Goal: Task Accomplishment & Management: Manage account settings

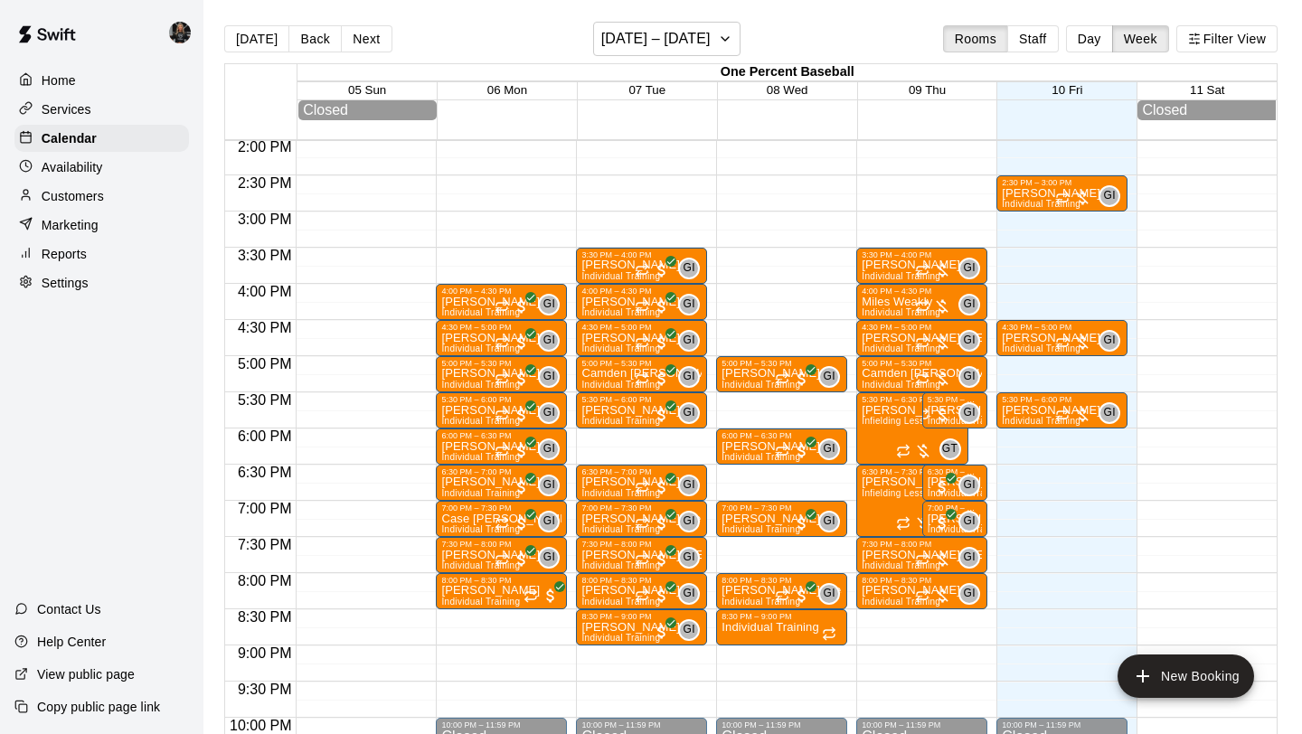
scroll to position [1016, 0]
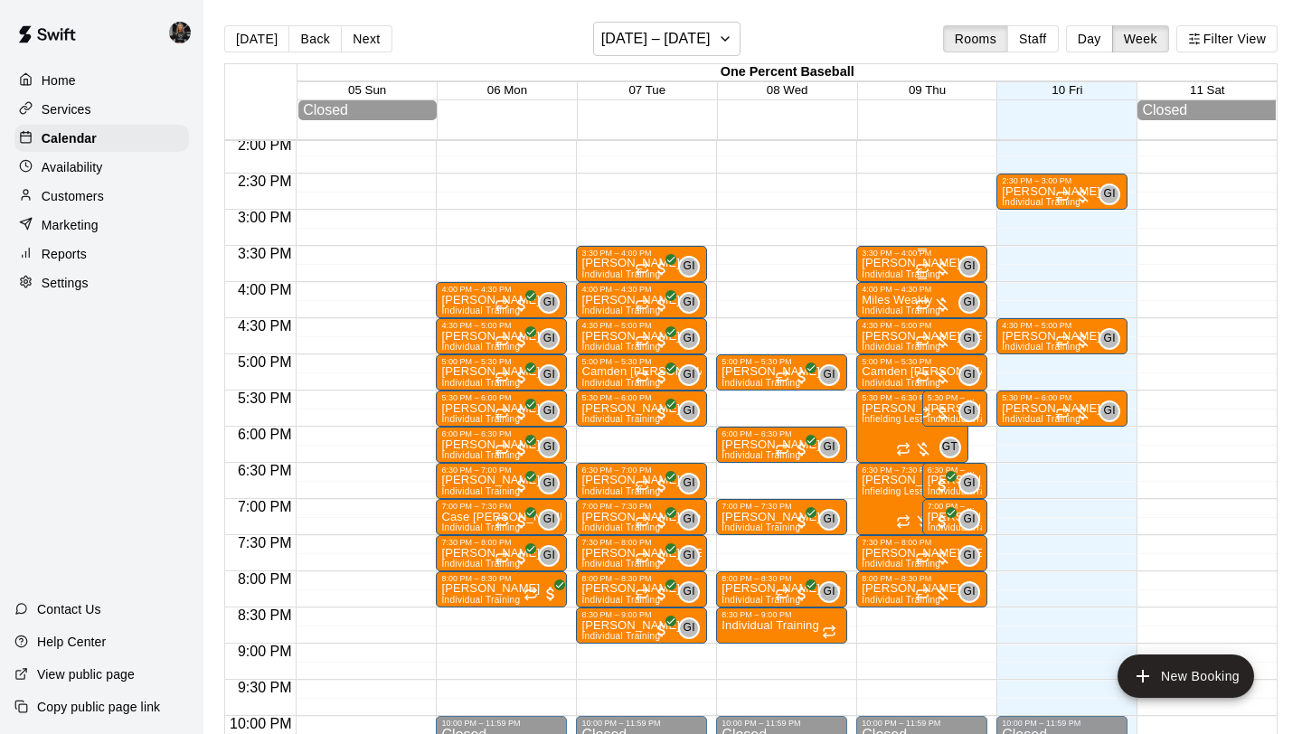
click at [888, 258] on div "3:30 PM – 4:00 PM" at bounding box center [922, 253] width 120 height 9
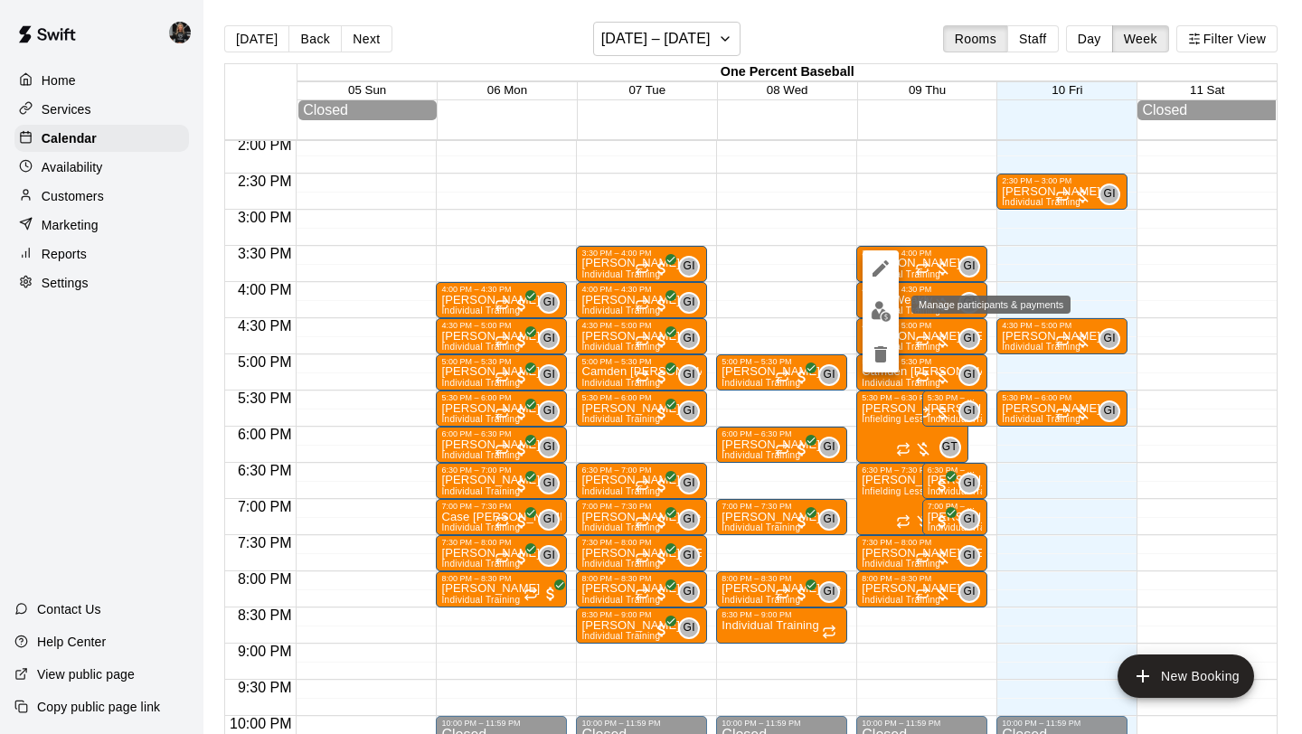
click at [879, 308] on img "edit" at bounding box center [881, 311] width 21 height 21
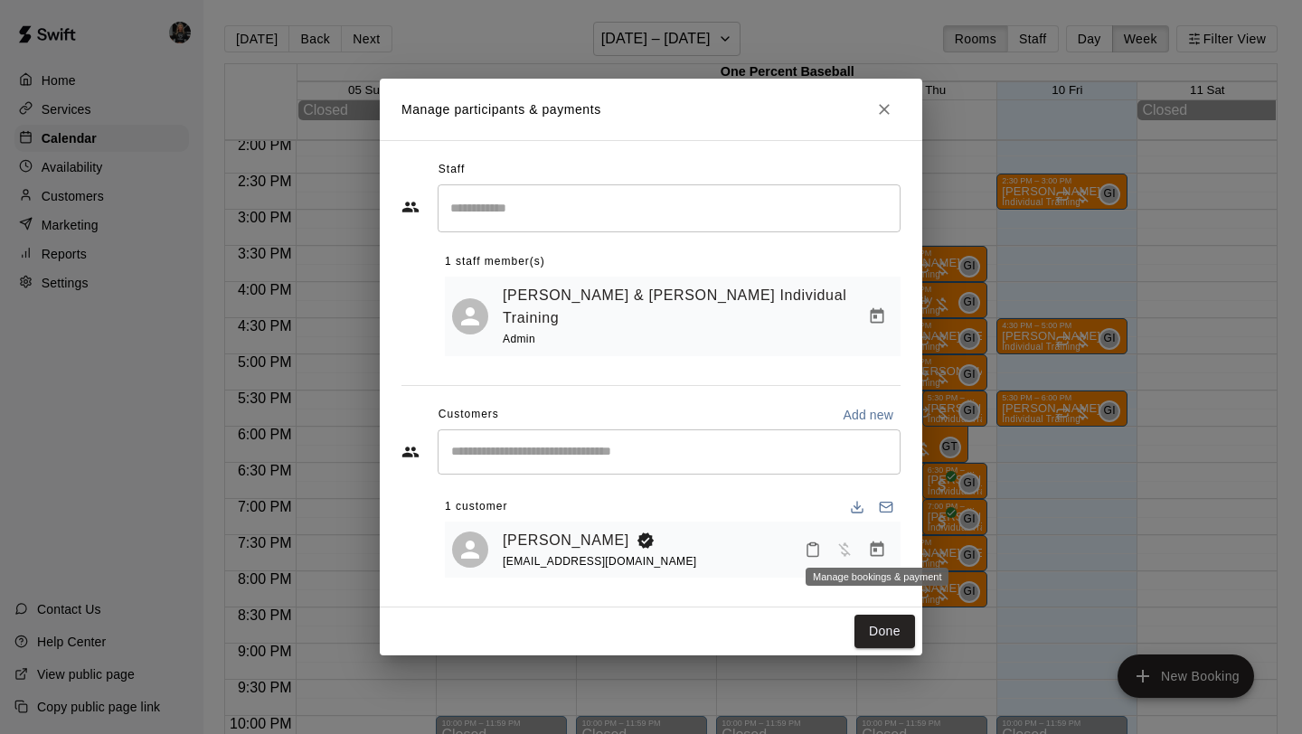
click at [876, 533] on button "Manage bookings & payment" at bounding box center [877, 549] width 33 height 33
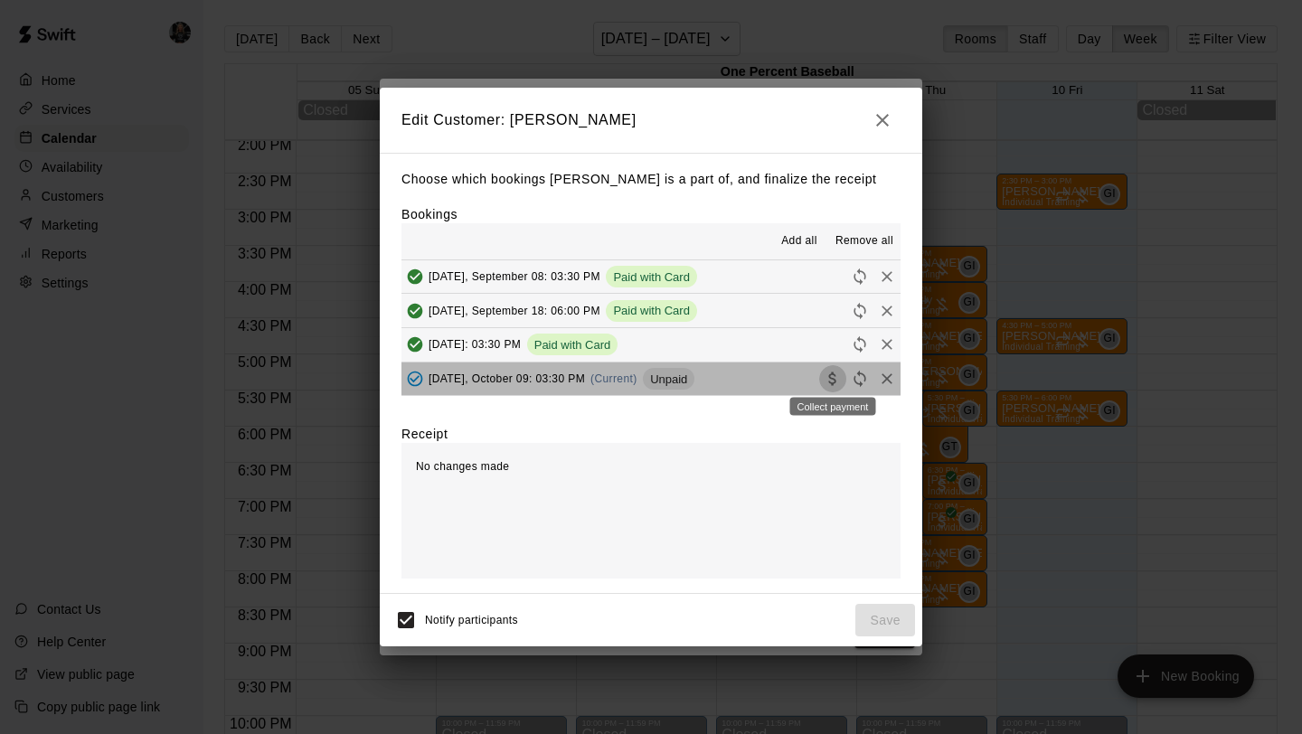
click at [836, 379] on icon "Collect payment" at bounding box center [833, 379] width 18 height 18
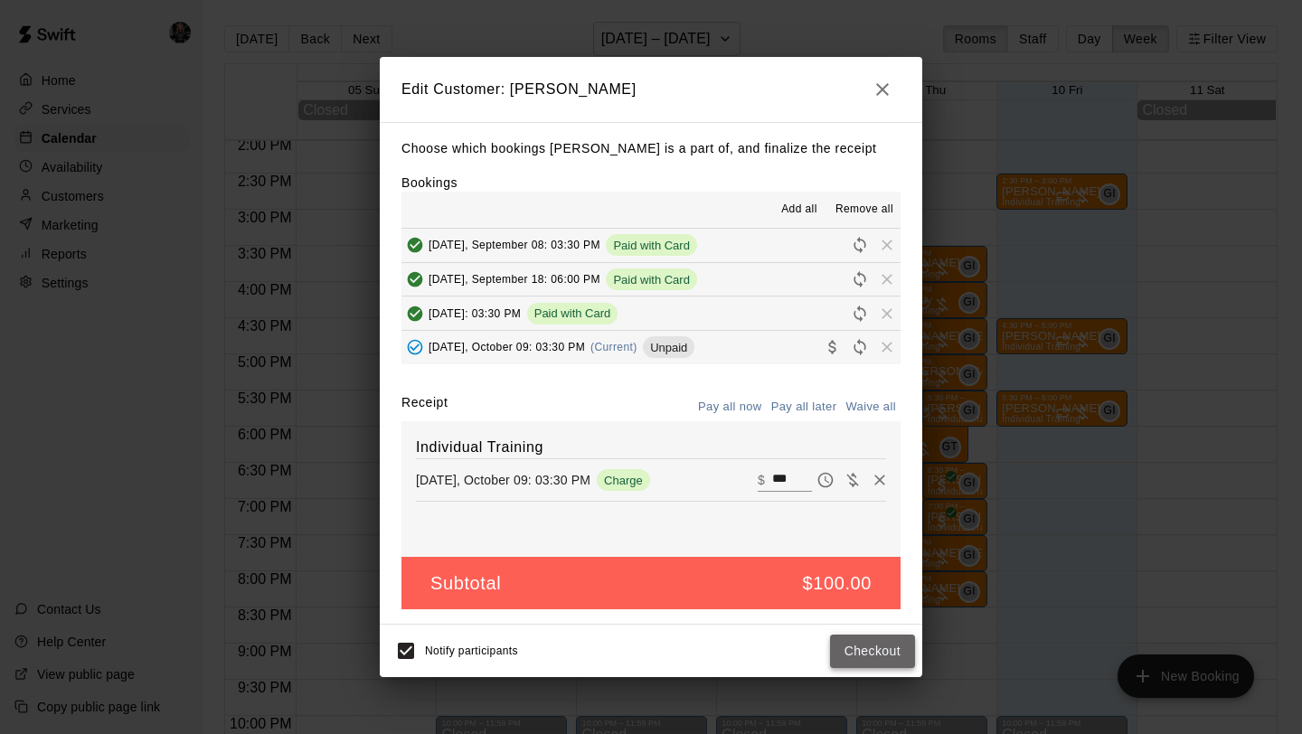
click at [865, 649] on button "Checkout" at bounding box center [872, 651] width 85 height 33
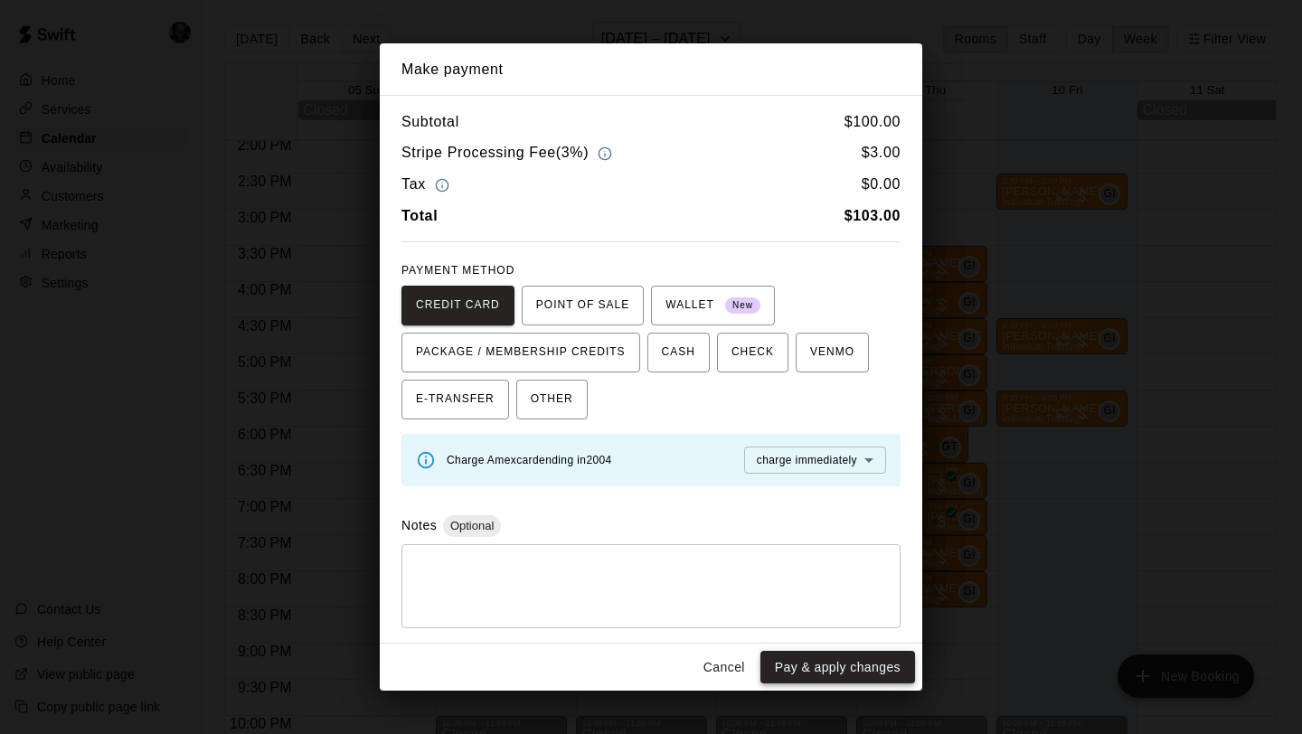
click at [862, 681] on button "Pay & apply changes" at bounding box center [837, 667] width 155 height 33
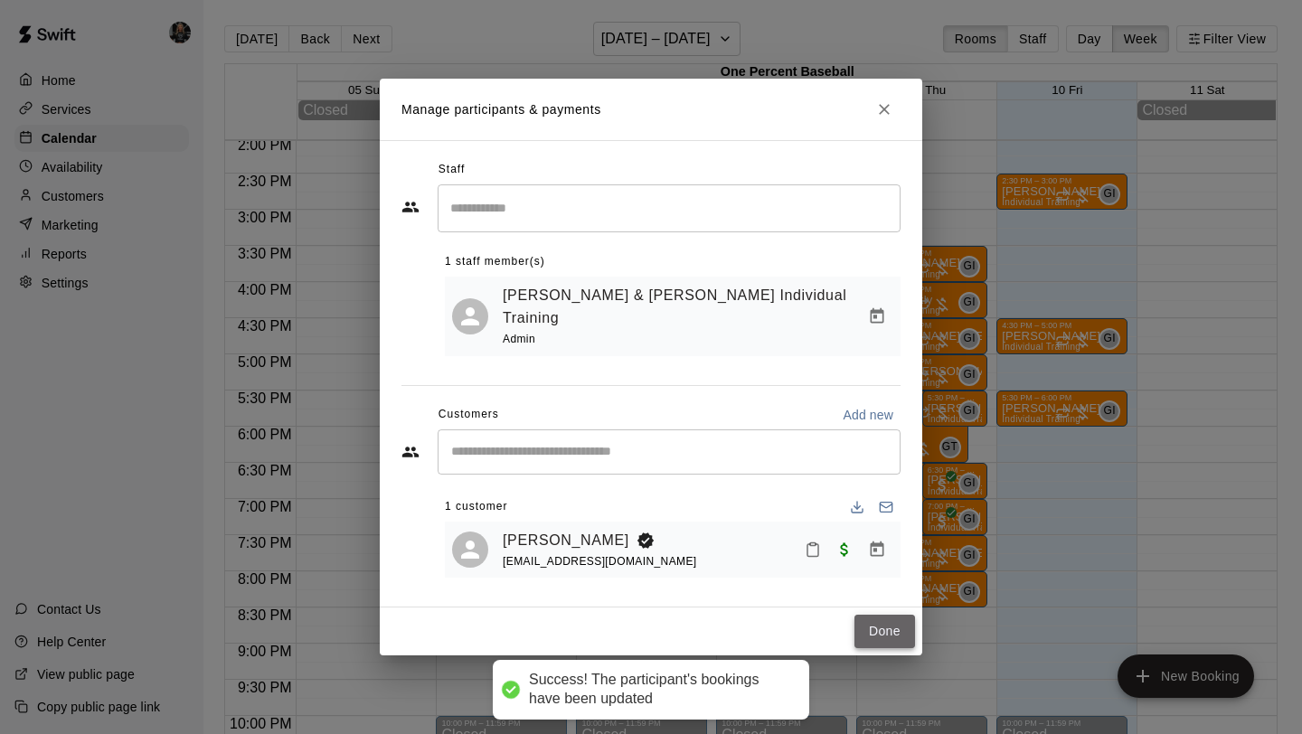
click at [891, 621] on button "Done" at bounding box center [884, 631] width 61 height 33
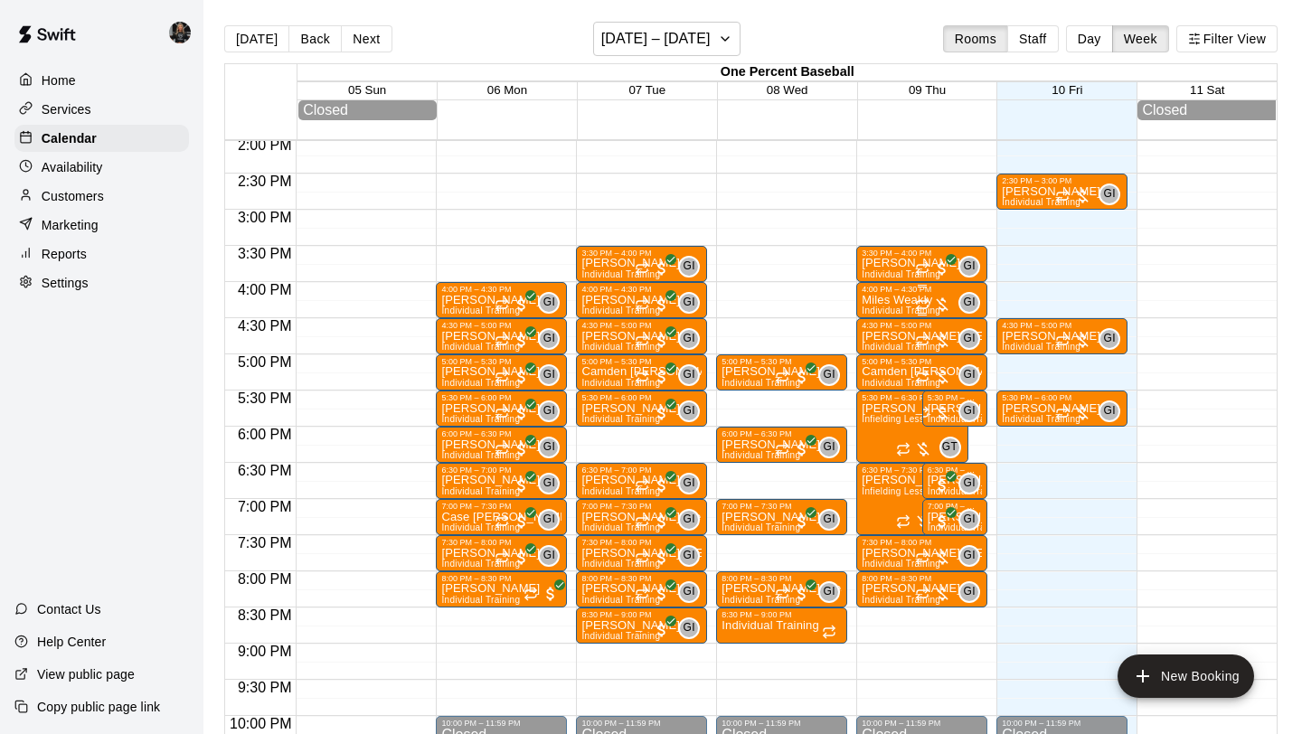
click at [895, 300] on p "Miles Weakly" at bounding box center [901, 300] width 79 height 0
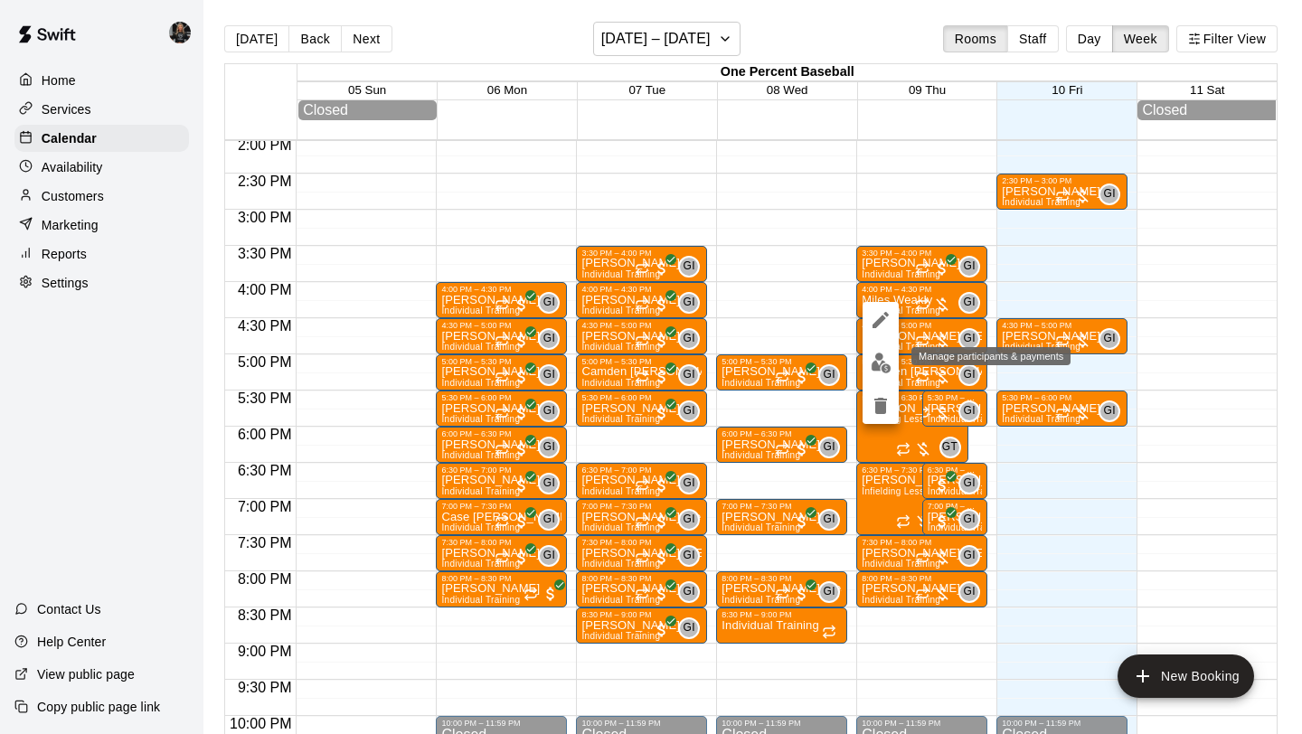
click at [875, 366] on img "edit" at bounding box center [881, 363] width 21 height 21
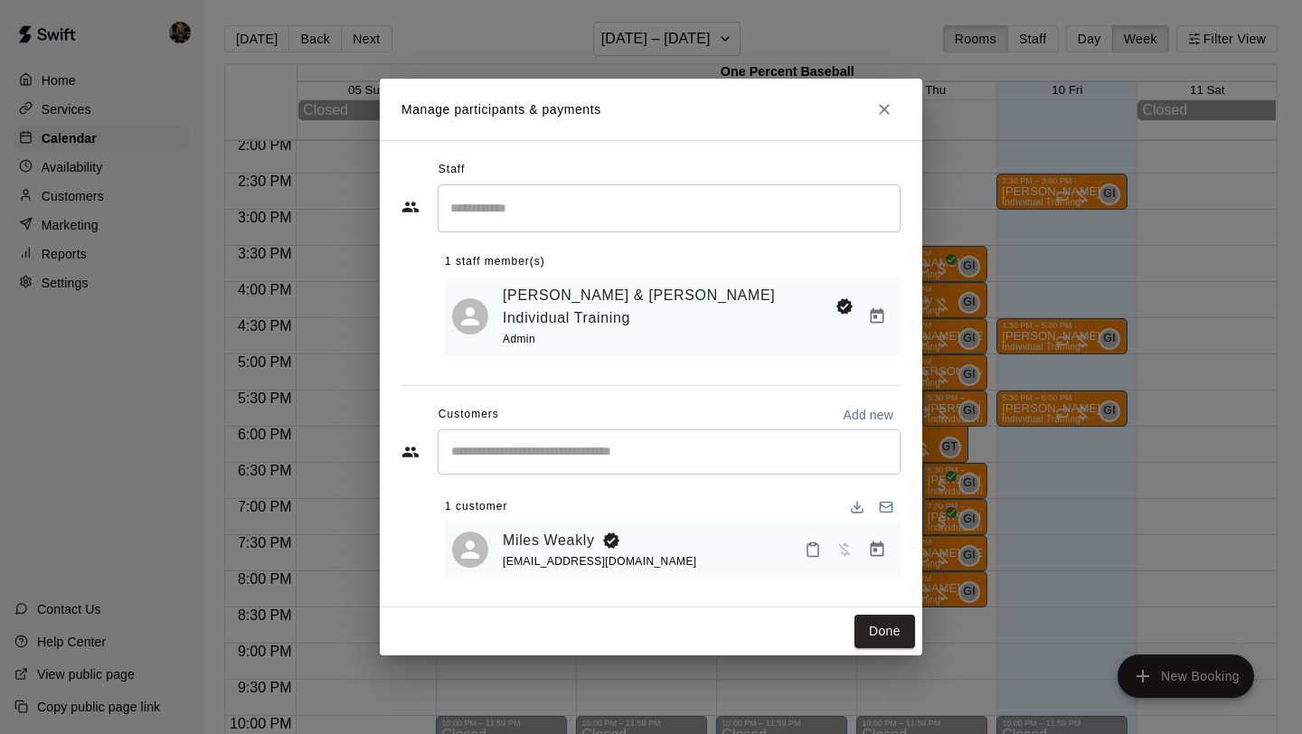
click at [882, 542] on icon "Manage bookings & payment" at bounding box center [878, 549] width 14 height 15
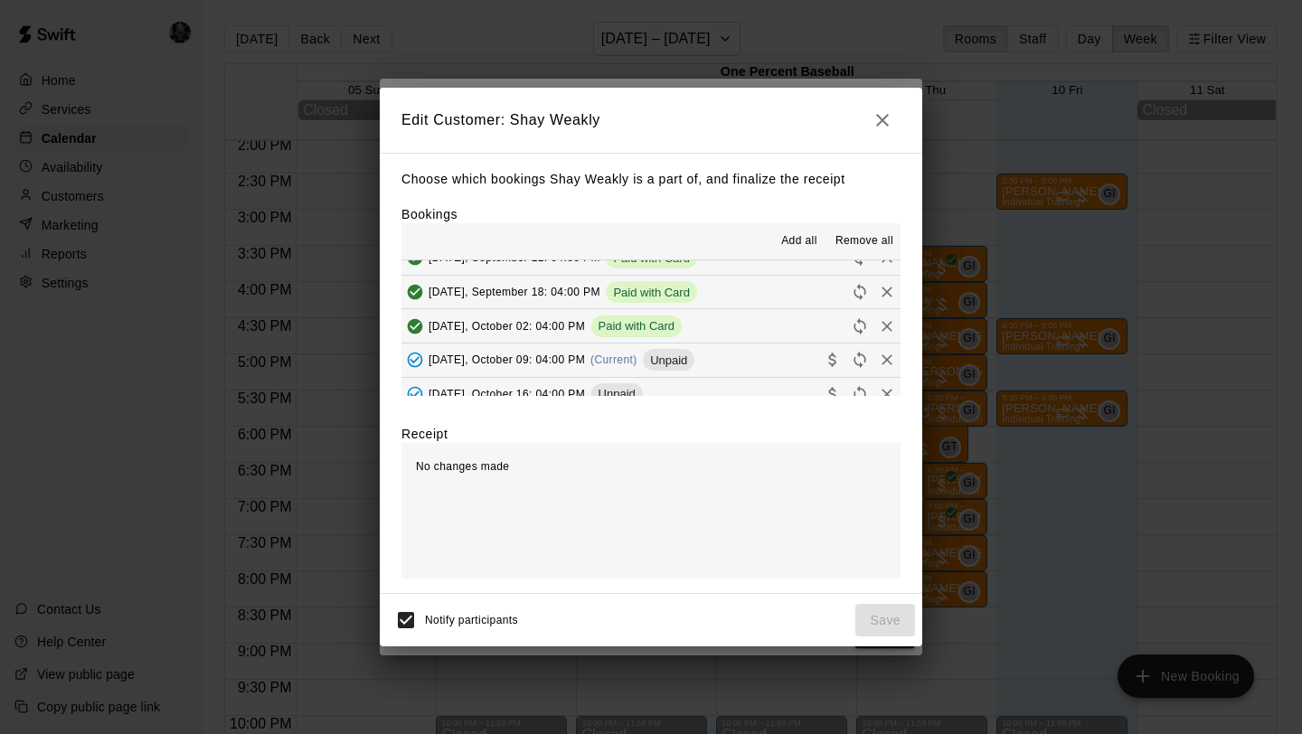
scroll to position [89, 0]
click at [836, 359] on icon "Collect payment" at bounding box center [833, 358] width 18 height 18
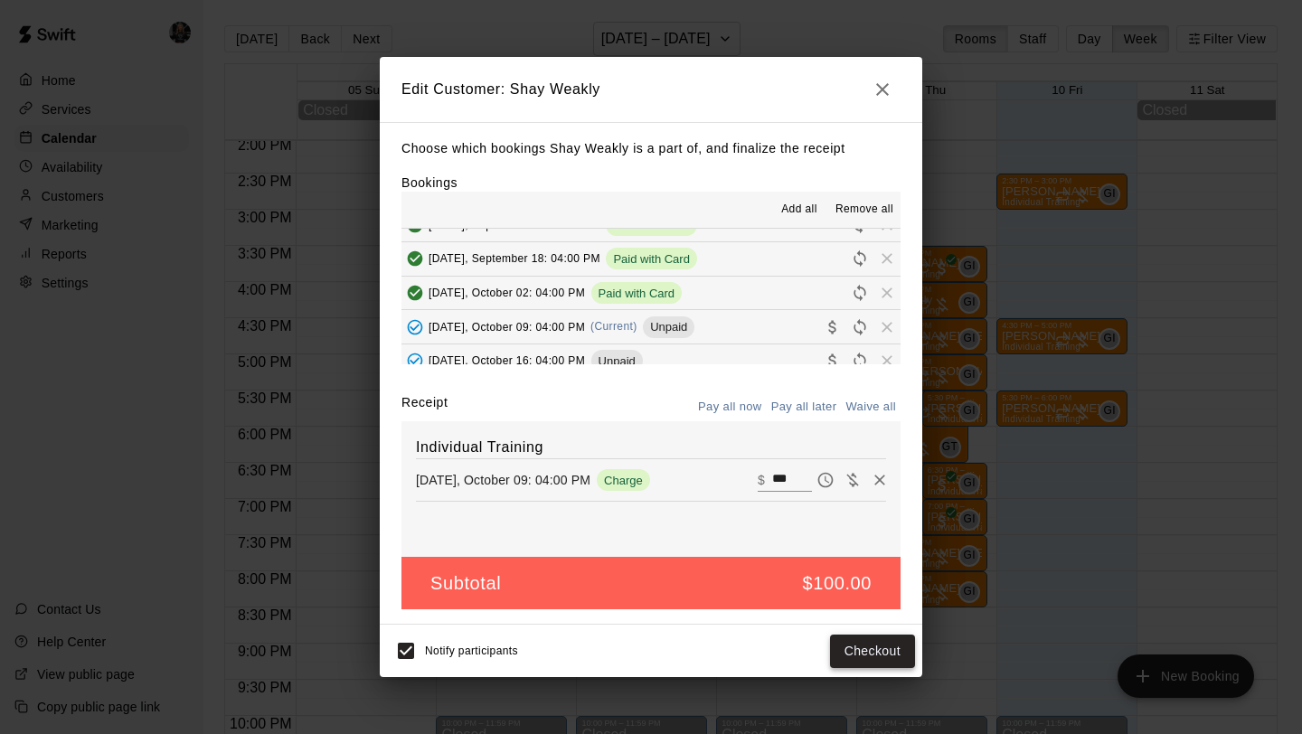
click at [860, 650] on button "Checkout" at bounding box center [872, 651] width 85 height 33
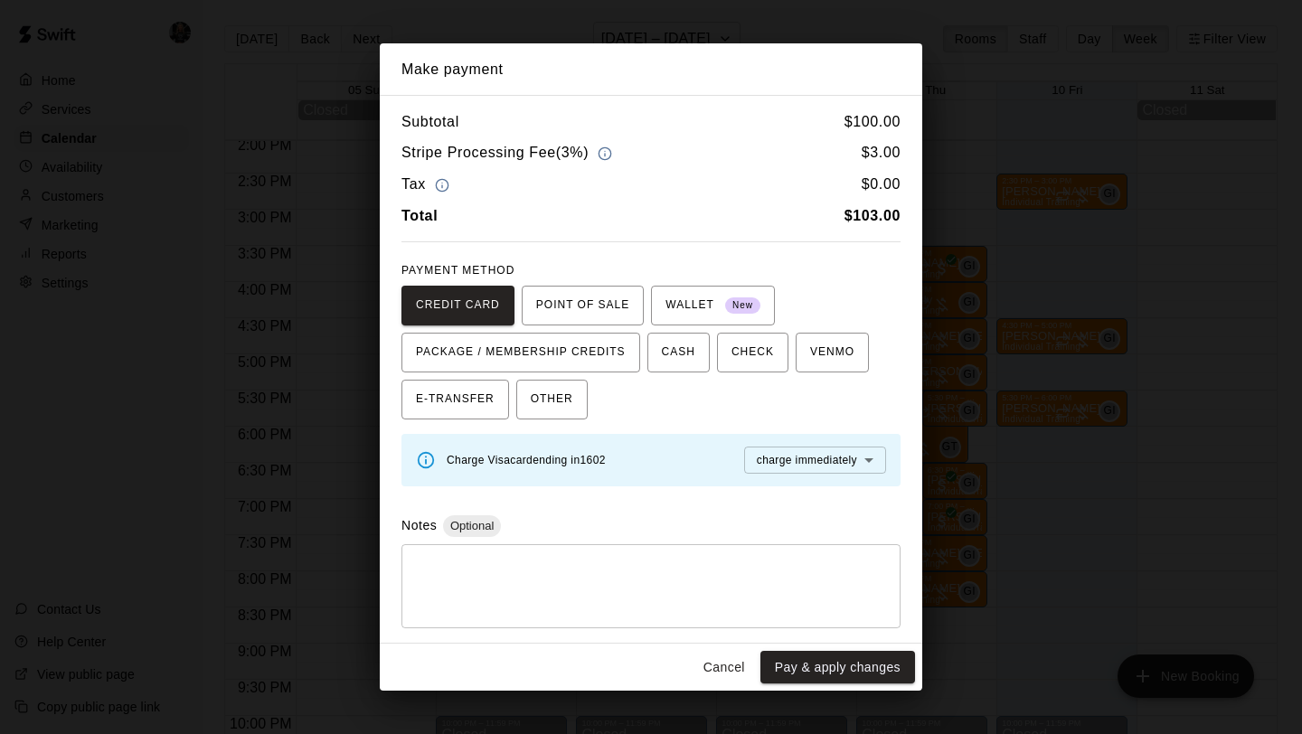
click at [845, 675] on button "Pay & apply changes" at bounding box center [837, 667] width 155 height 33
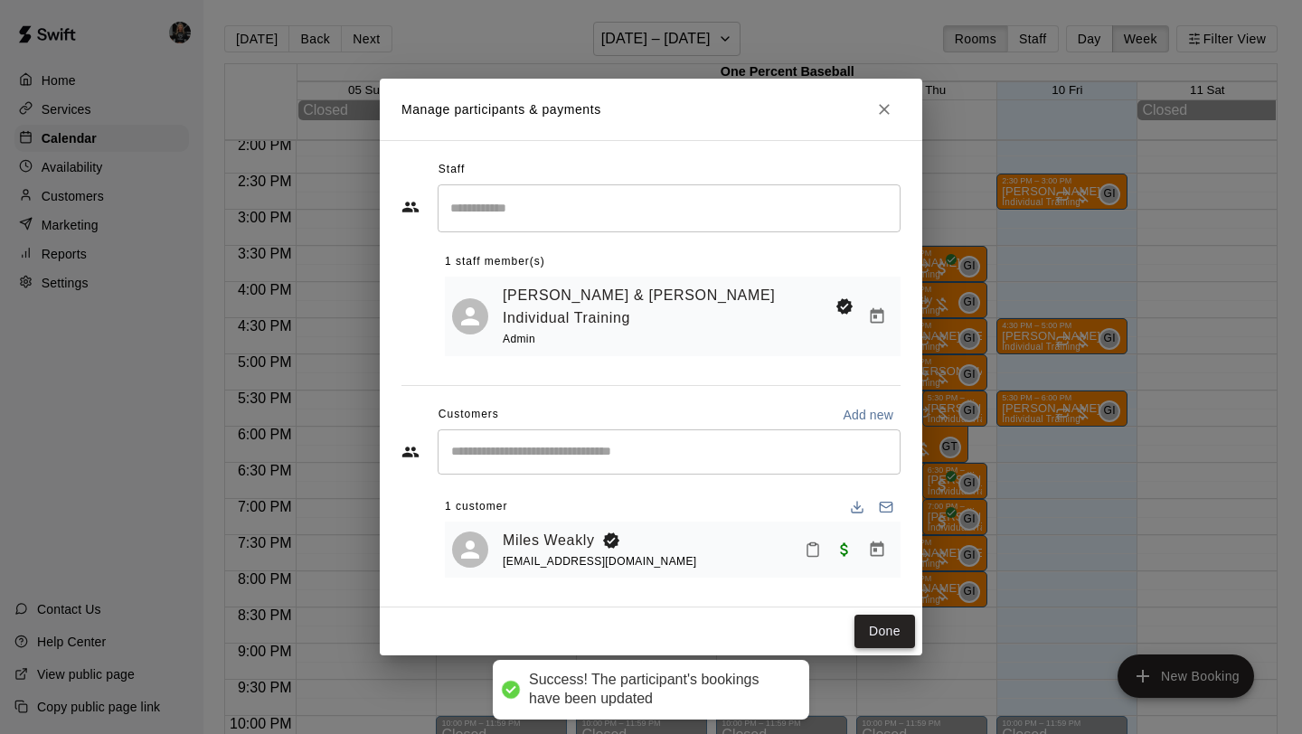
click at [881, 621] on button "Done" at bounding box center [884, 631] width 61 height 33
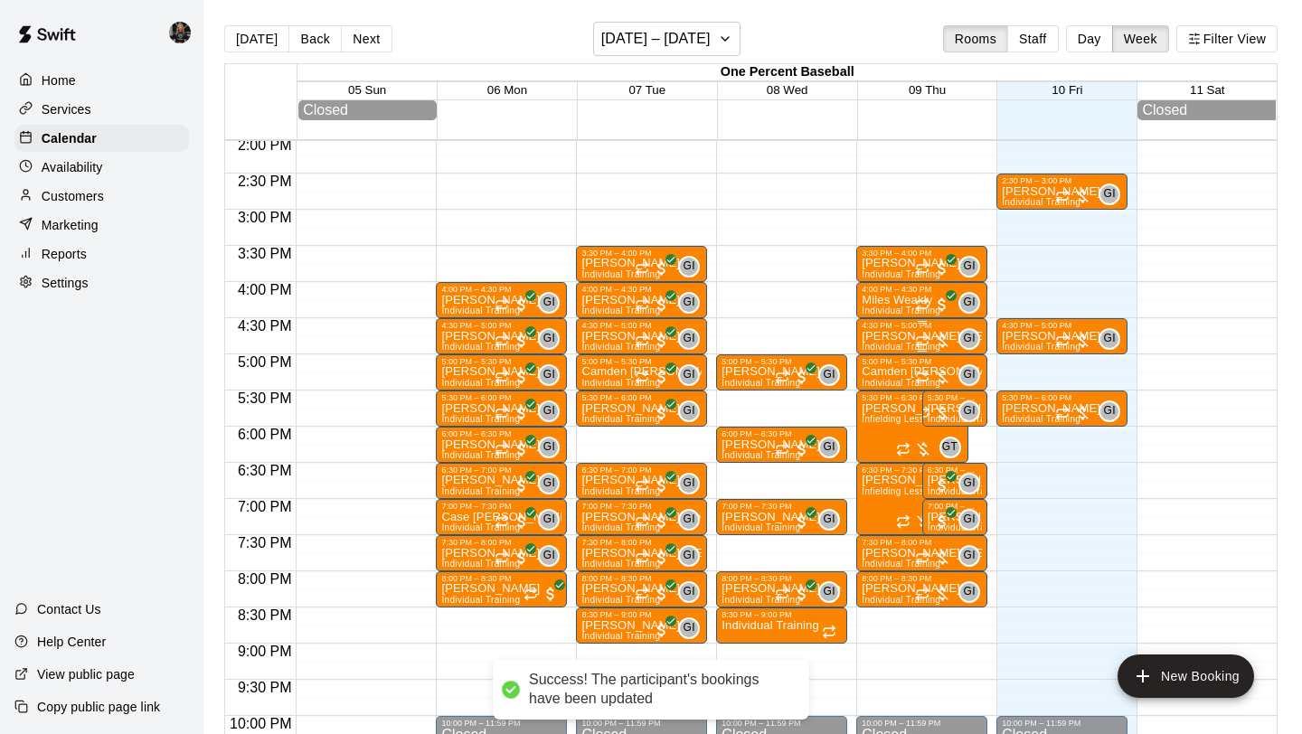
click at [901, 336] on p "[PERSON_NAME] [PERSON_NAME]" at bounding box center [922, 336] width 120 height 0
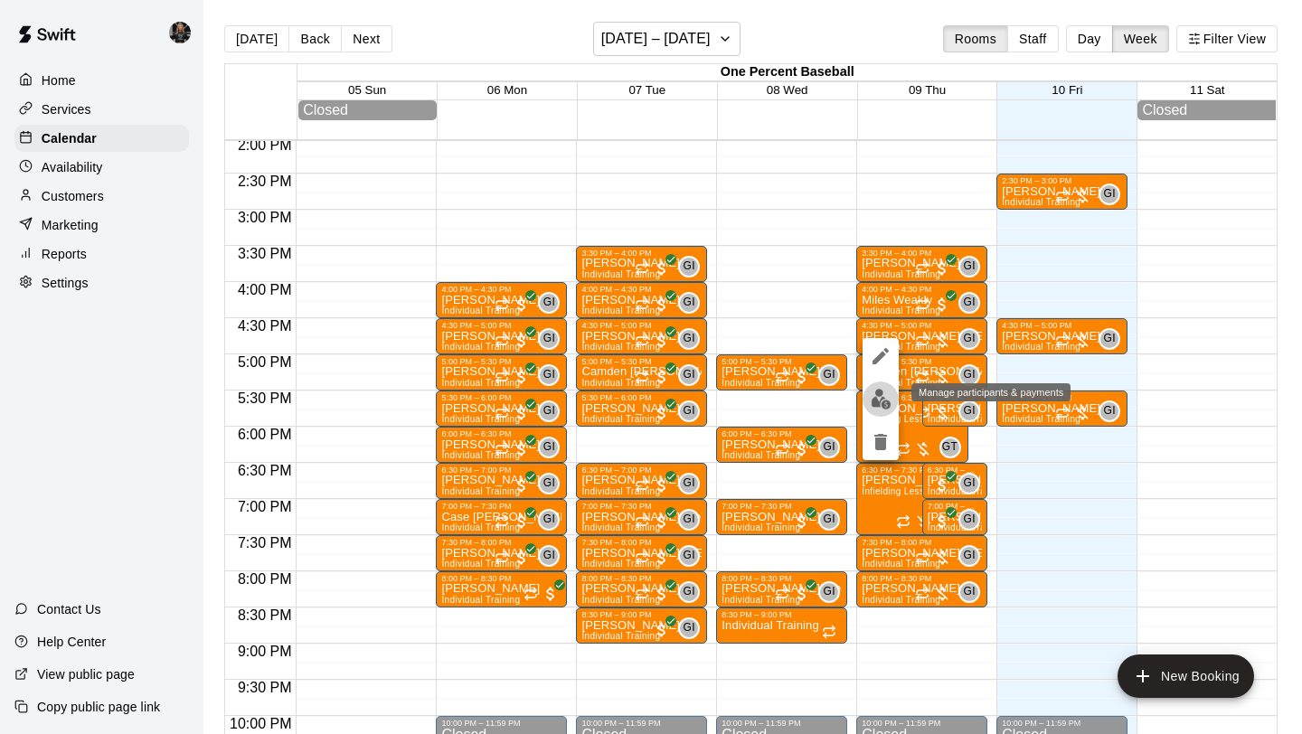
click at [887, 403] on img "edit" at bounding box center [881, 399] width 21 height 21
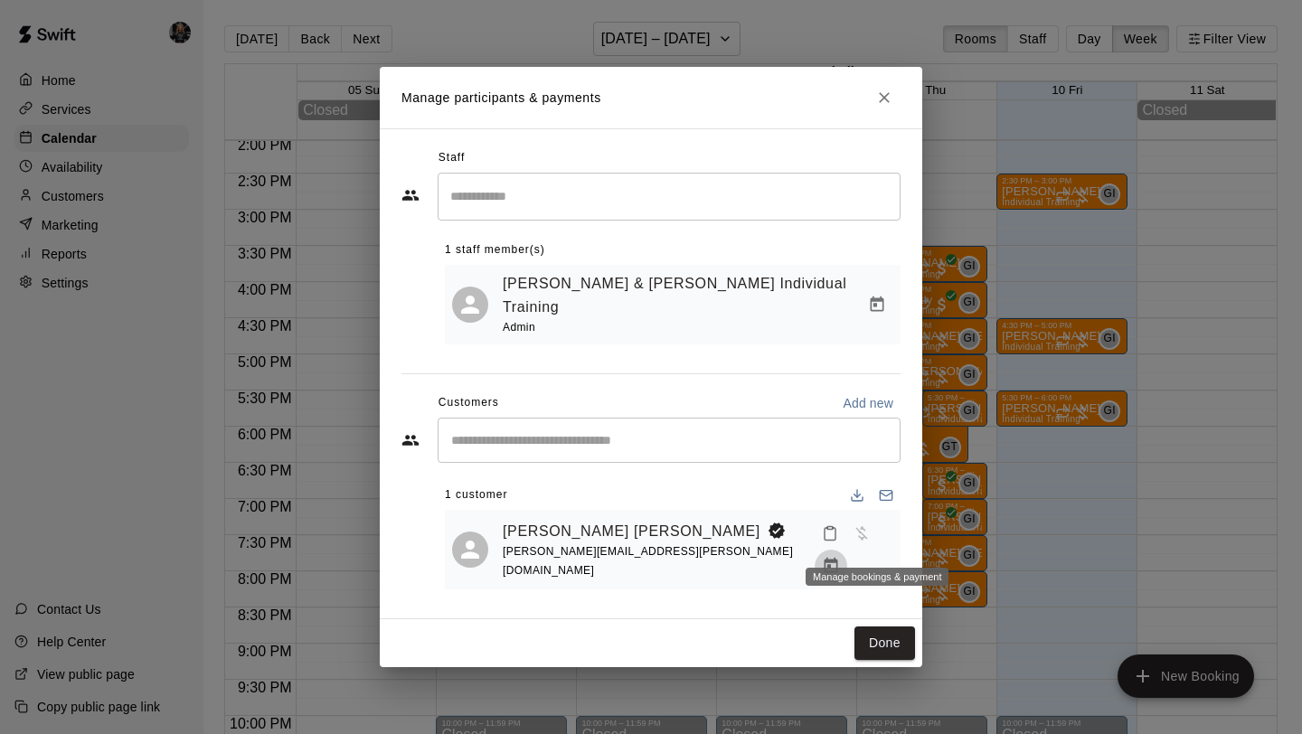
click at [838, 558] on icon "Manage bookings & payment" at bounding box center [832, 565] width 14 height 15
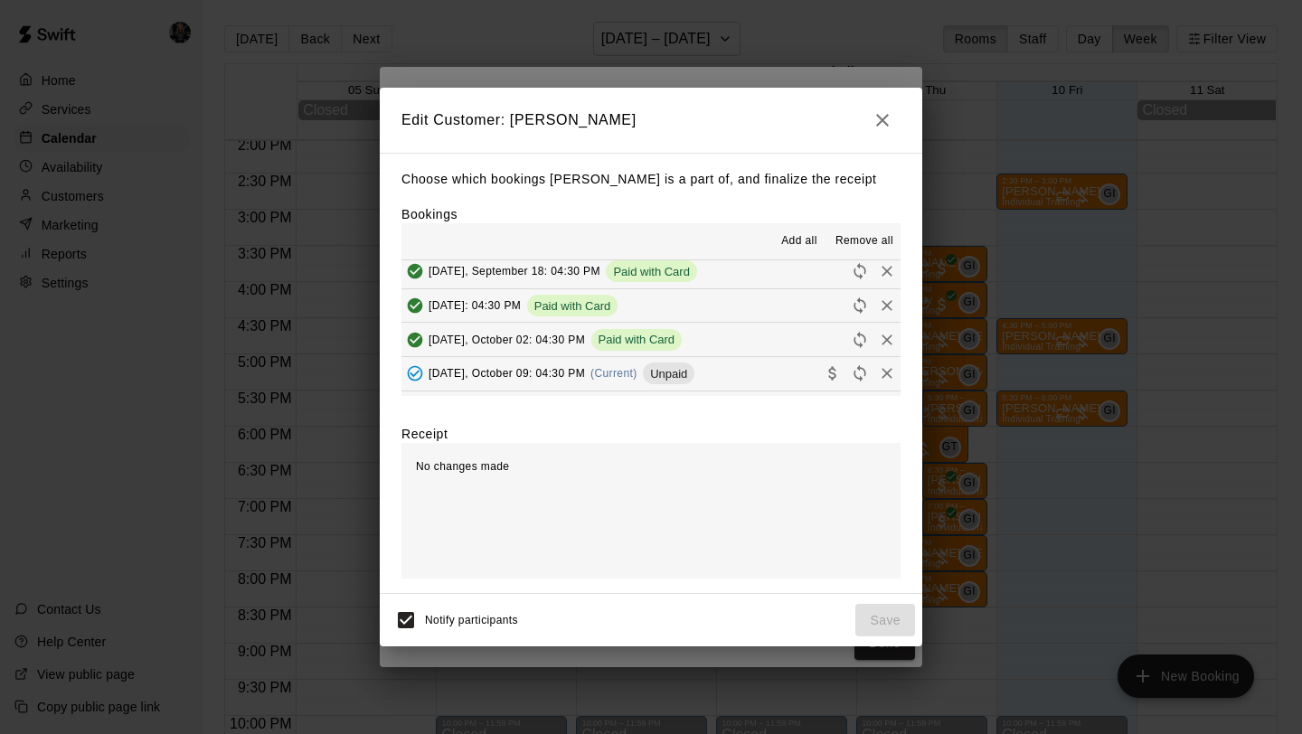
scroll to position [76, 0]
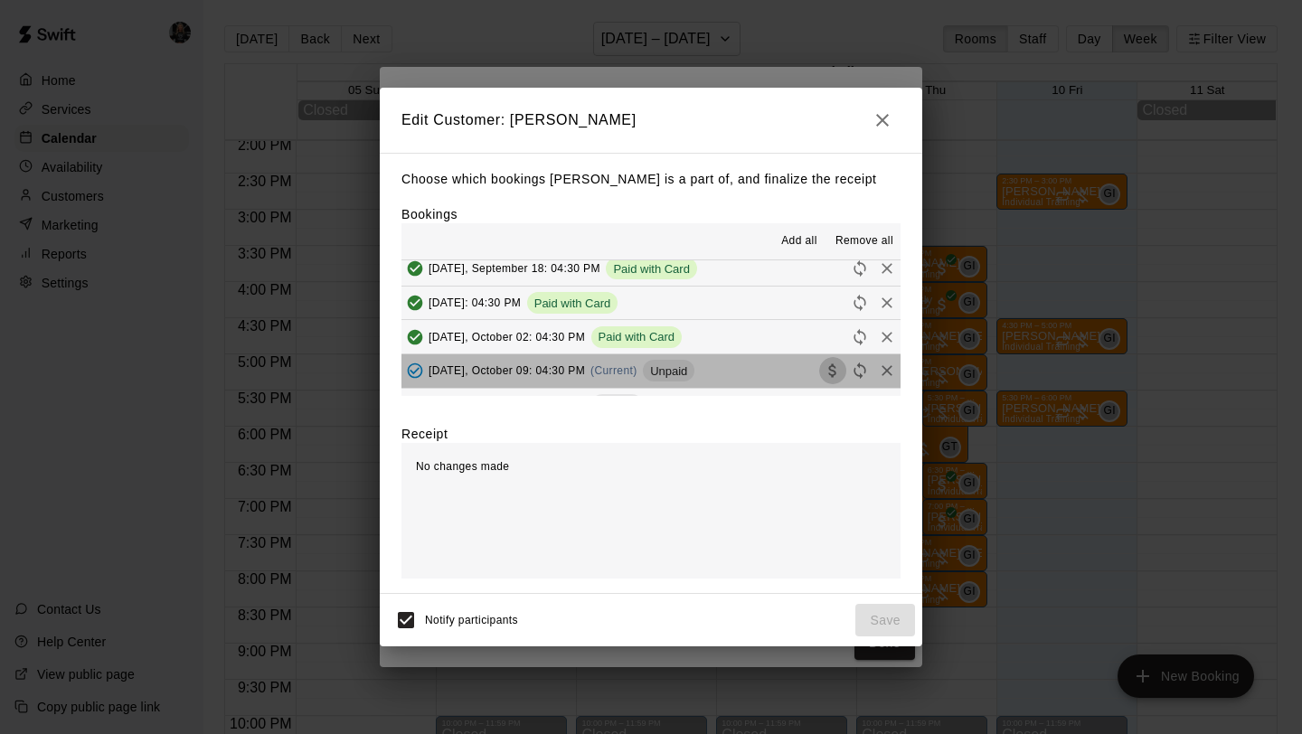
click at [833, 374] on icon "Collect payment" at bounding box center [833, 371] width 18 height 18
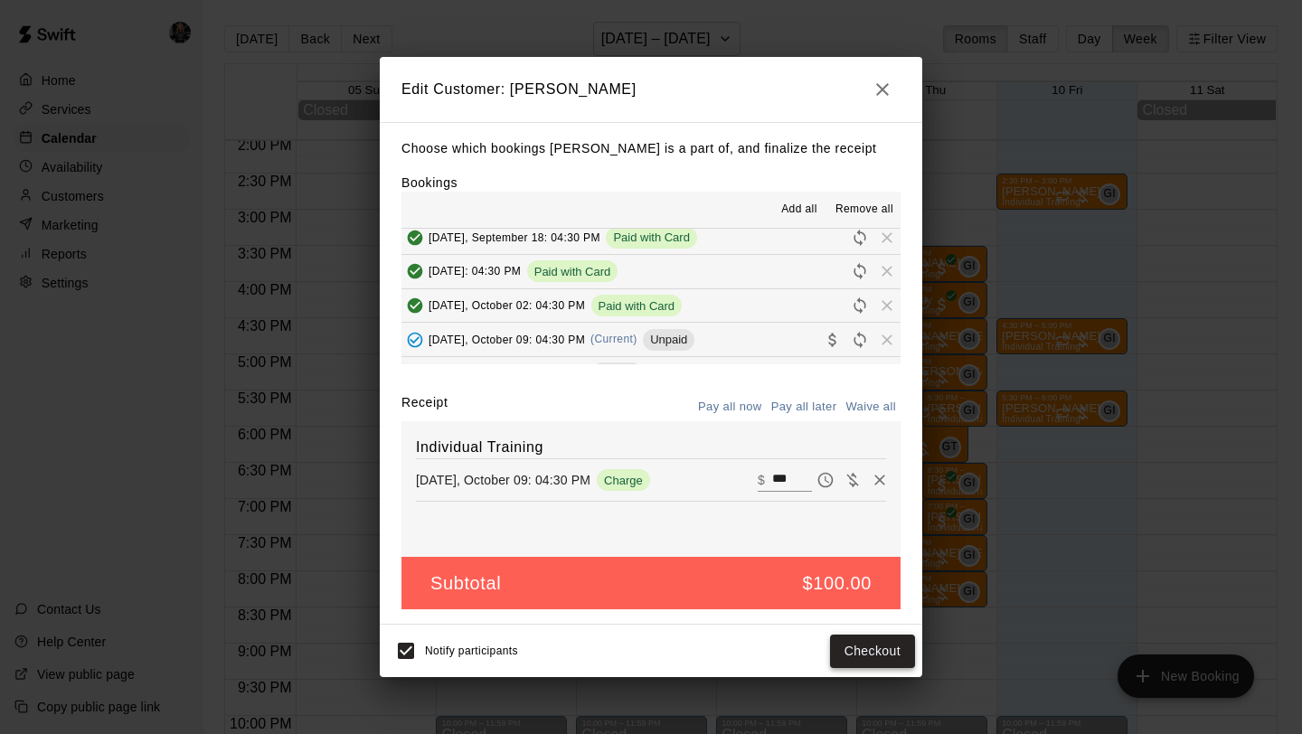
click at [867, 645] on button "Checkout" at bounding box center [872, 651] width 85 height 33
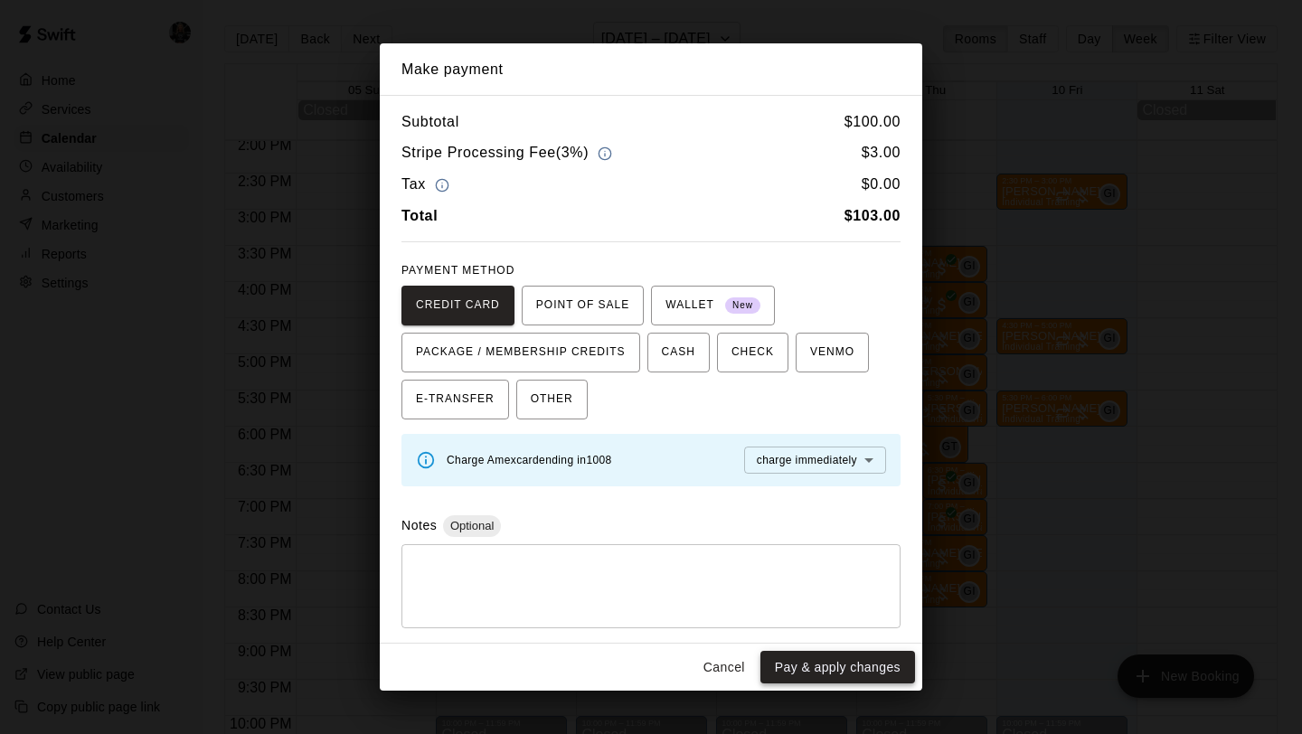
click at [853, 665] on button "Pay & apply changes" at bounding box center [837, 667] width 155 height 33
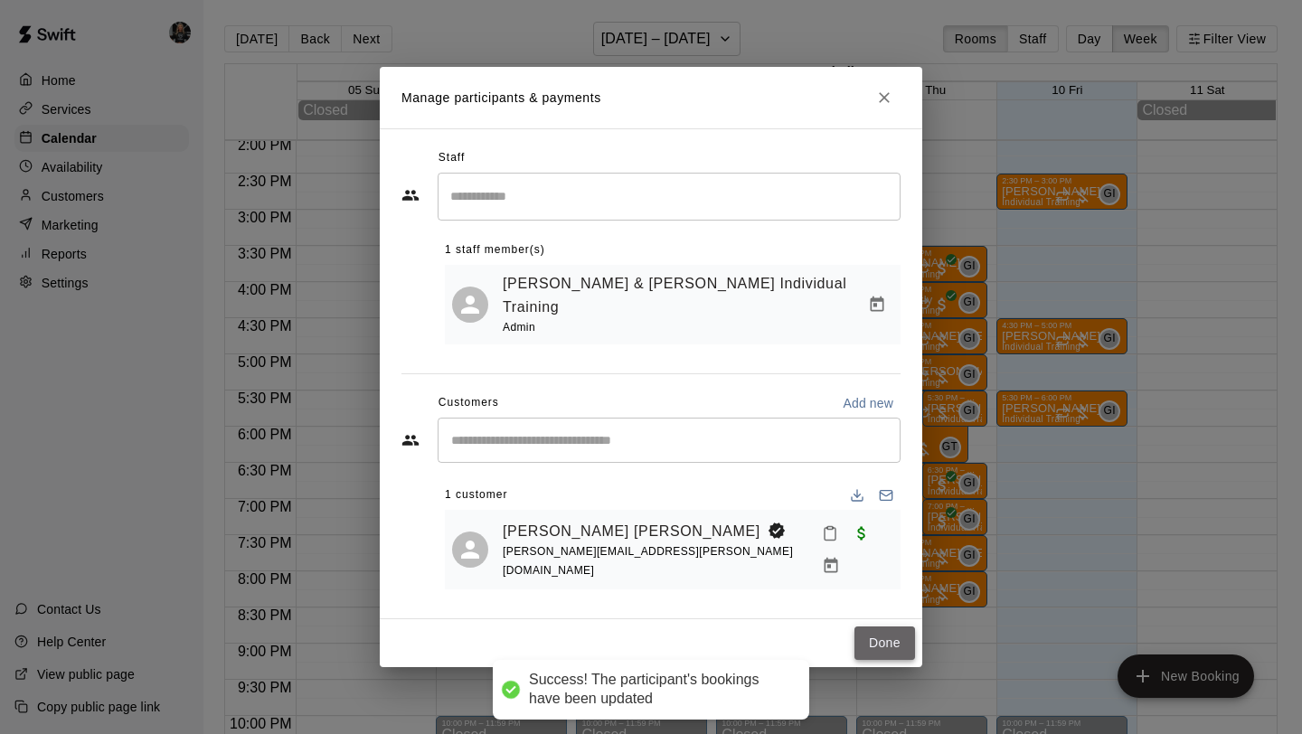
click at [881, 627] on button "Done" at bounding box center [884, 643] width 61 height 33
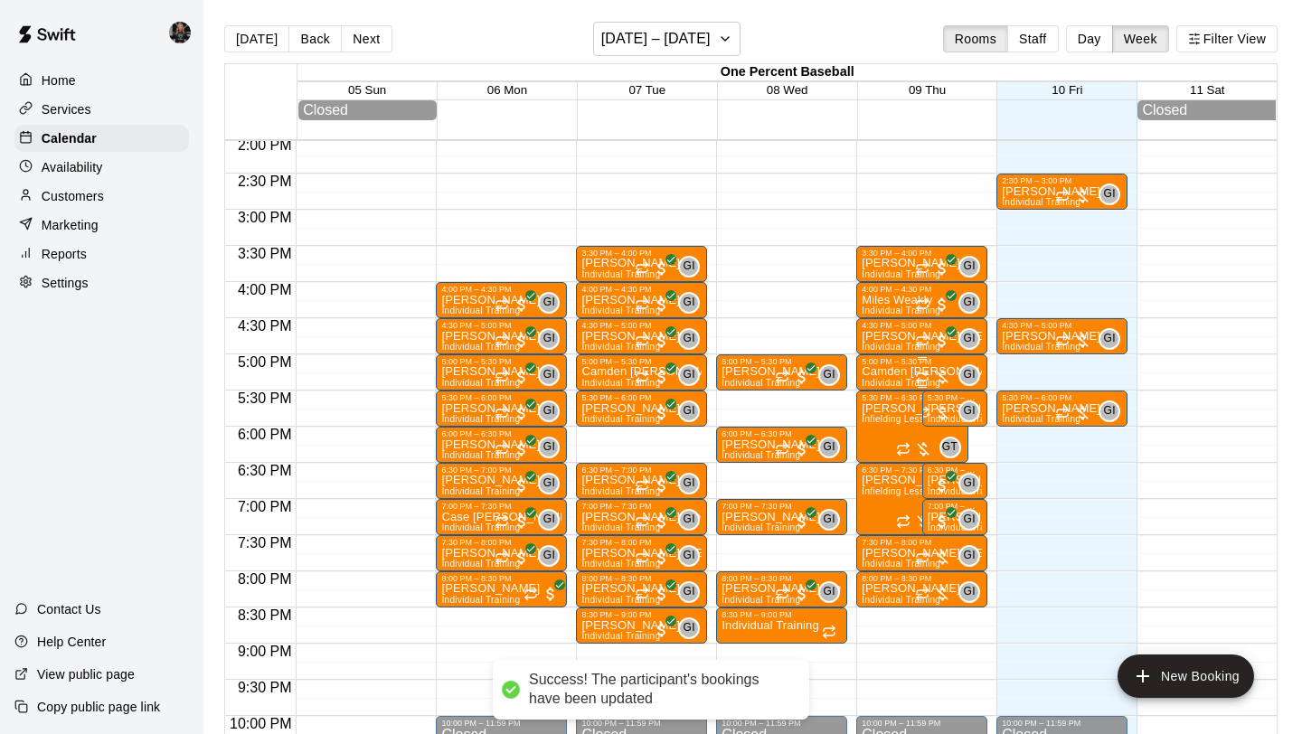
click at [896, 372] on p "Camden [PERSON_NAME]" at bounding box center [922, 372] width 120 height 0
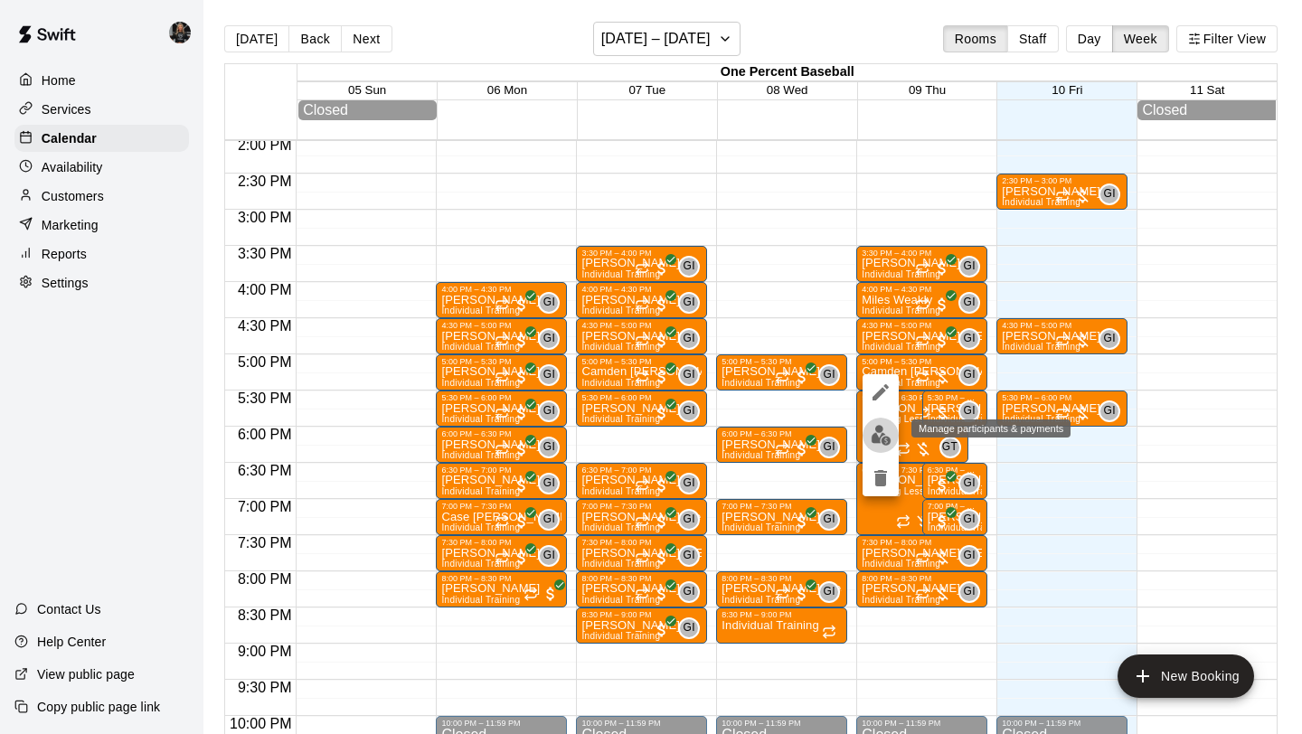
click at [879, 429] on img "edit" at bounding box center [881, 435] width 21 height 21
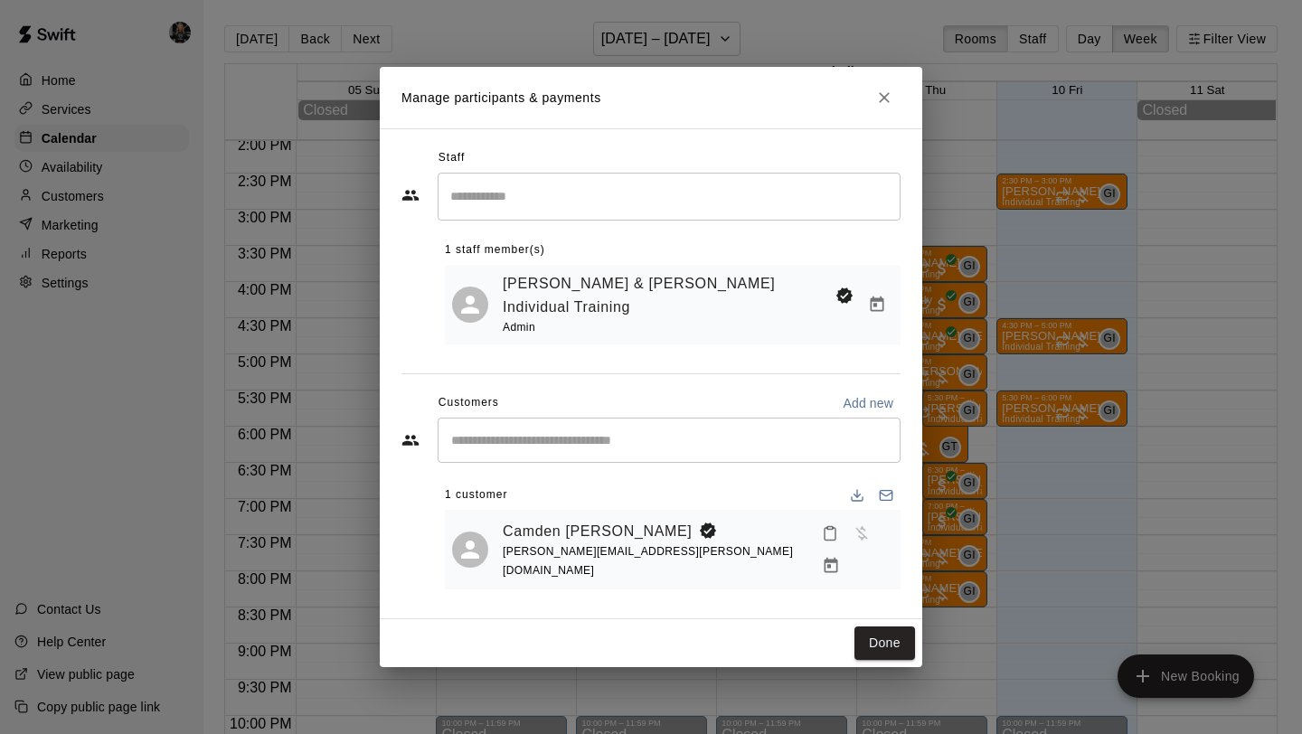
click at [864, 525] on div at bounding box center [854, 549] width 79 height 65
click at [847, 550] on button "Manage bookings & payment" at bounding box center [831, 566] width 33 height 33
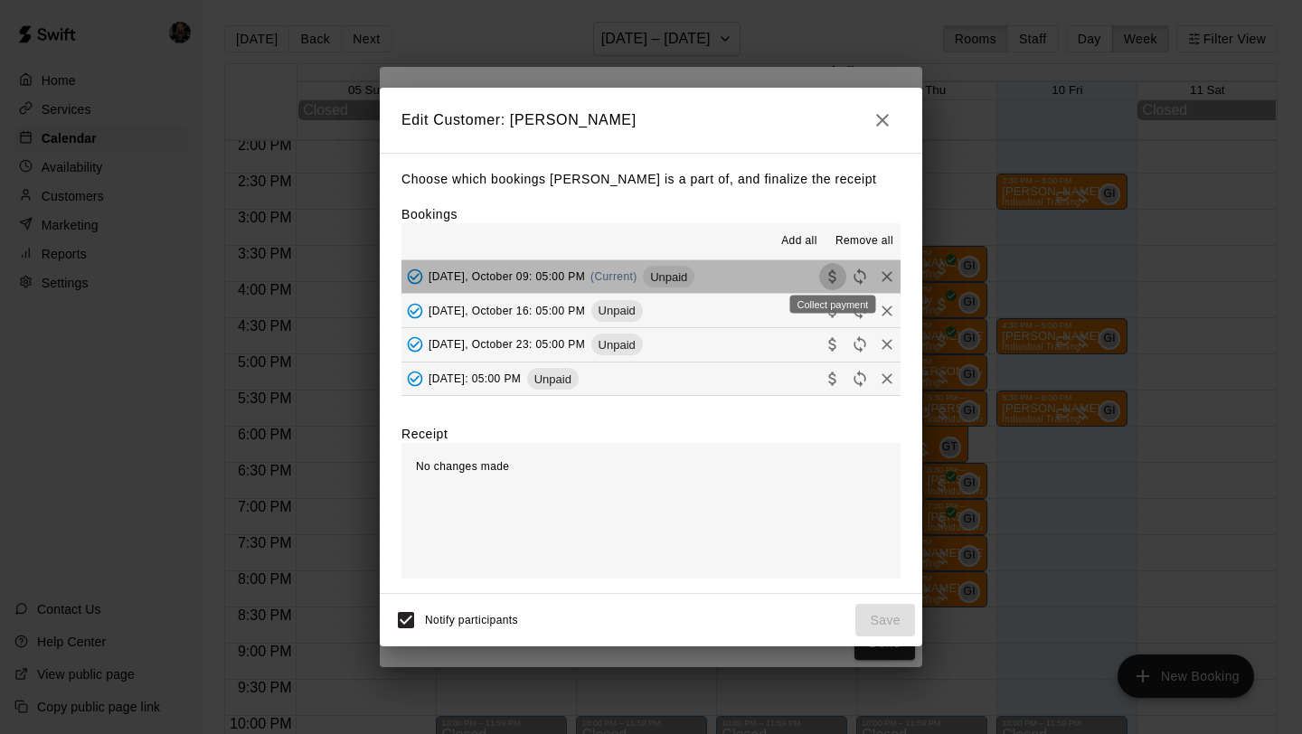
click at [836, 269] on icon "Collect payment" at bounding box center [833, 277] width 18 height 18
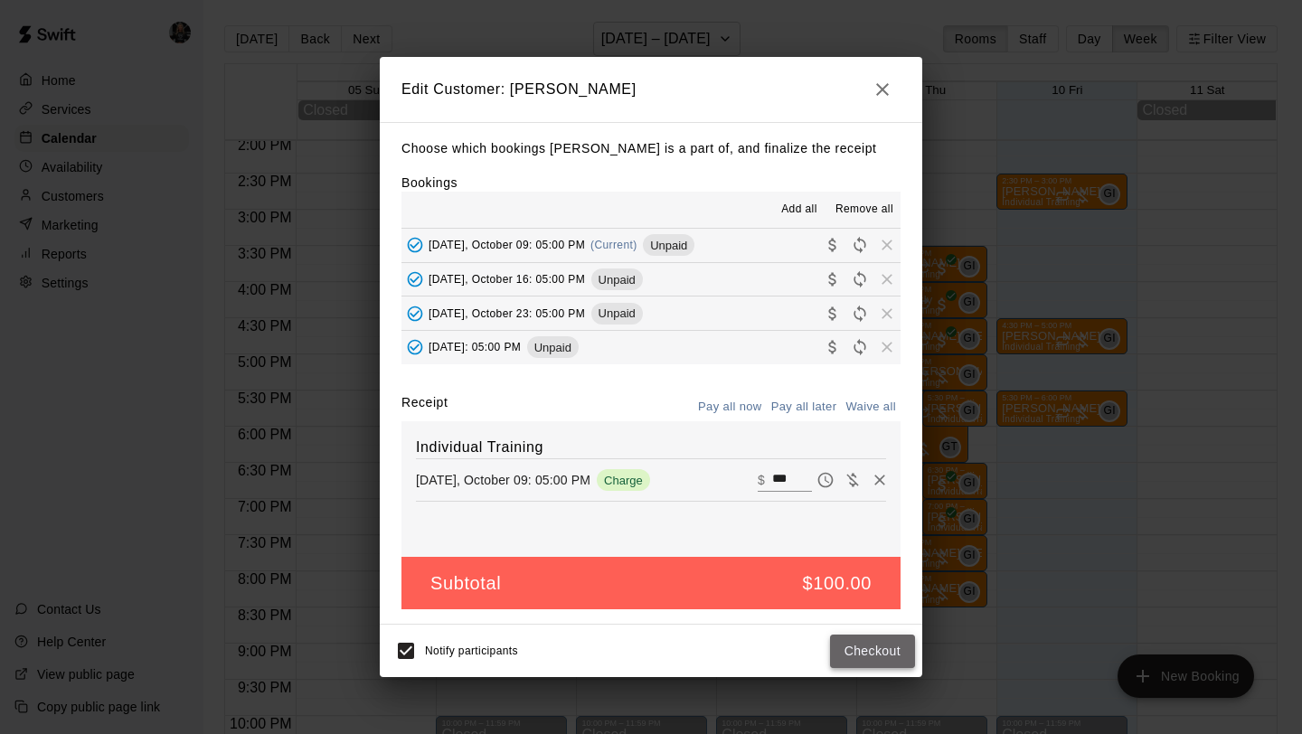
click at [848, 643] on button "Checkout" at bounding box center [872, 651] width 85 height 33
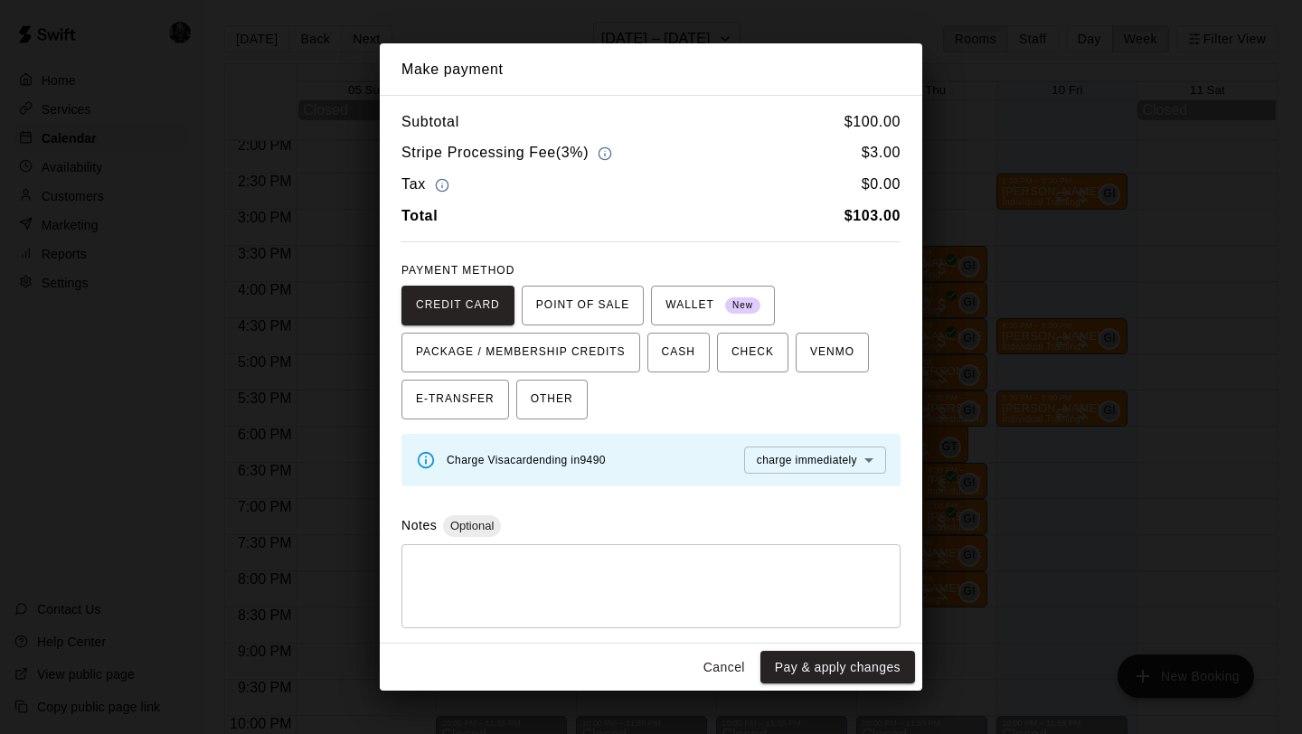
click at [852, 672] on button "Pay & apply changes" at bounding box center [837, 667] width 155 height 33
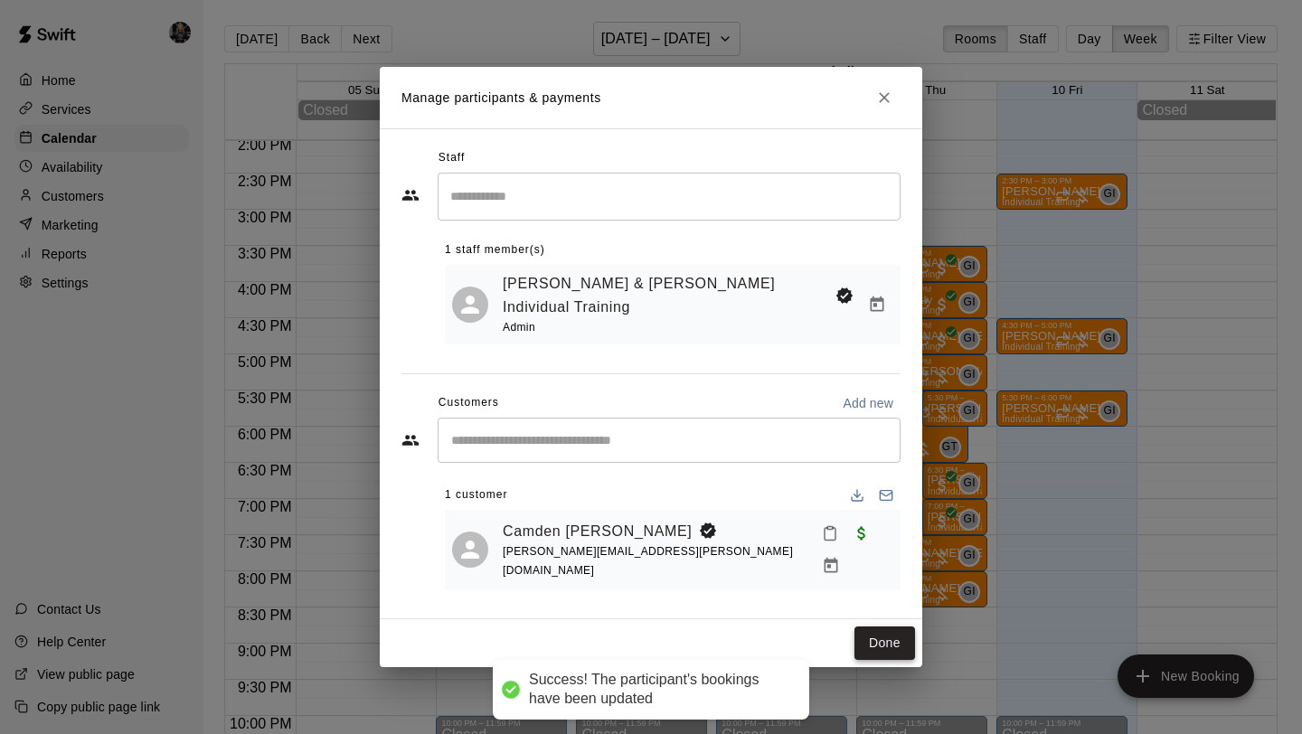
click at [884, 628] on button "Done" at bounding box center [884, 643] width 61 height 33
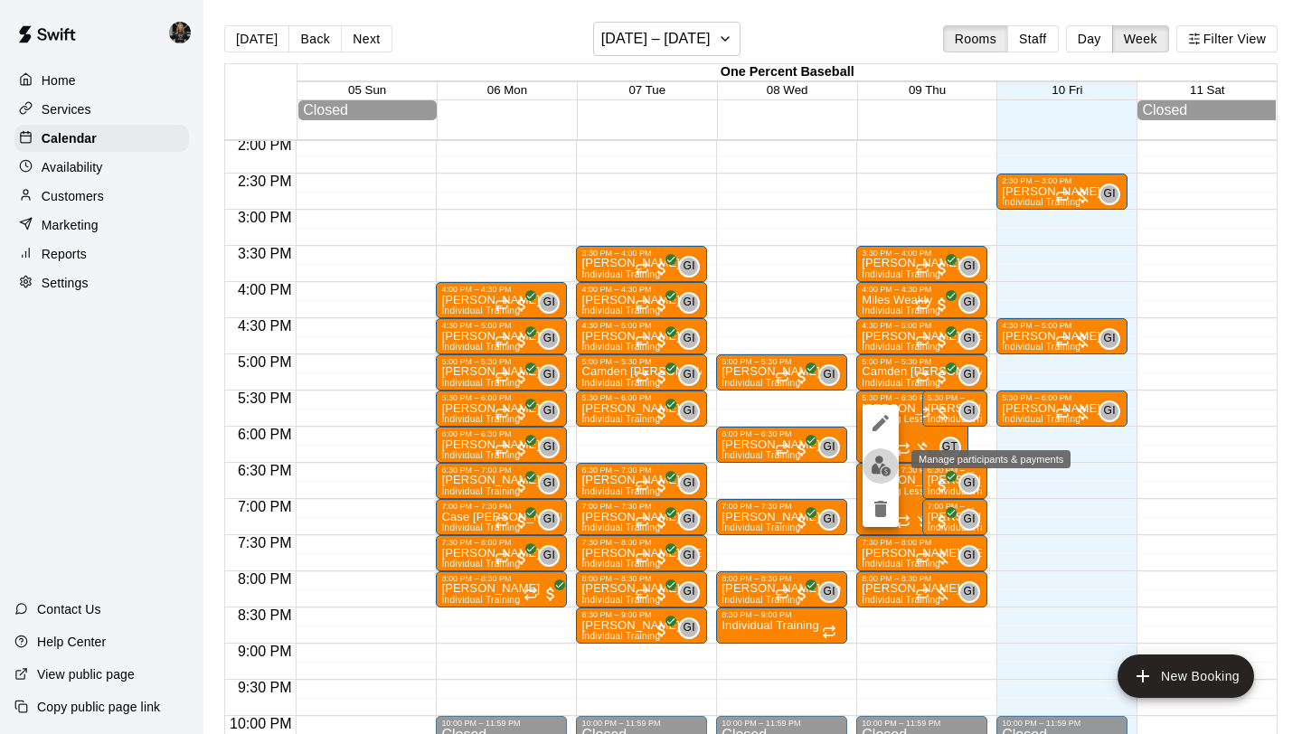
click at [882, 464] on img "edit" at bounding box center [881, 466] width 21 height 21
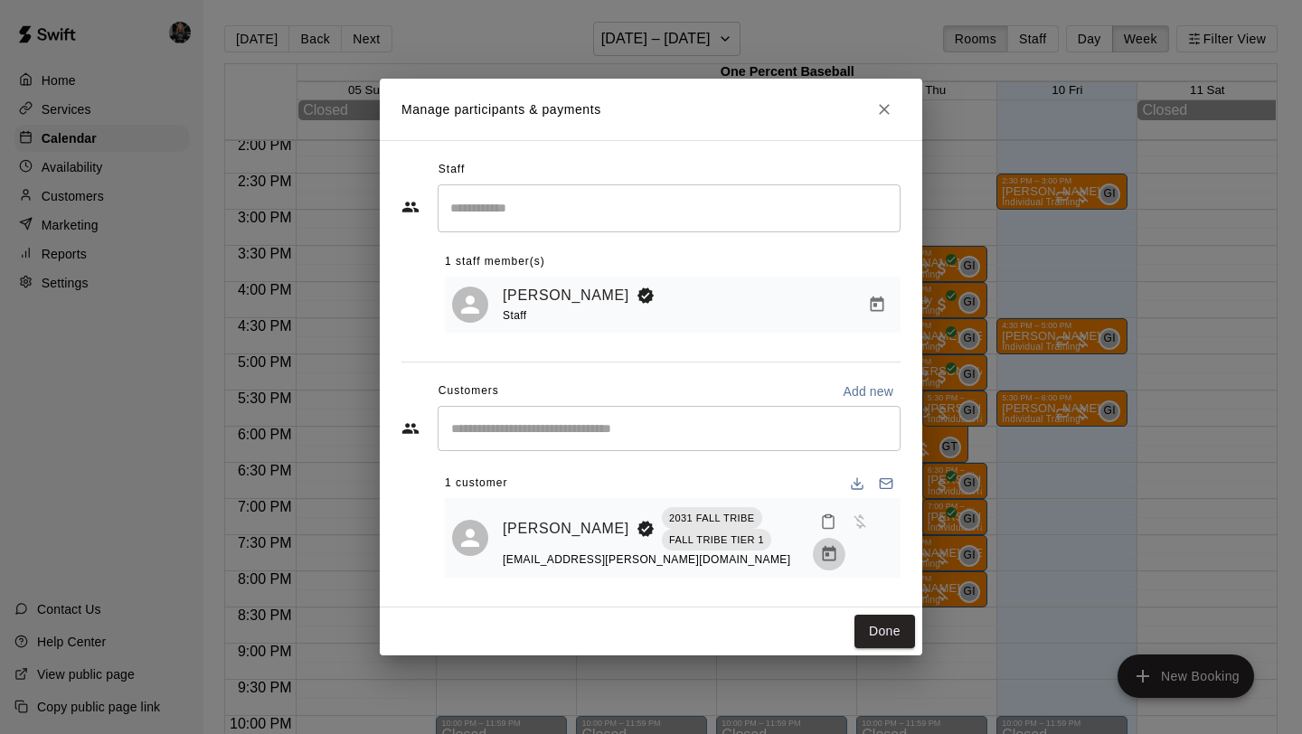
click at [825, 552] on icon "Manage bookings & payment" at bounding box center [829, 554] width 18 height 18
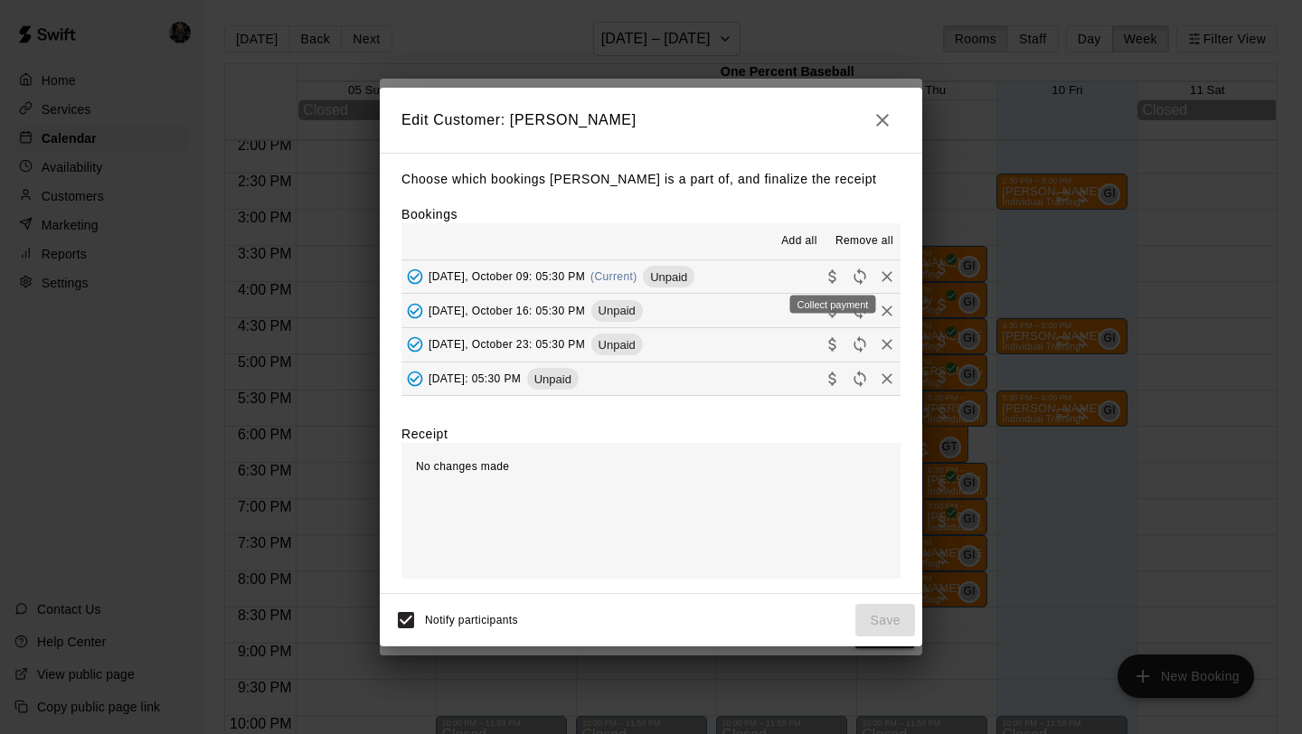
click at [827, 268] on icon "Collect payment" at bounding box center [833, 277] width 18 height 18
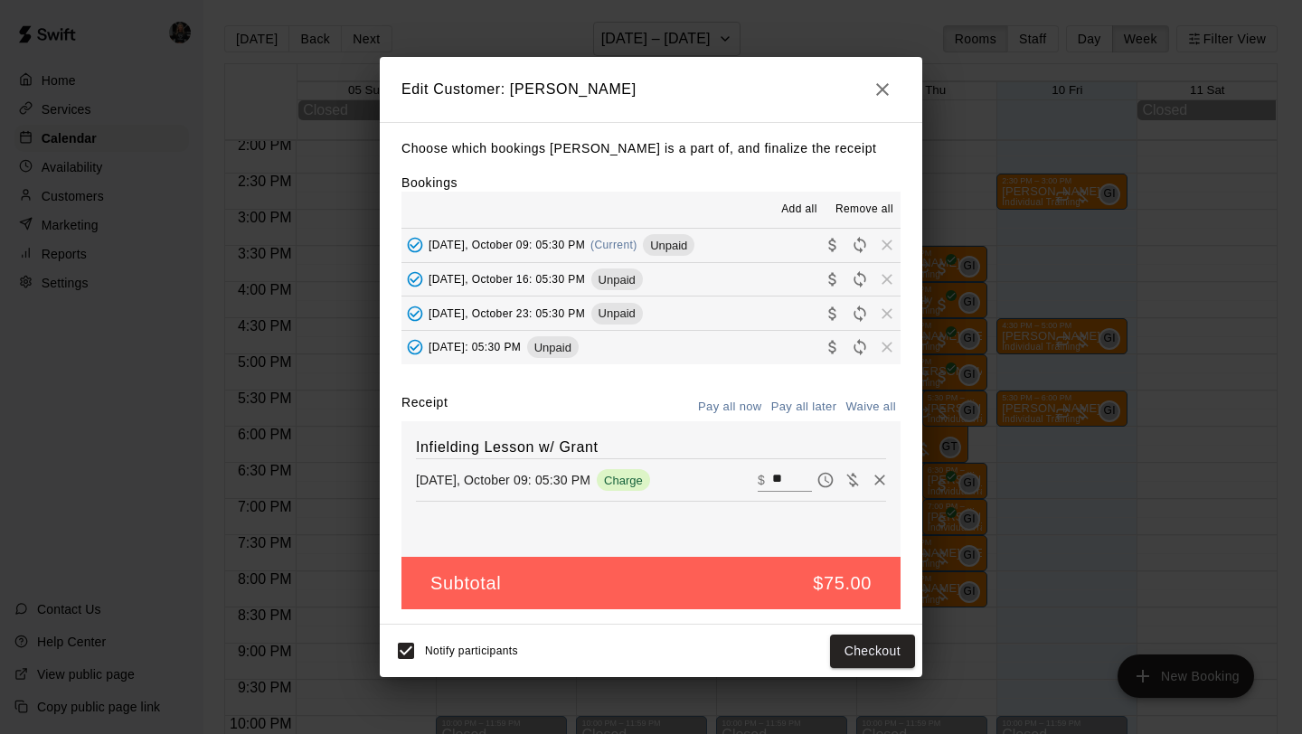
click at [784, 476] on input "**" at bounding box center [792, 480] width 40 height 24
type input "*"
type input "**"
click at [857, 657] on button "Checkout" at bounding box center [872, 651] width 85 height 33
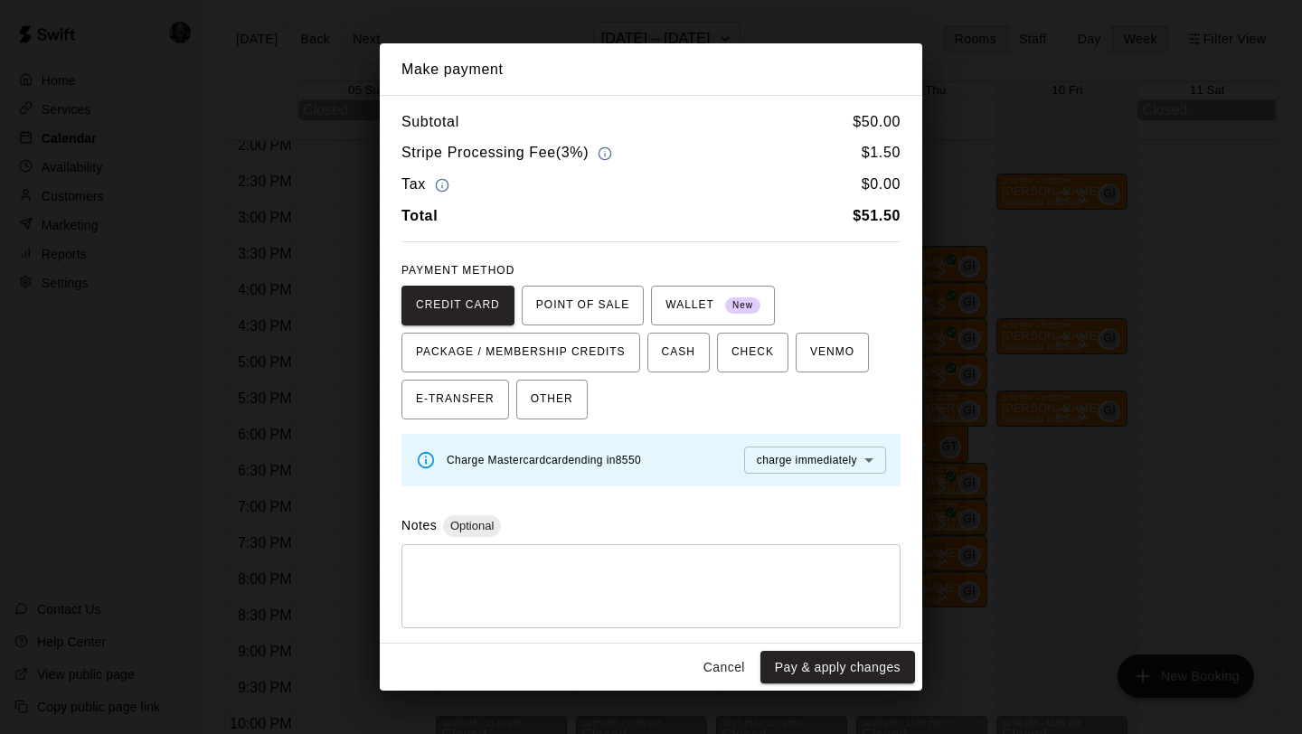
click at [857, 657] on button "Pay & apply changes" at bounding box center [837, 667] width 155 height 33
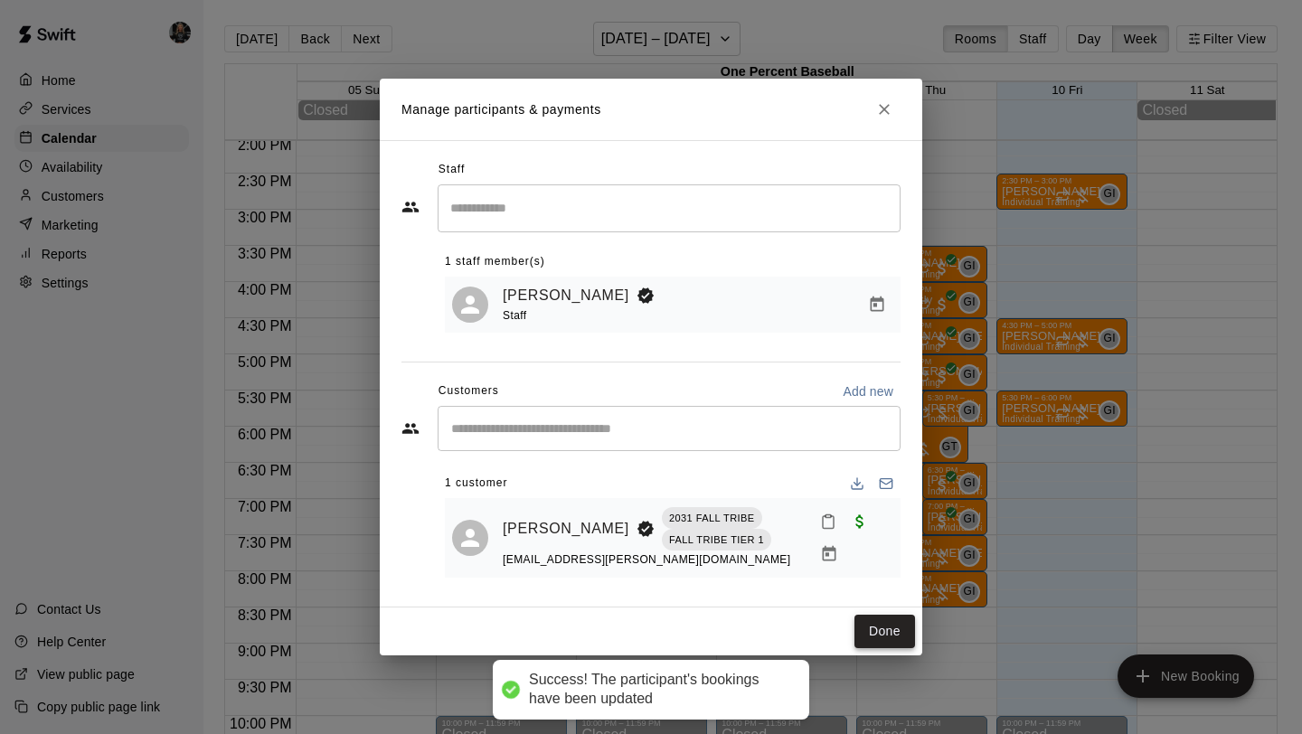
click at [879, 639] on button "Done" at bounding box center [884, 631] width 61 height 33
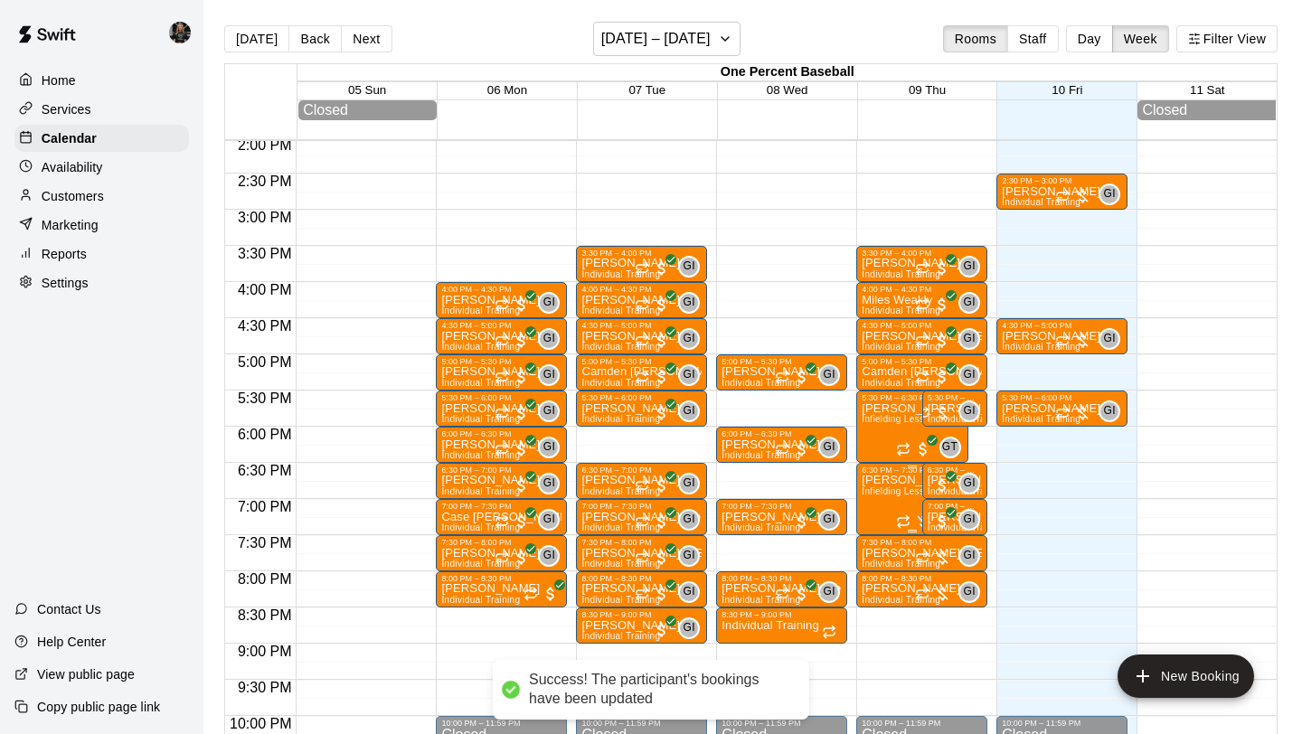
click at [893, 495] on span "Infielding Lesson w/ Grant" at bounding box center [918, 491] width 112 height 10
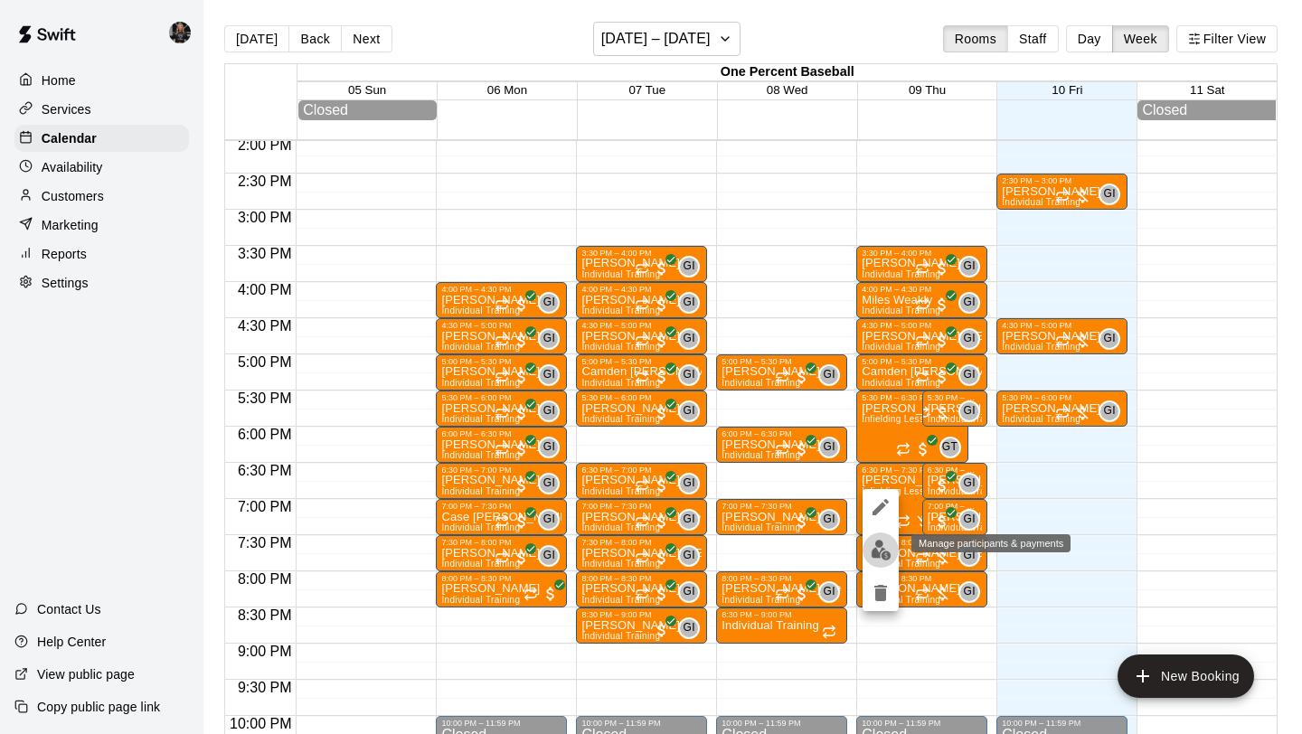
click at [878, 562] on button "edit" at bounding box center [881, 550] width 36 height 35
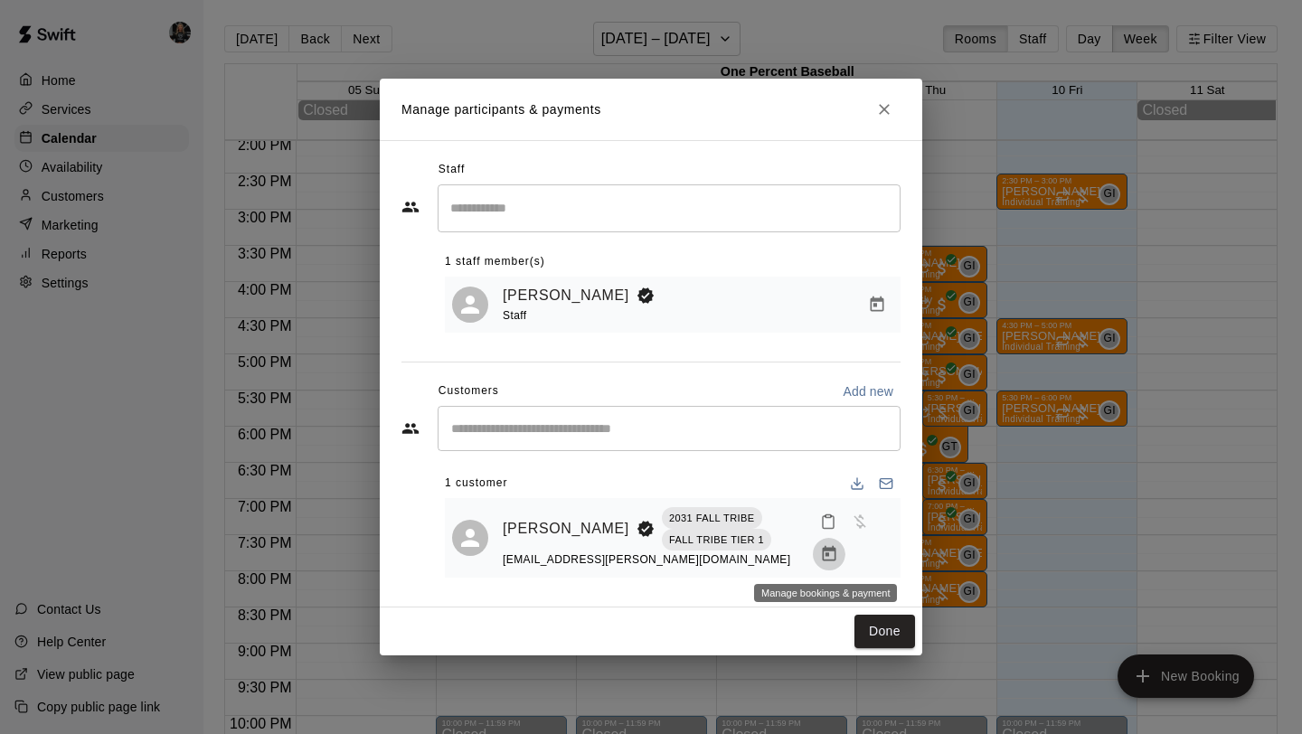
click at [815, 544] on button "Manage bookings & payment" at bounding box center [829, 554] width 33 height 33
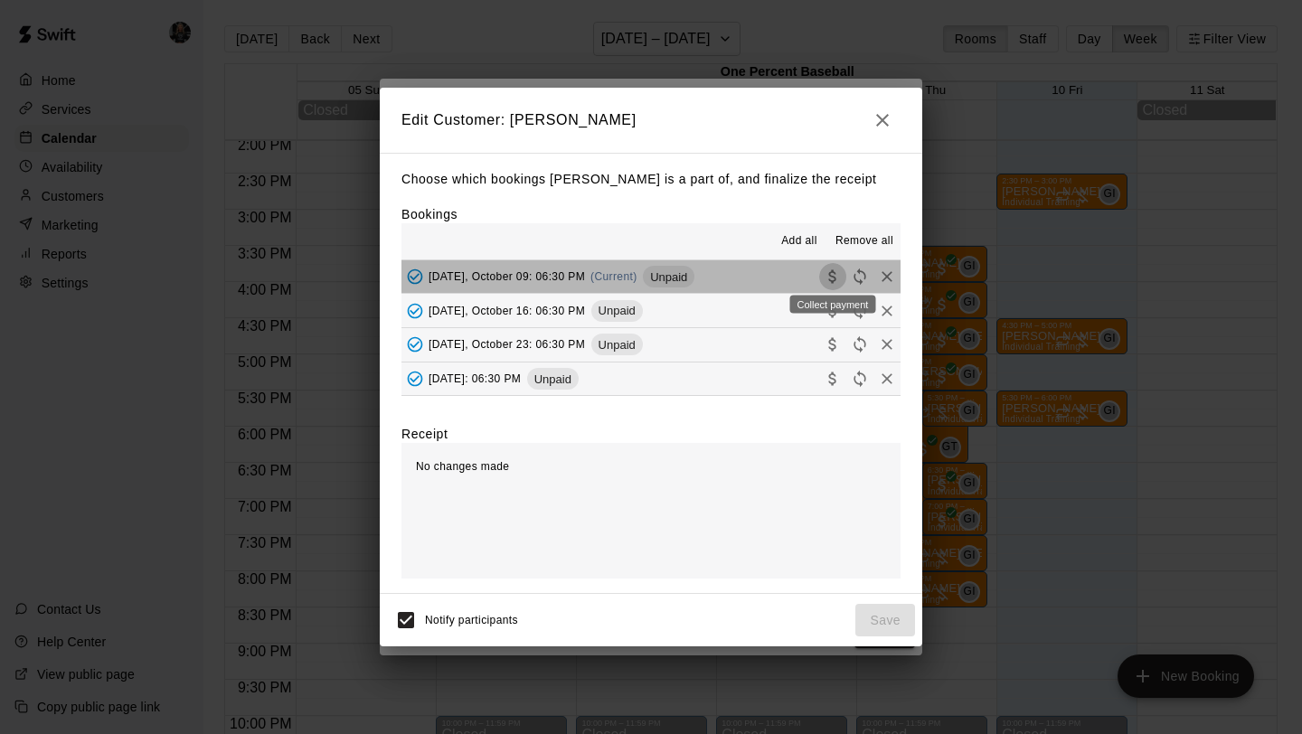
click at [825, 269] on icon "Collect payment" at bounding box center [833, 277] width 18 height 18
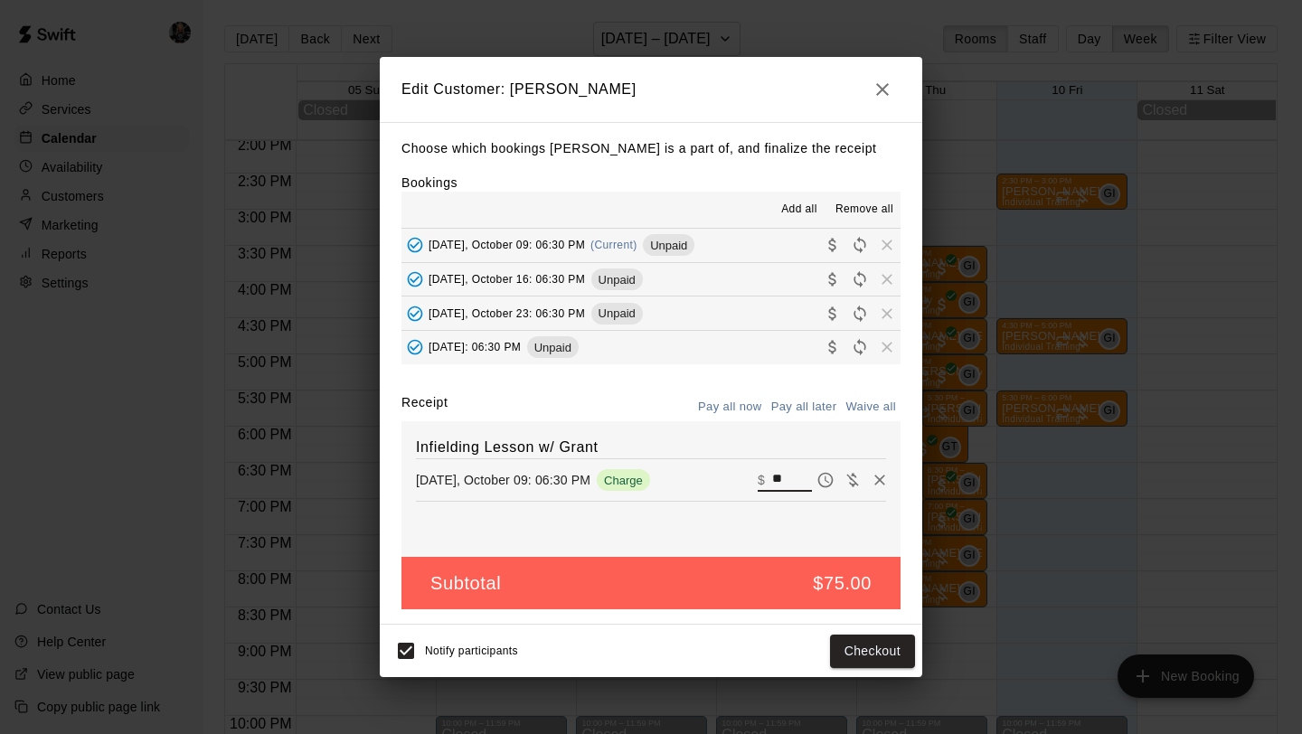
click at [800, 479] on input "**" at bounding box center [792, 480] width 40 height 24
type input "*"
type input "**"
click at [856, 647] on button "Checkout" at bounding box center [872, 651] width 85 height 33
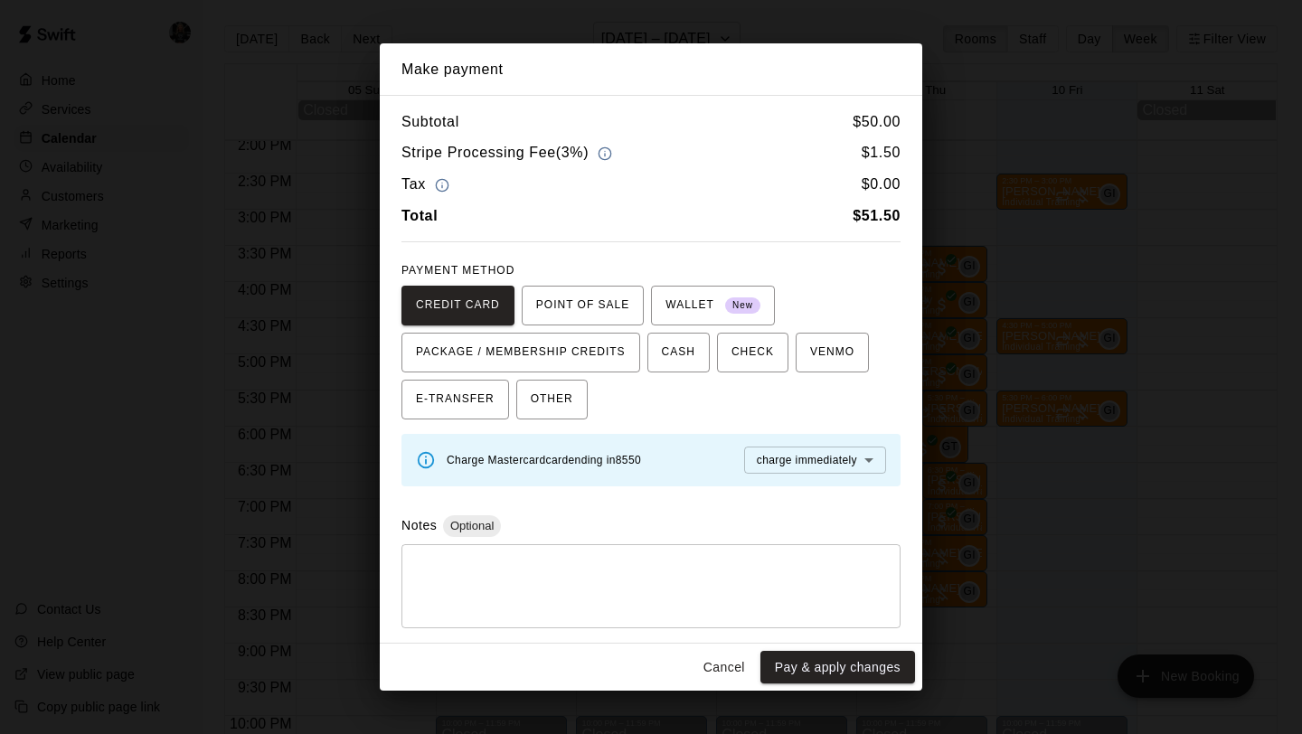
click at [854, 674] on button "Pay & apply changes" at bounding box center [837, 667] width 155 height 33
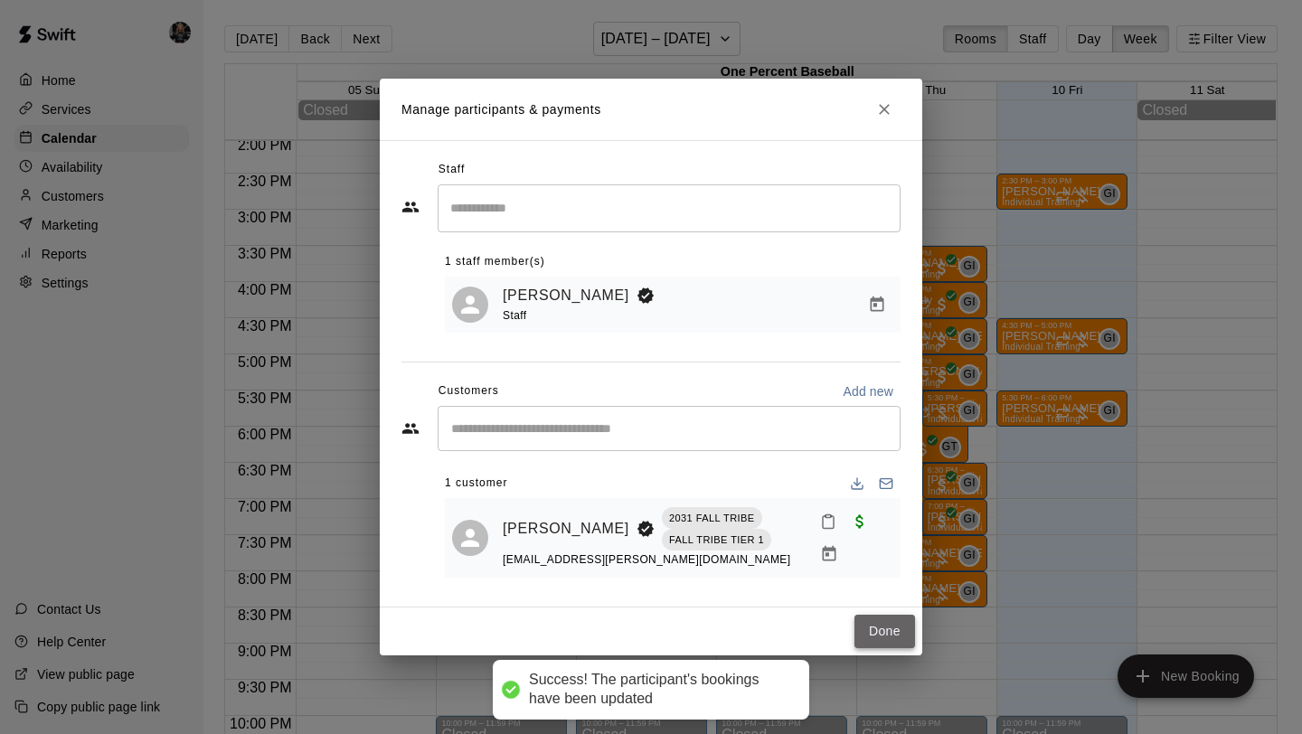
click at [887, 624] on button "Done" at bounding box center [884, 631] width 61 height 33
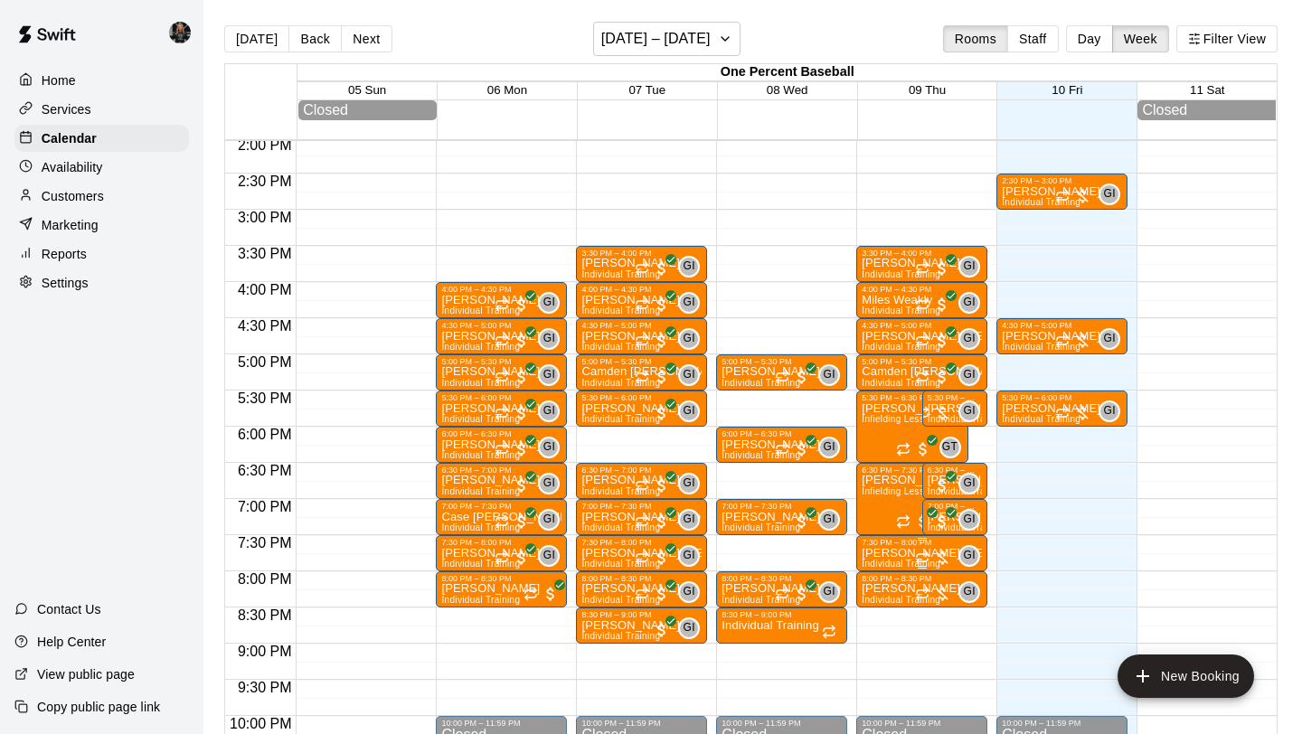
click at [954, 551] on div "GI 0" at bounding box center [947, 556] width 65 height 22
click at [946, 406] on div at bounding box center [651, 367] width 1302 height 734
click at [946, 406] on div at bounding box center [933, 413] width 36 height 18
click at [929, 480] on button "edit" at bounding box center [933, 466] width 36 height 35
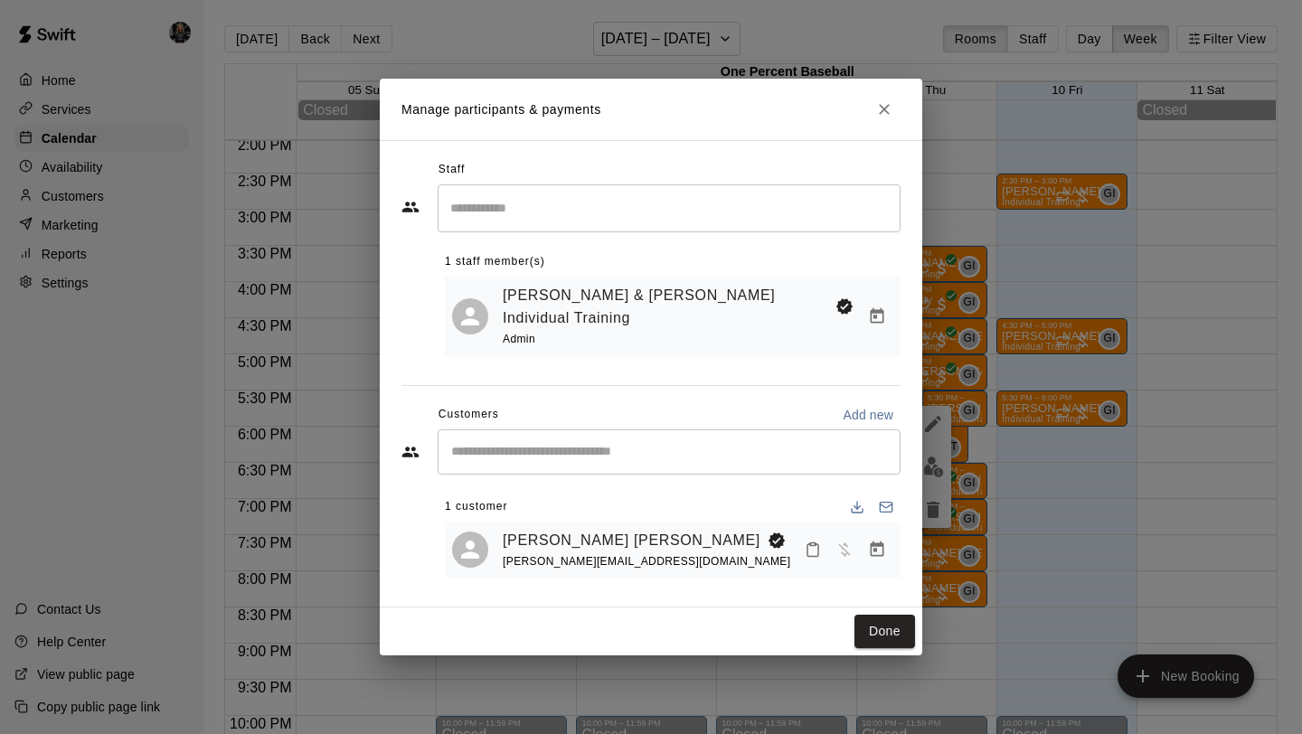
click at [881, 542] on icon "Manage bookings & payment" at bounding box center [878, 549] width 14 height 15
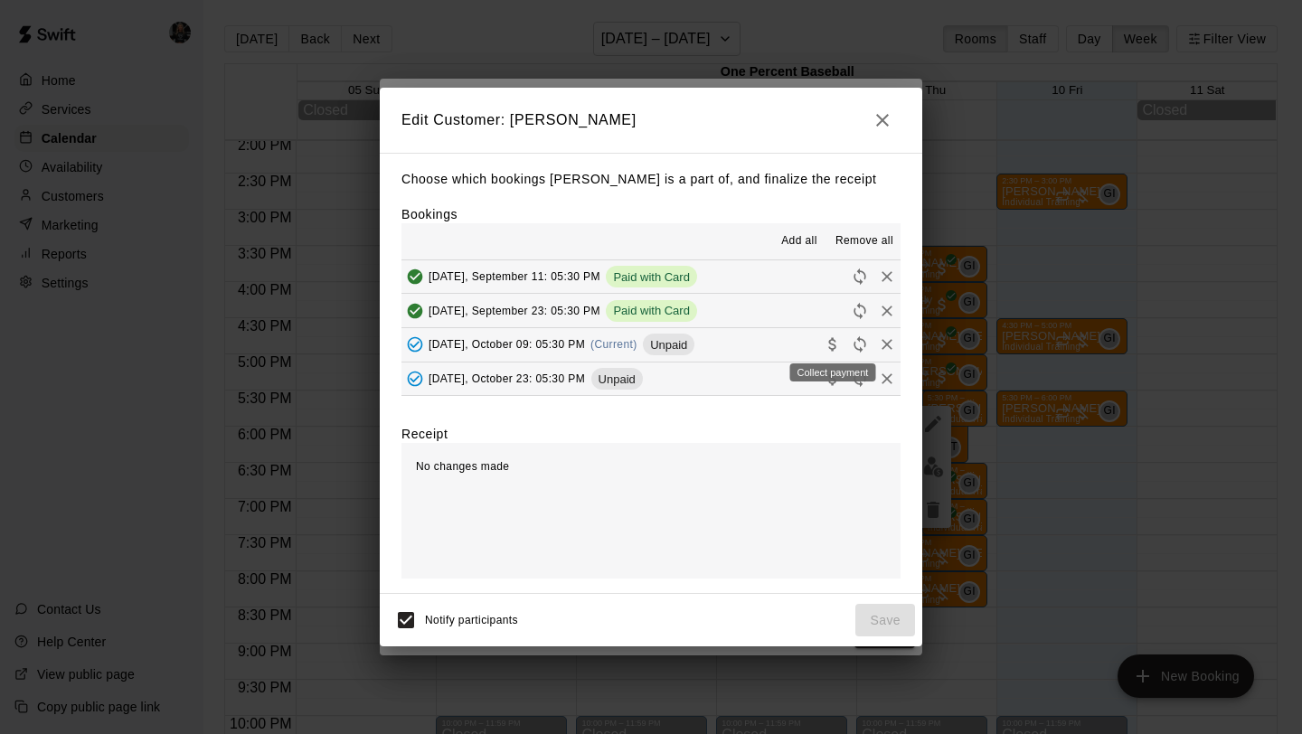
click at [836, 341] on icon "Collect payment" at bounding box center [833, 344] width 18 height 18
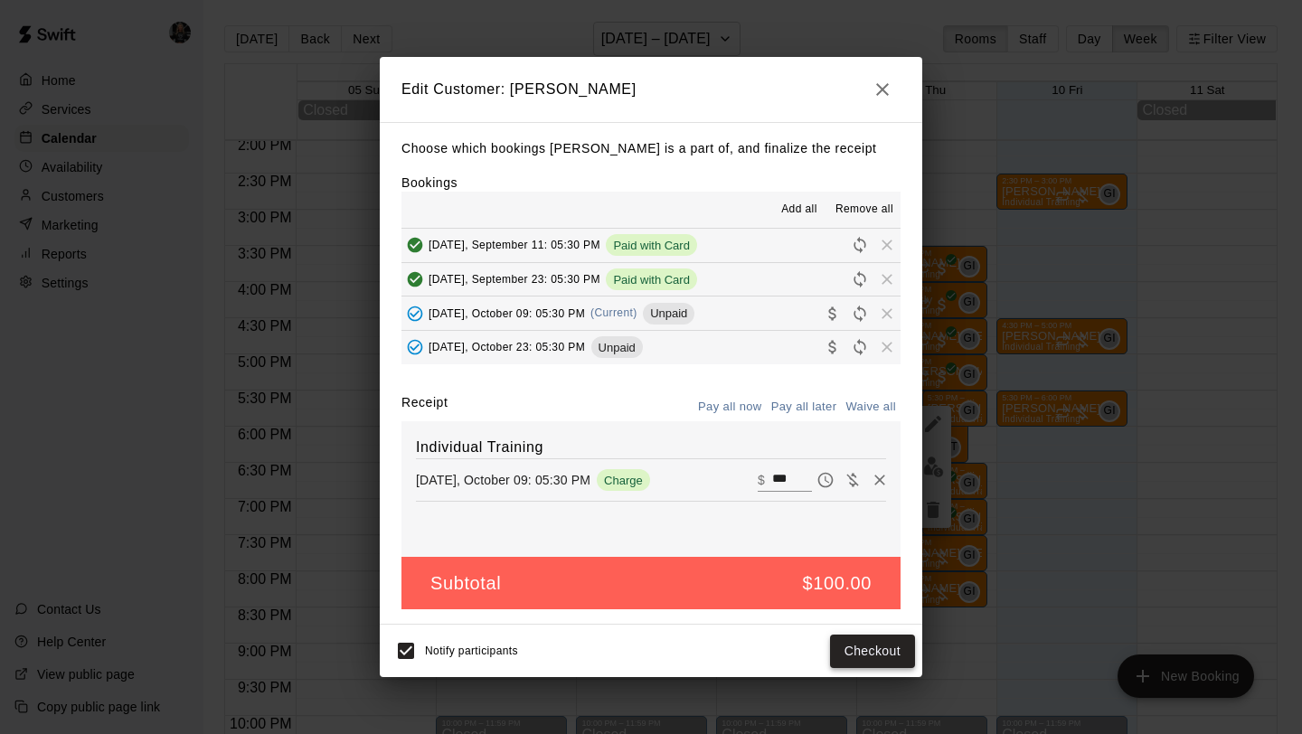
click at [872, 654] on button "Checkout" at bounding box center [872, 651] width 85 height 33
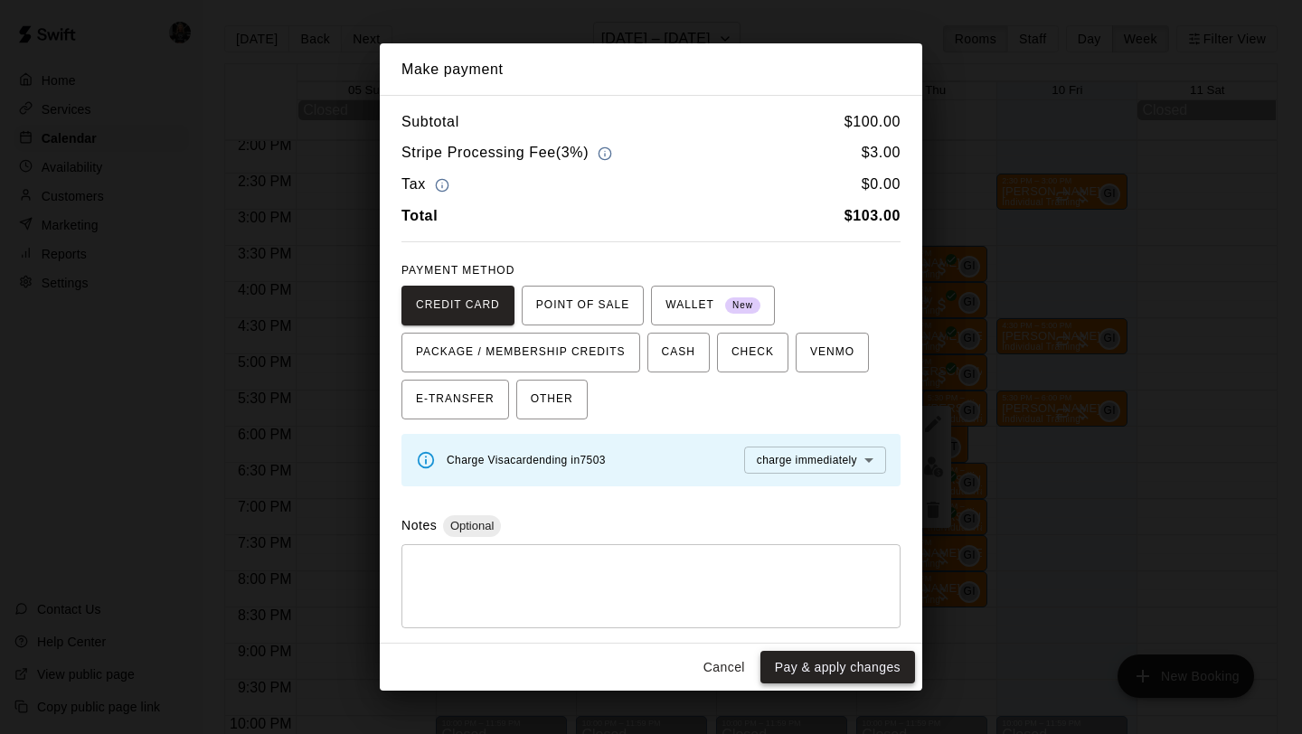
click at [865, 663] on button "Pay & apply changes" at bounding box center [837, 667] width 155 height 33
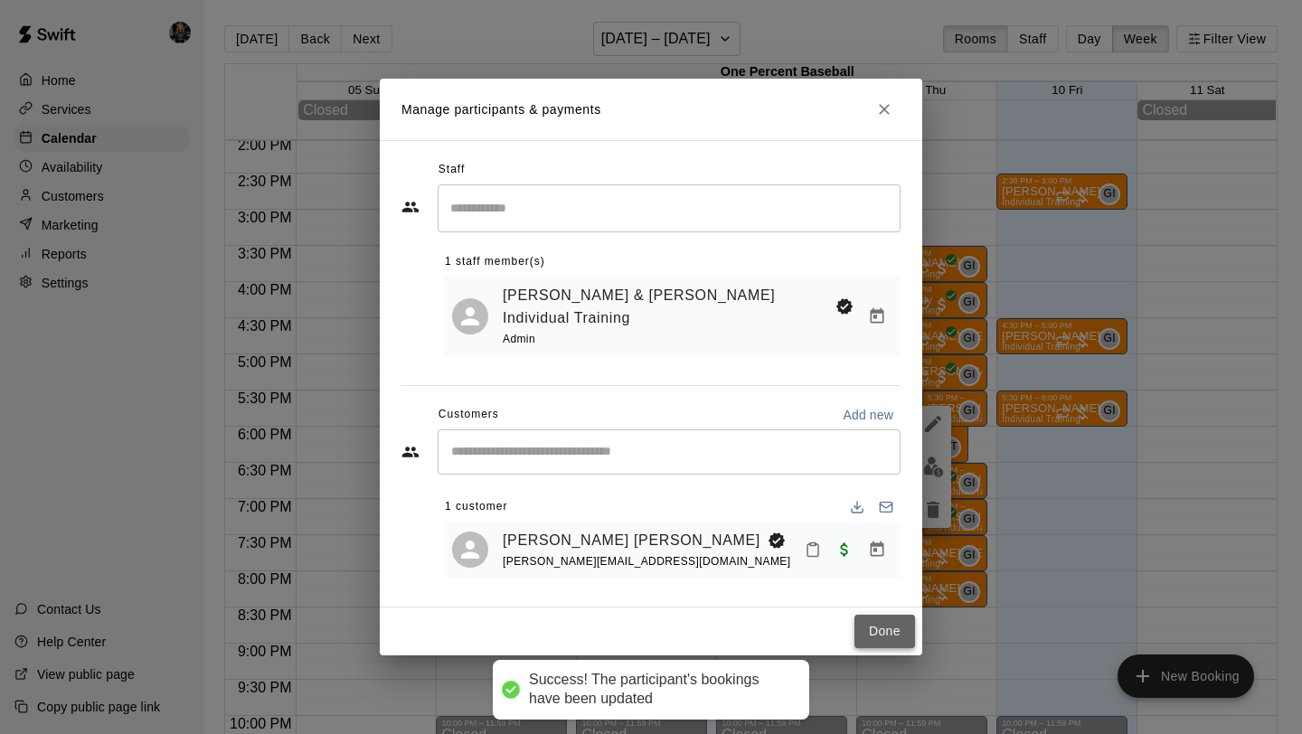
click at [887, 615] on button "Done" at bounding box center [884, 631] width 61 height 33
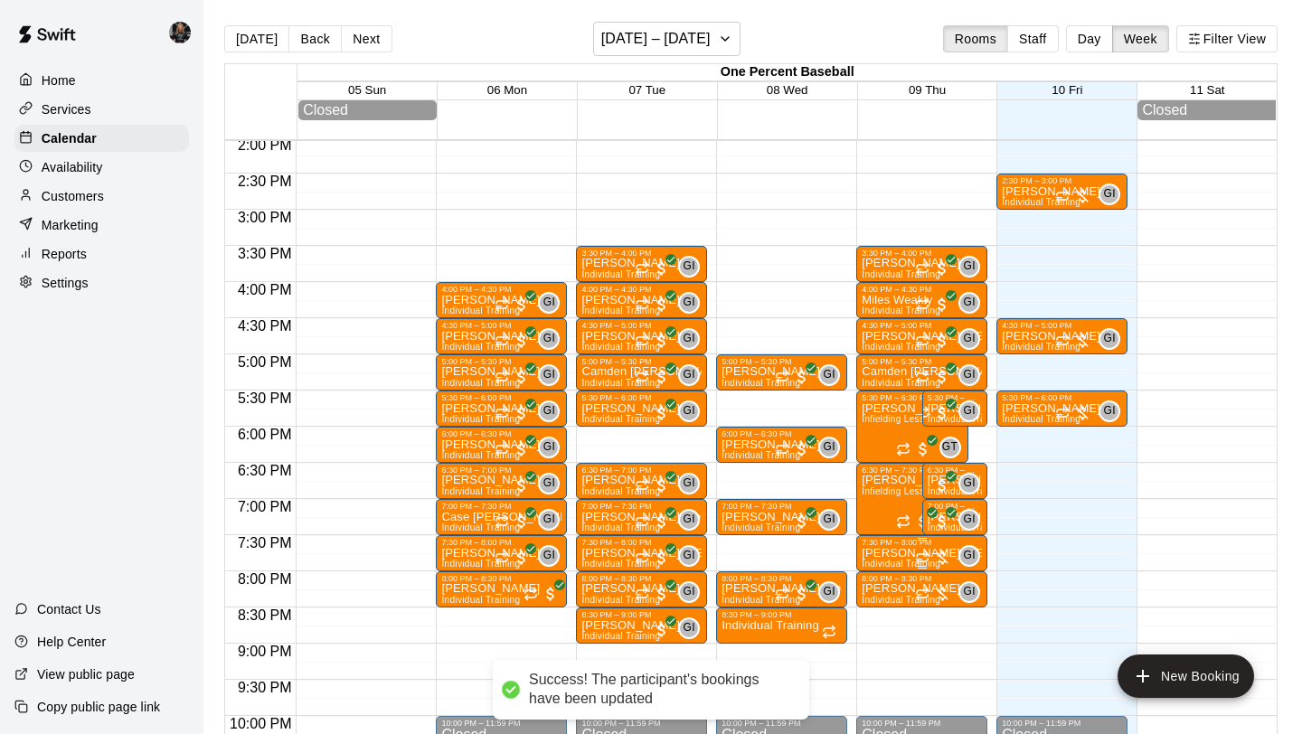
click at [912, 553] on p "[PERSON_NAME] [PERSON_NAME]" at bounding box center [922, 553] width 120 height 0
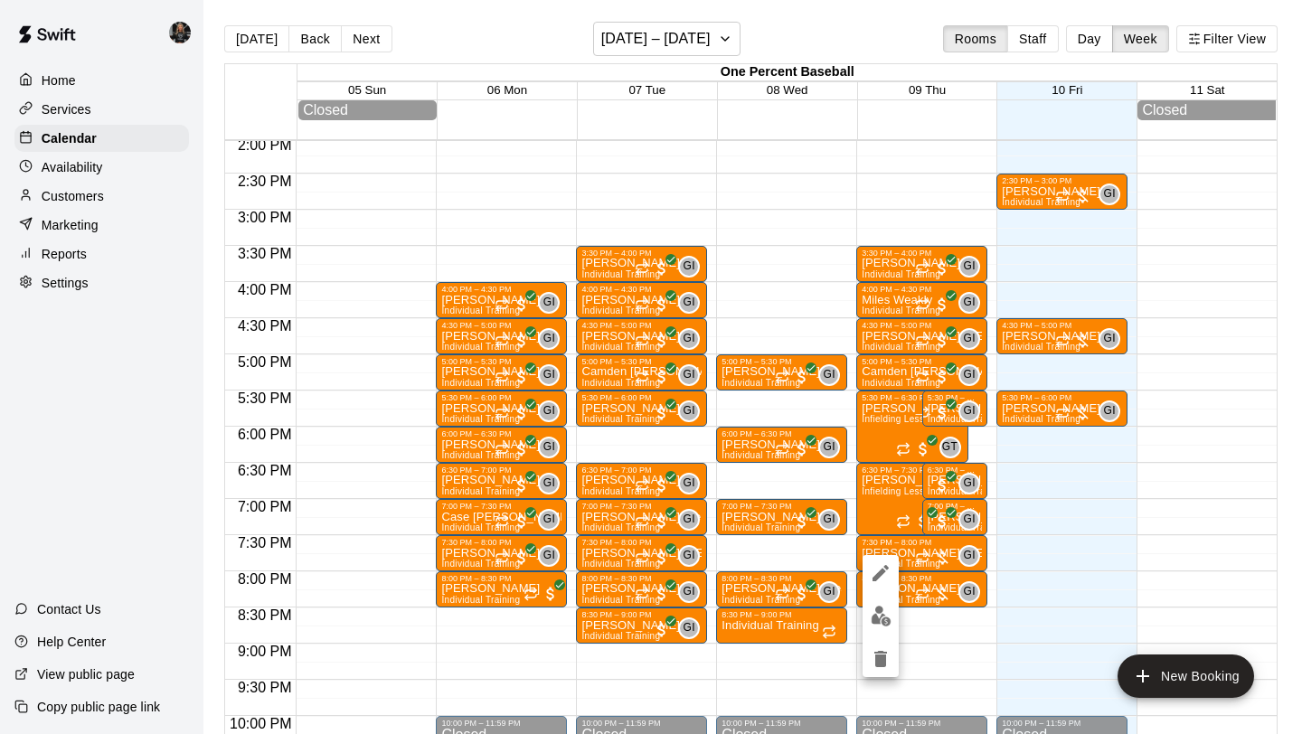
click at [881, 613] on img "edit" at bounding box center [881, 616] width 21 height 21
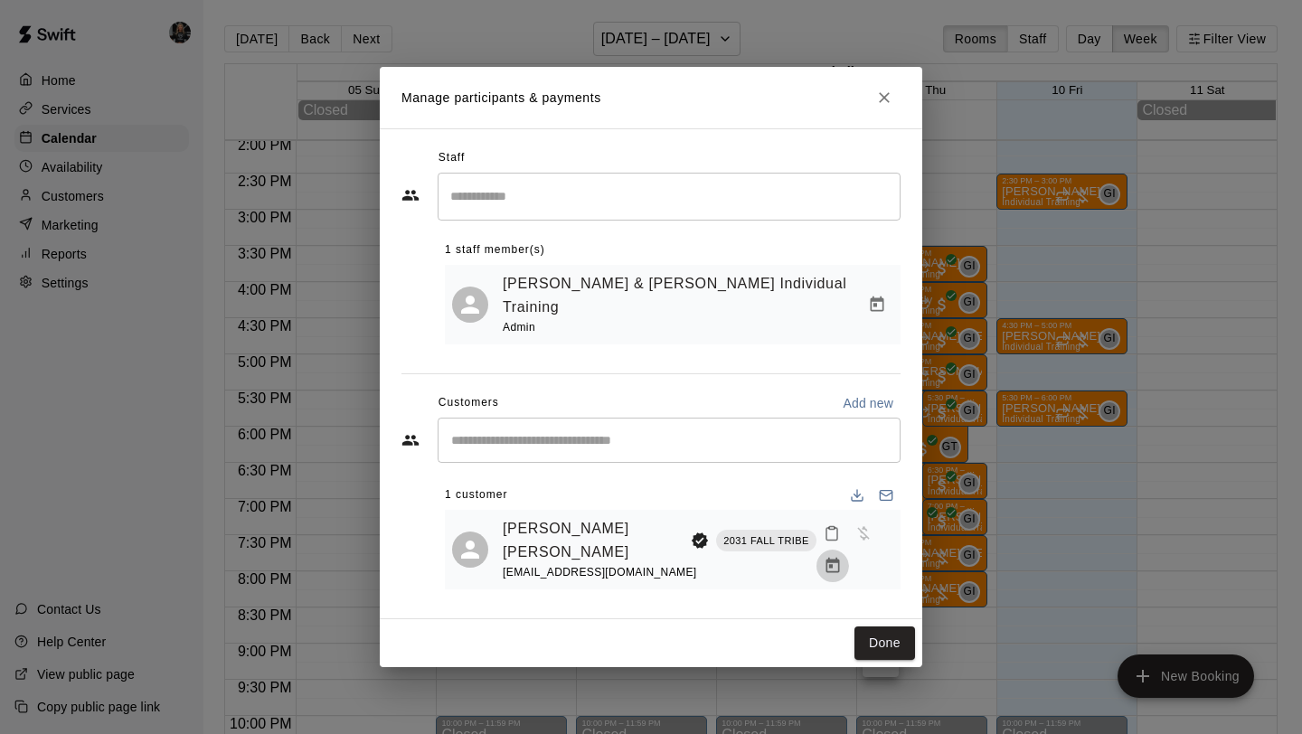
click at [849, 550] on button "Manage bookings & payment" at bounding box center [832, 566] width 33 height 33
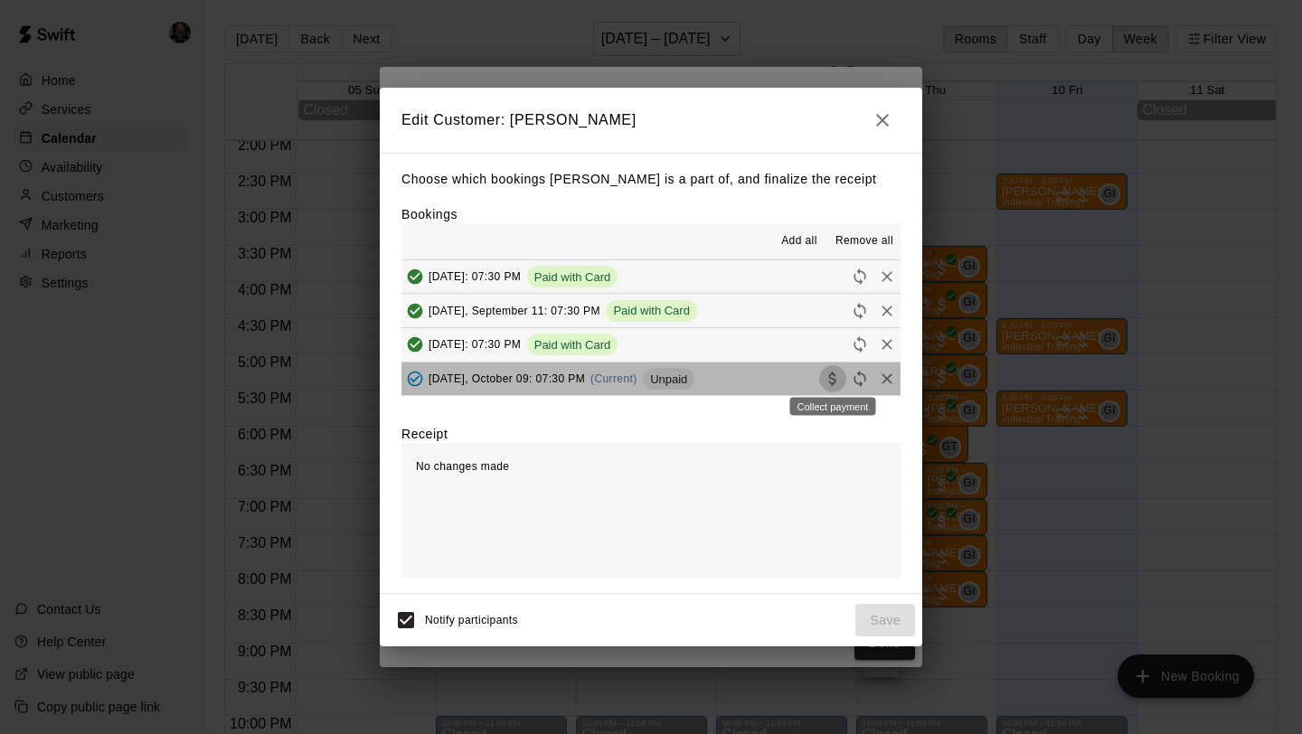
click at [829, 374] on icon "Collect payment" at bounding box center [833, 379] width 18 height 18
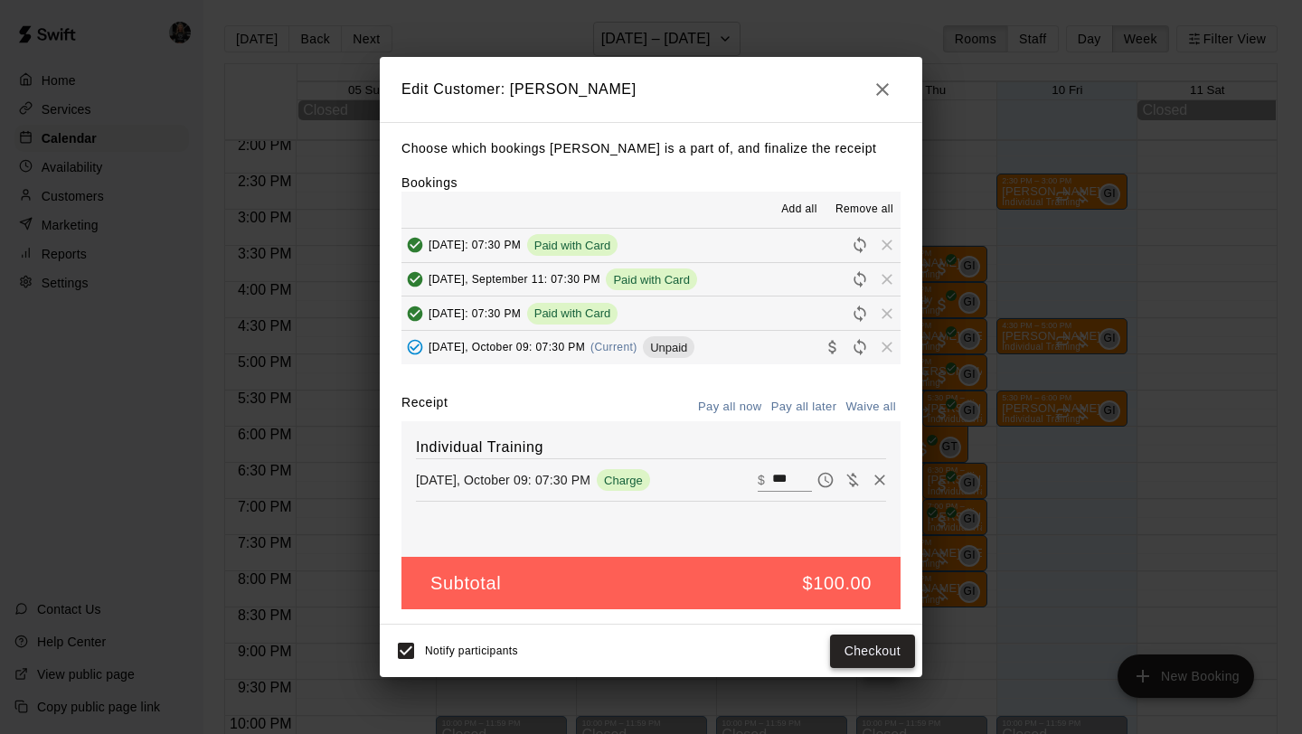
click at [884, 661] on button "Checkout" at bounding box center [872, 651] width 85 height 33
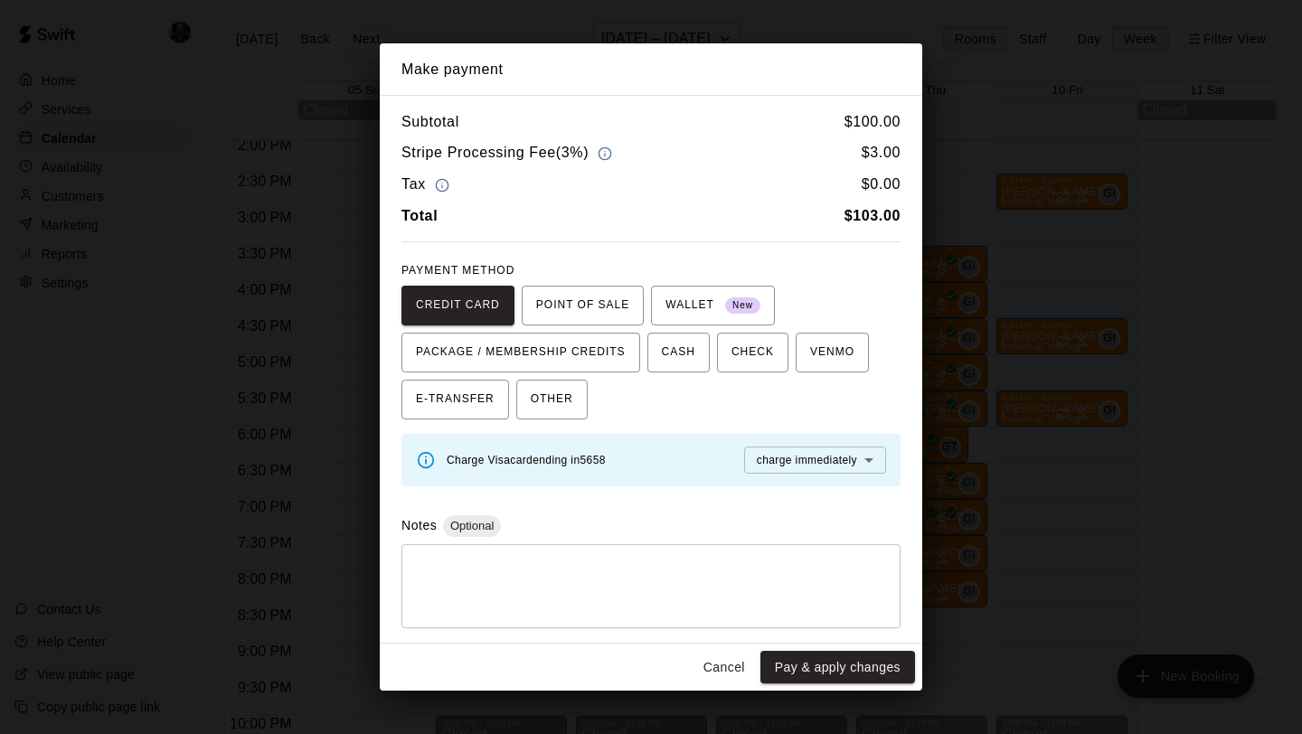
click at [884, 661] on button "Pay & apply changes" at bounding box center [837, 667] width 155 height 33
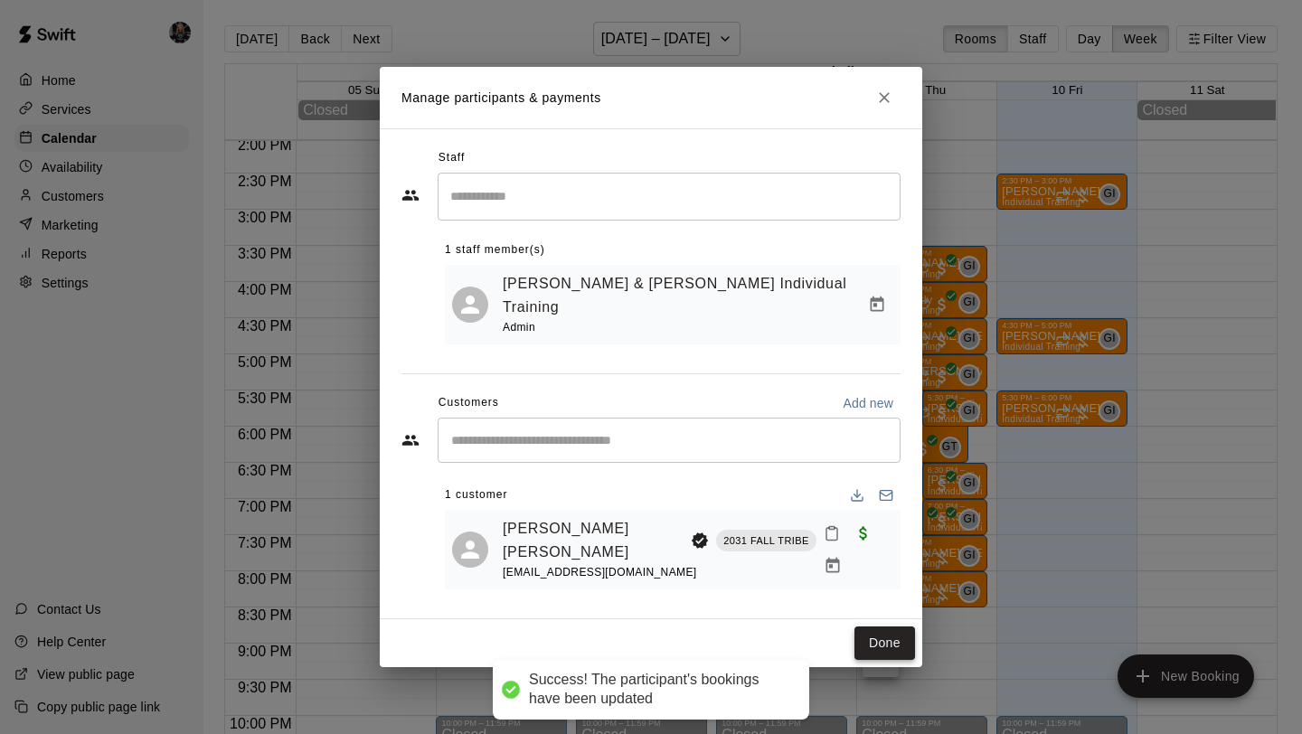
click at [884, 627] on button "Done" at bounding box center [884, 643] width 61 height 33
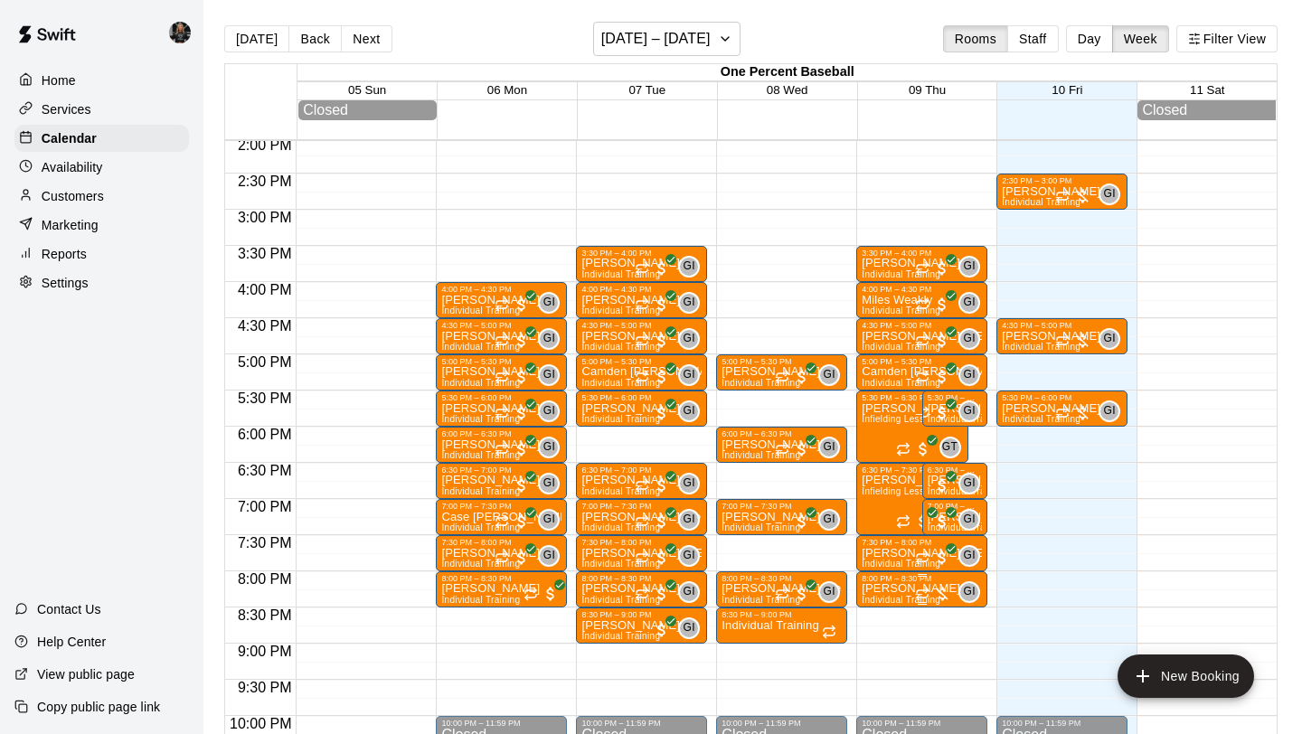
click at [949, 584] on div "GI 0" at bounding box center [947, 592] width 65 height 22
click at [938, 649] on img "edit" at bounding box center [933, 644] width 21 height 21
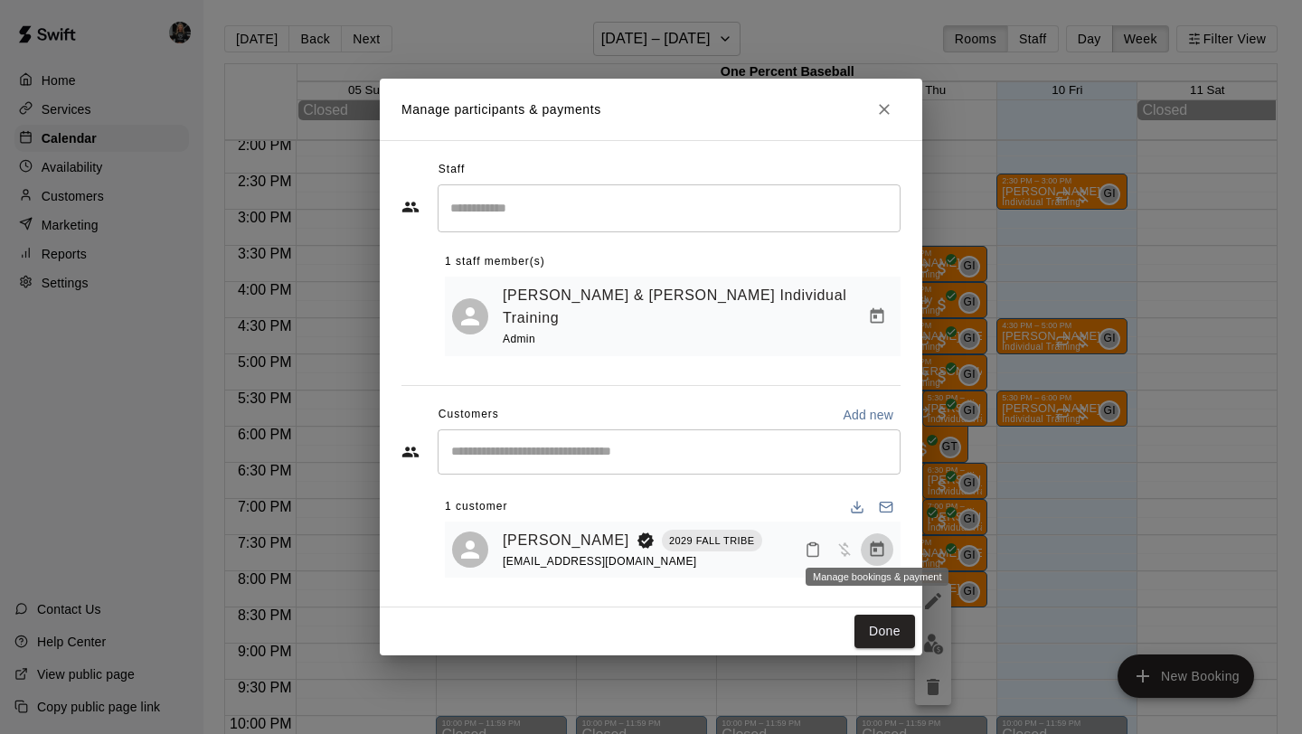
click at [882, 542] on icon "Manage bookings & payment" at bounding box center [878, 549] width 14 height 15
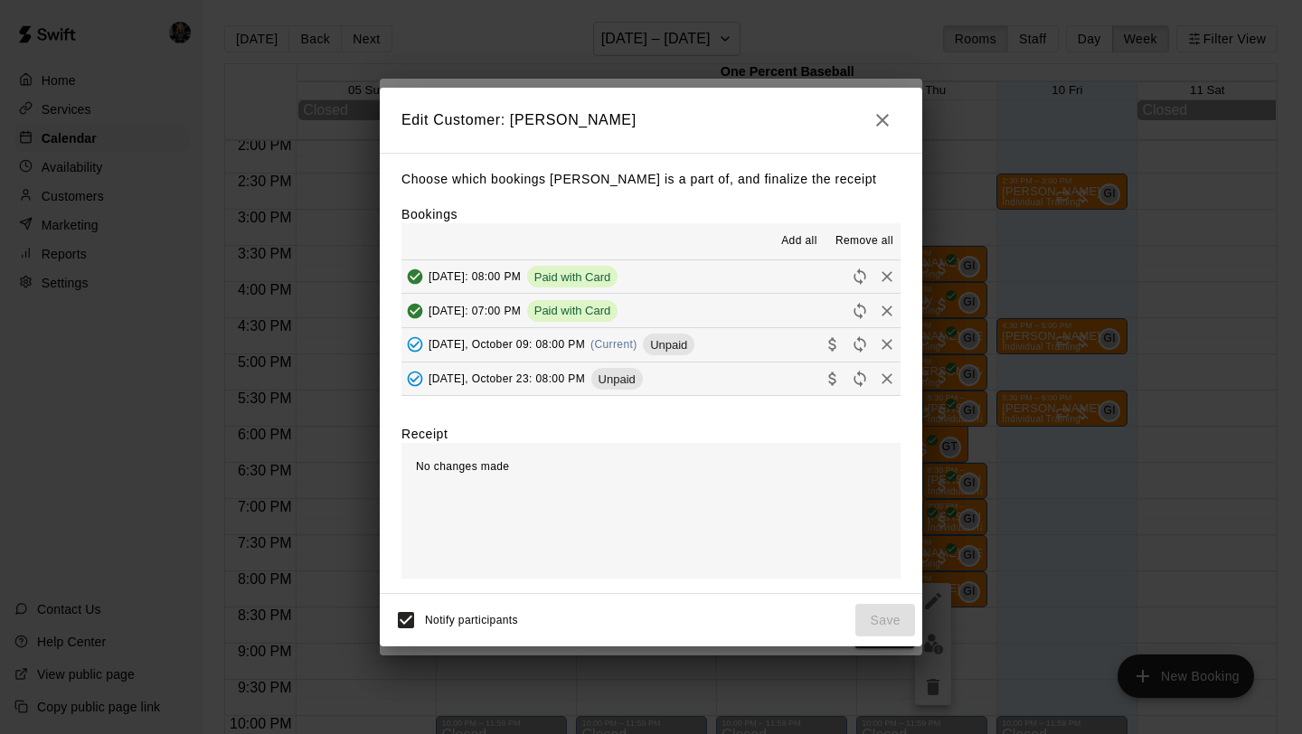
click at [832, 347] on icon "Collect payment" at bounding box center [833, 344] width 18 height 18
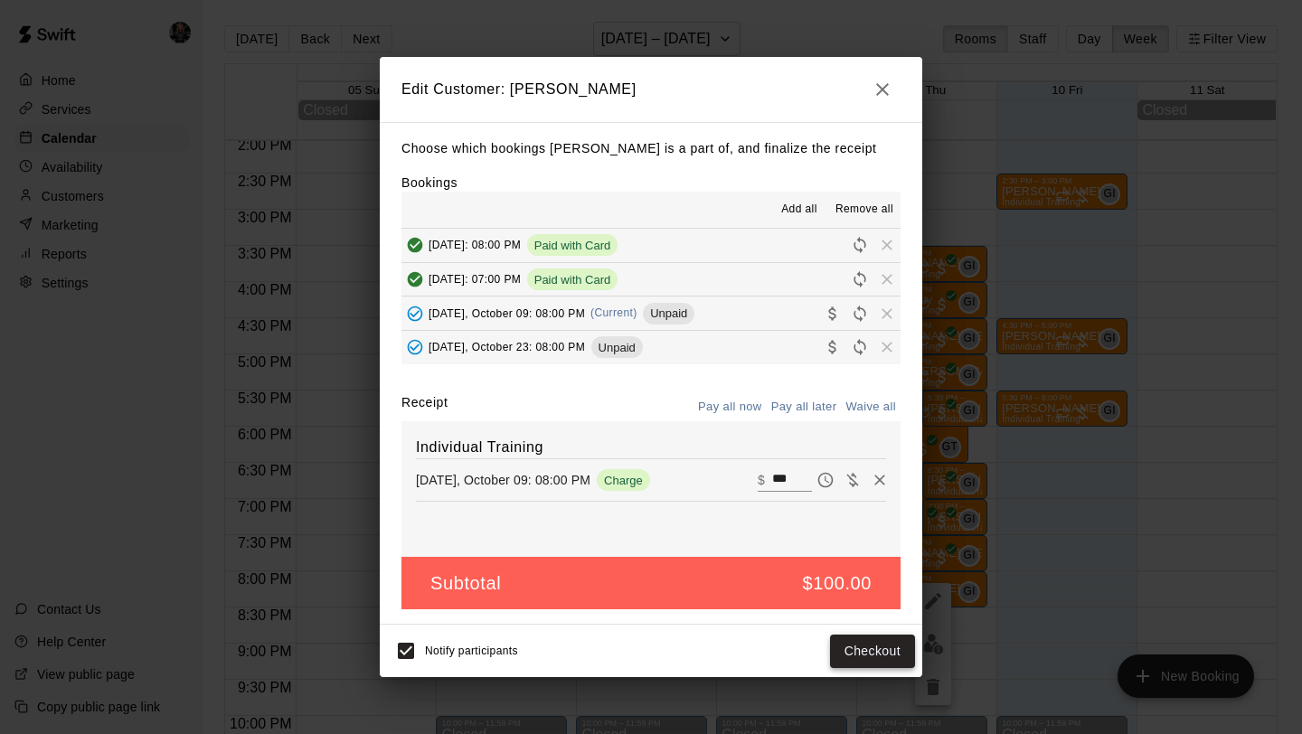
click at [868, 651] on button "Checkout" at bounding box center [872, 651] width 85 height 33
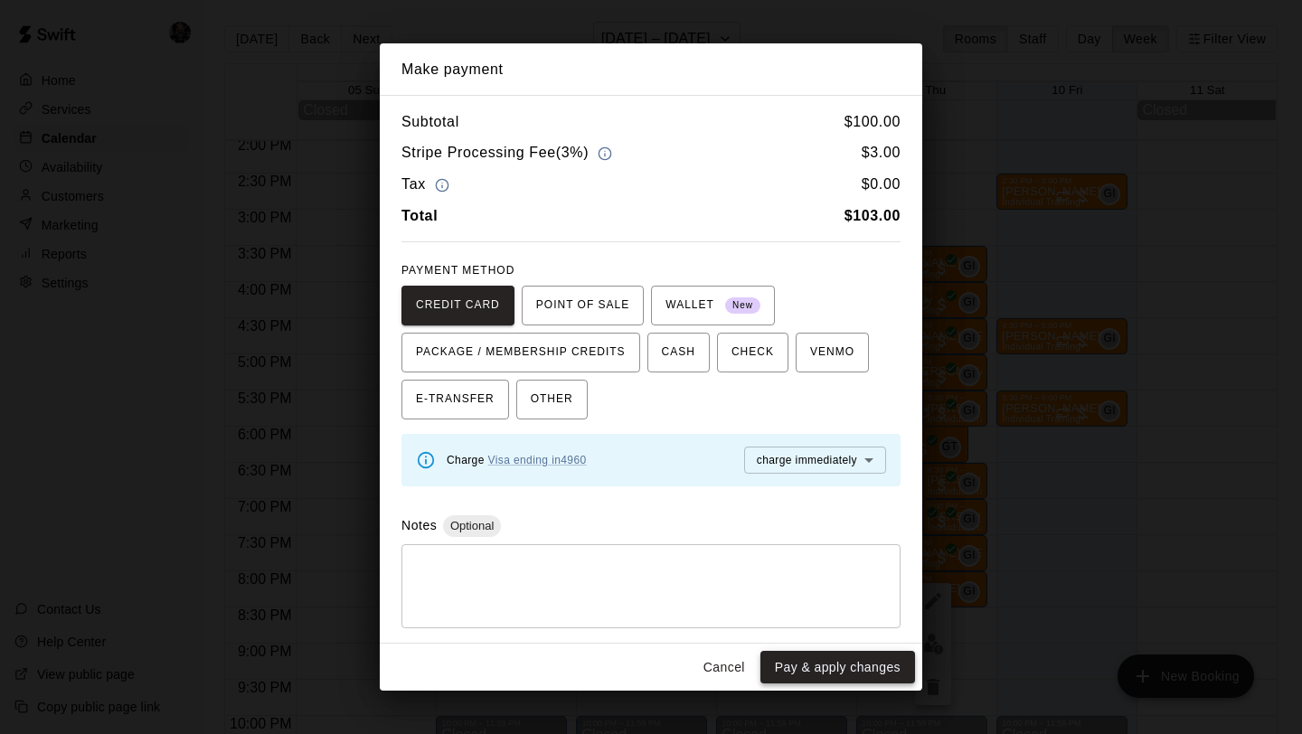
click at [866, 658] on button "Pay & apply changes" at bounding box center [837, 667] width 155 height 33
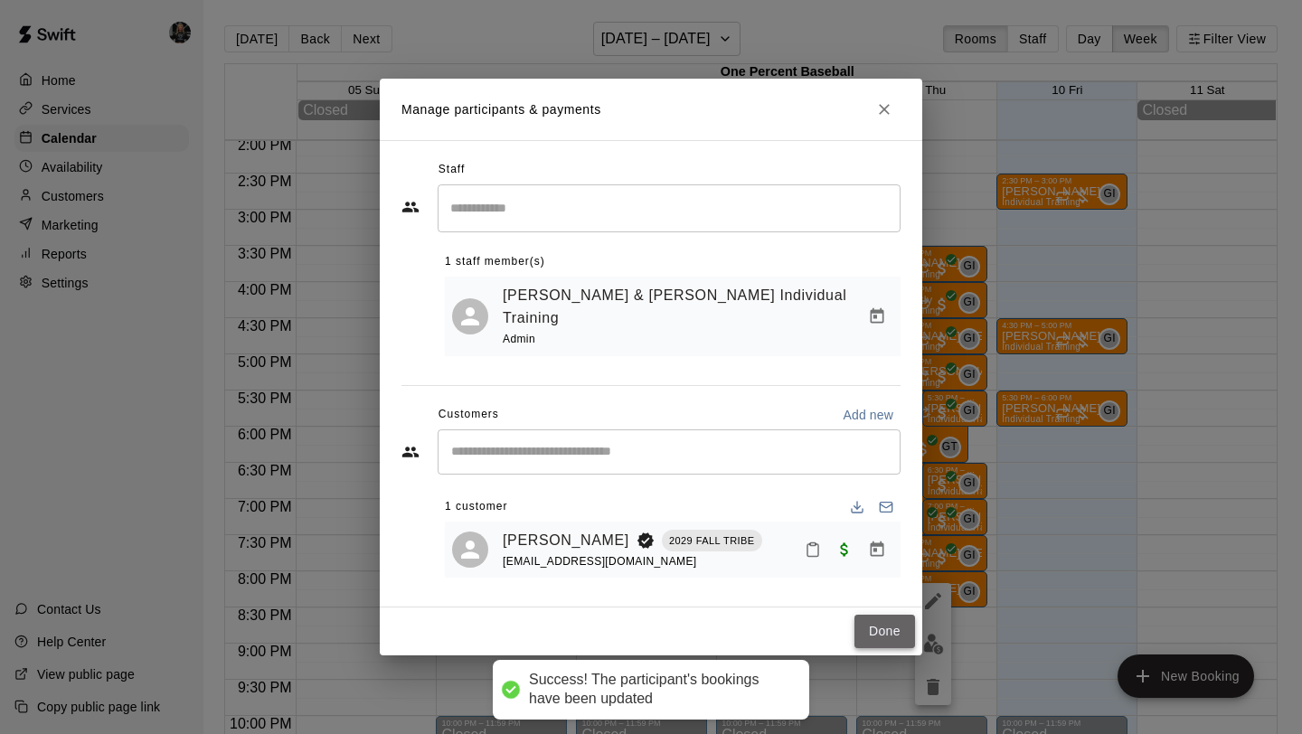
click at [889, 615] on button "Done" at bounding box center [884, 631] width 61 height 33
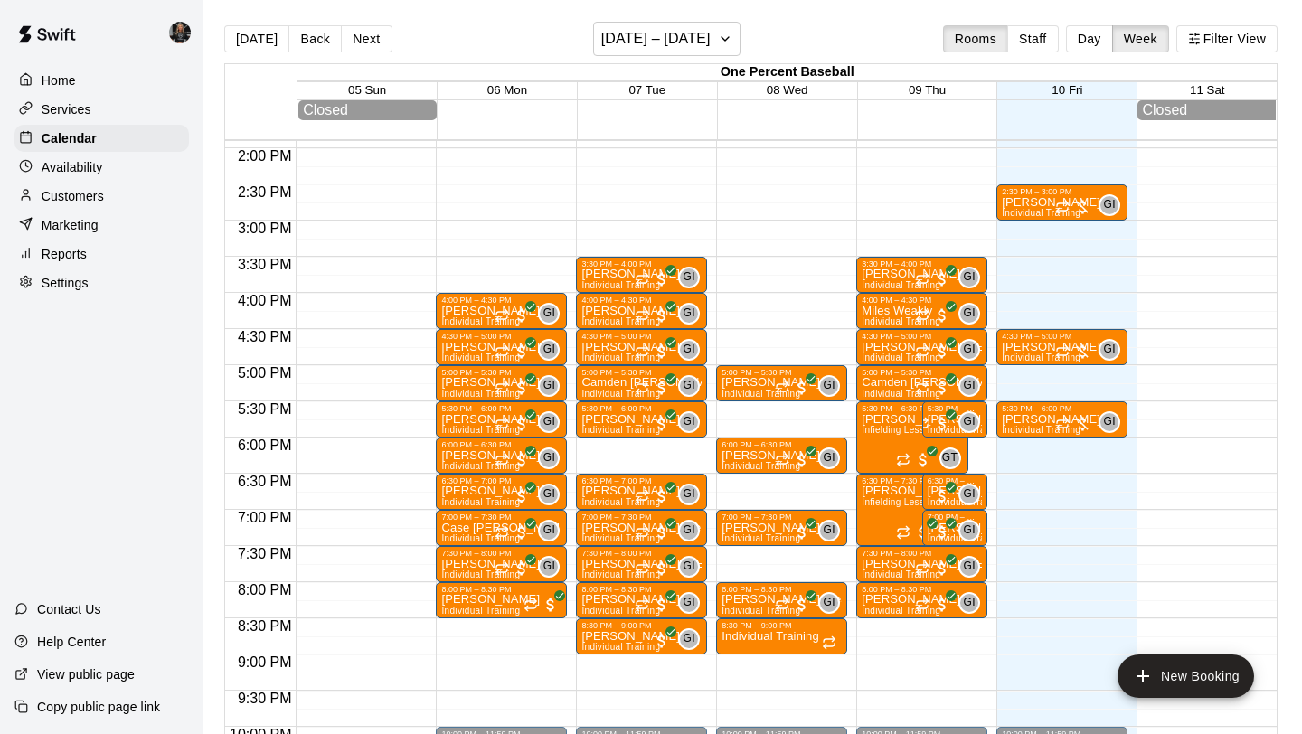
scroll to position [1006, 0]
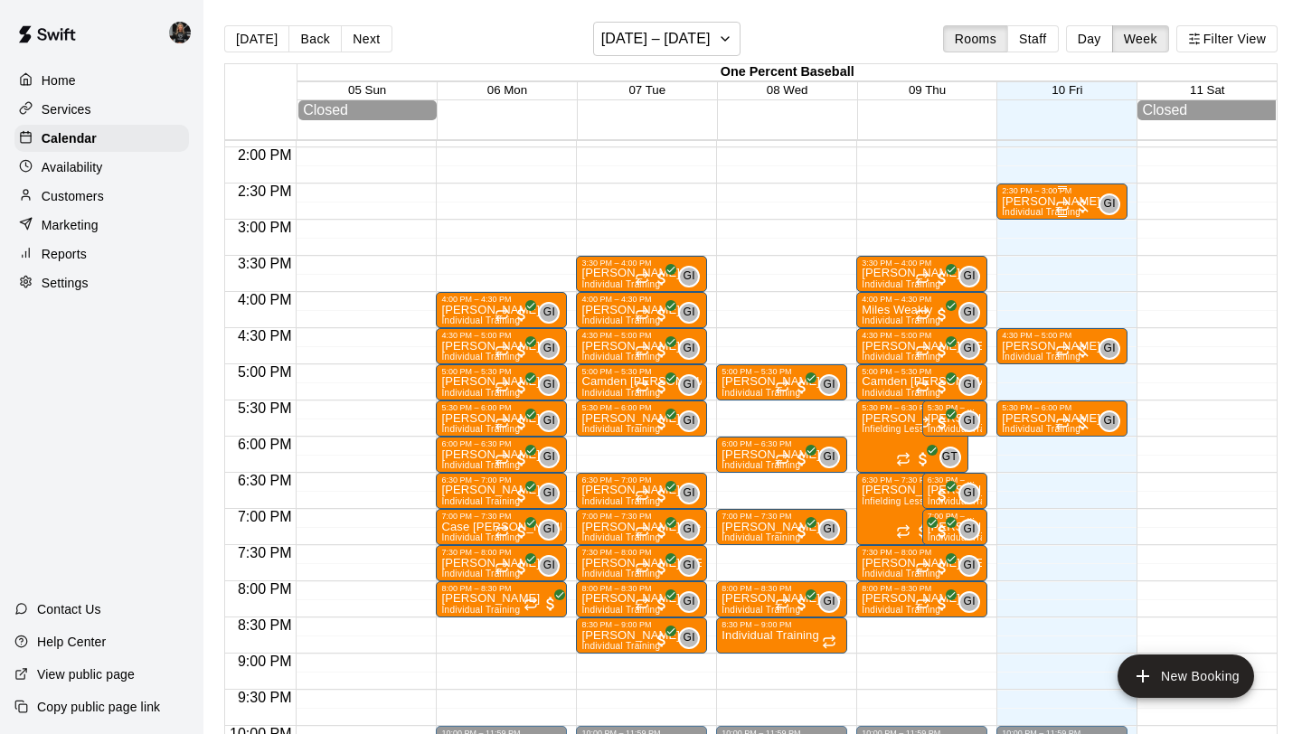
click at [1035, 202] on p "[PERSON_NAME]" at bounding box center [1051, 202] width 99 height 0
click at [1022, 272] on img "edit" at bounding box center [1020, 264] width 21 height 21
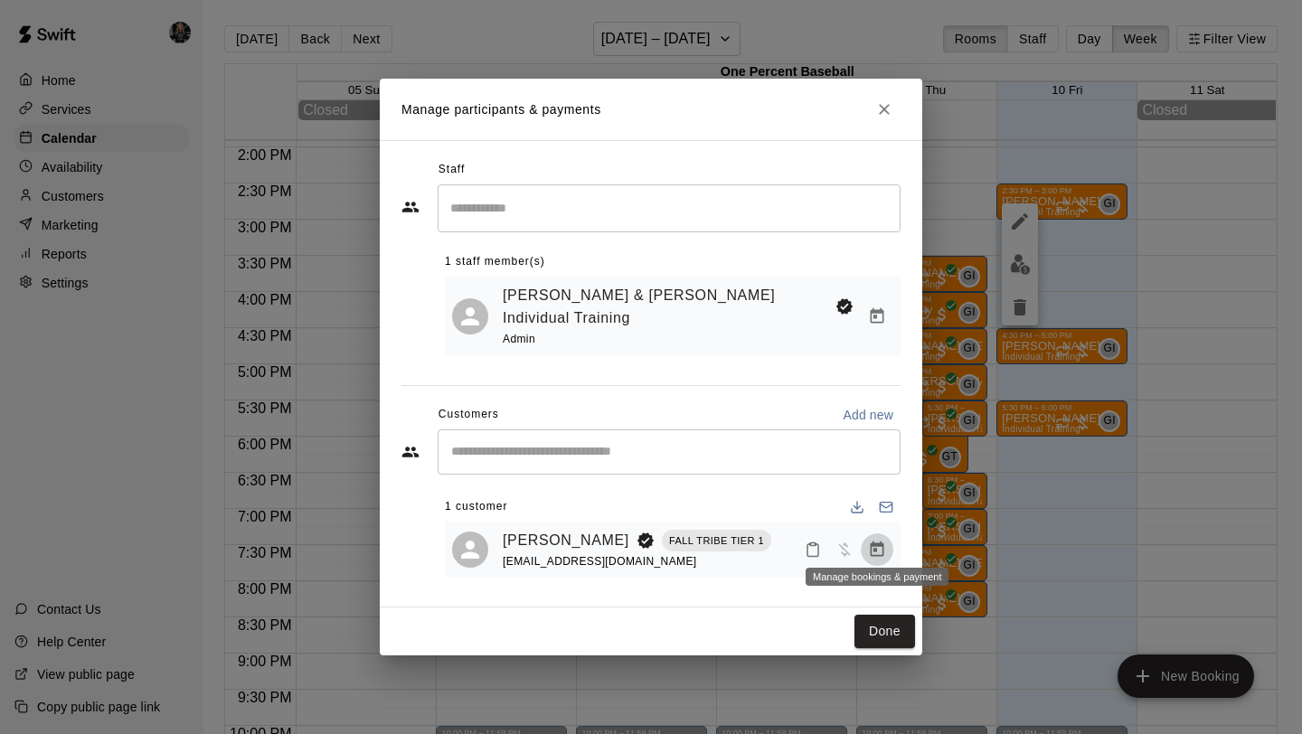
click at [873, 542] on icon "Manage bookings & payment" at bounding box center [878, 549] width 14 height 15
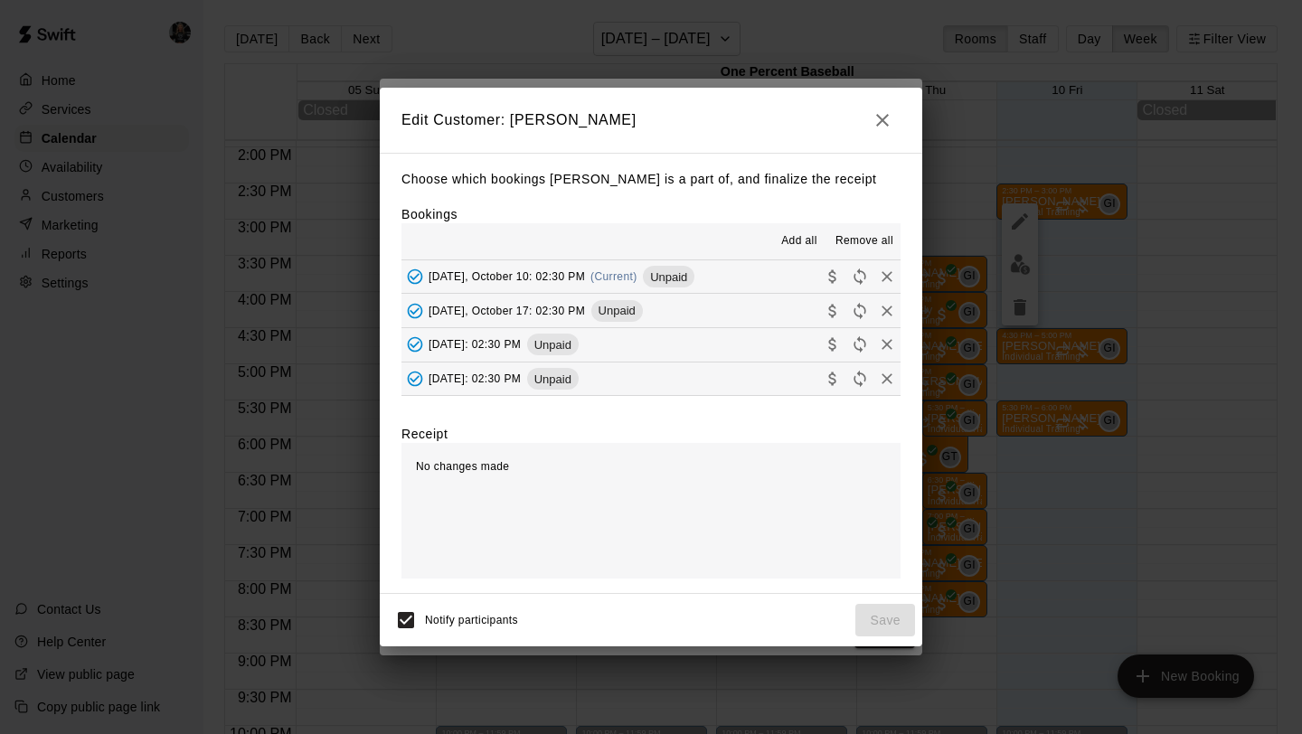
click at [835, 276] on icon "Collect payment" at bounding box center [833, 277] width 18 height 18
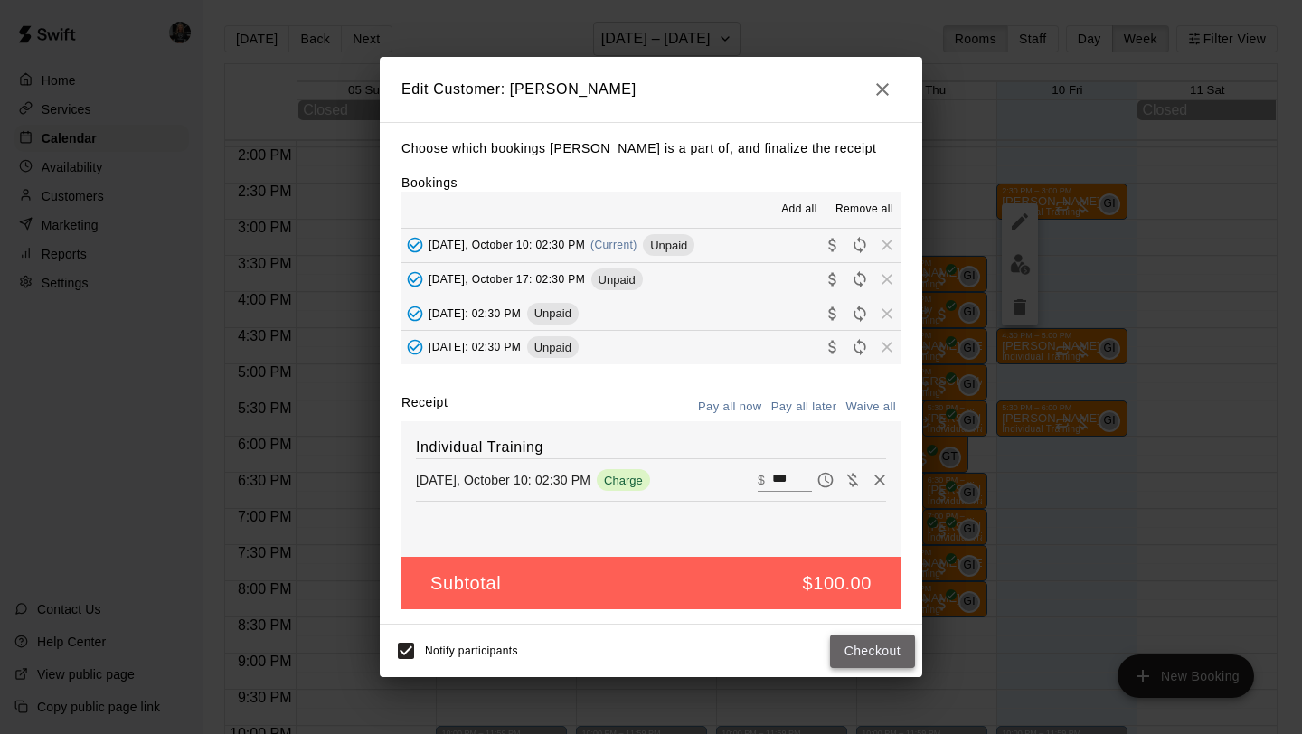
click at [863, 652] on button "Checkout" at bounding box center [872, 651] width 85 height 33
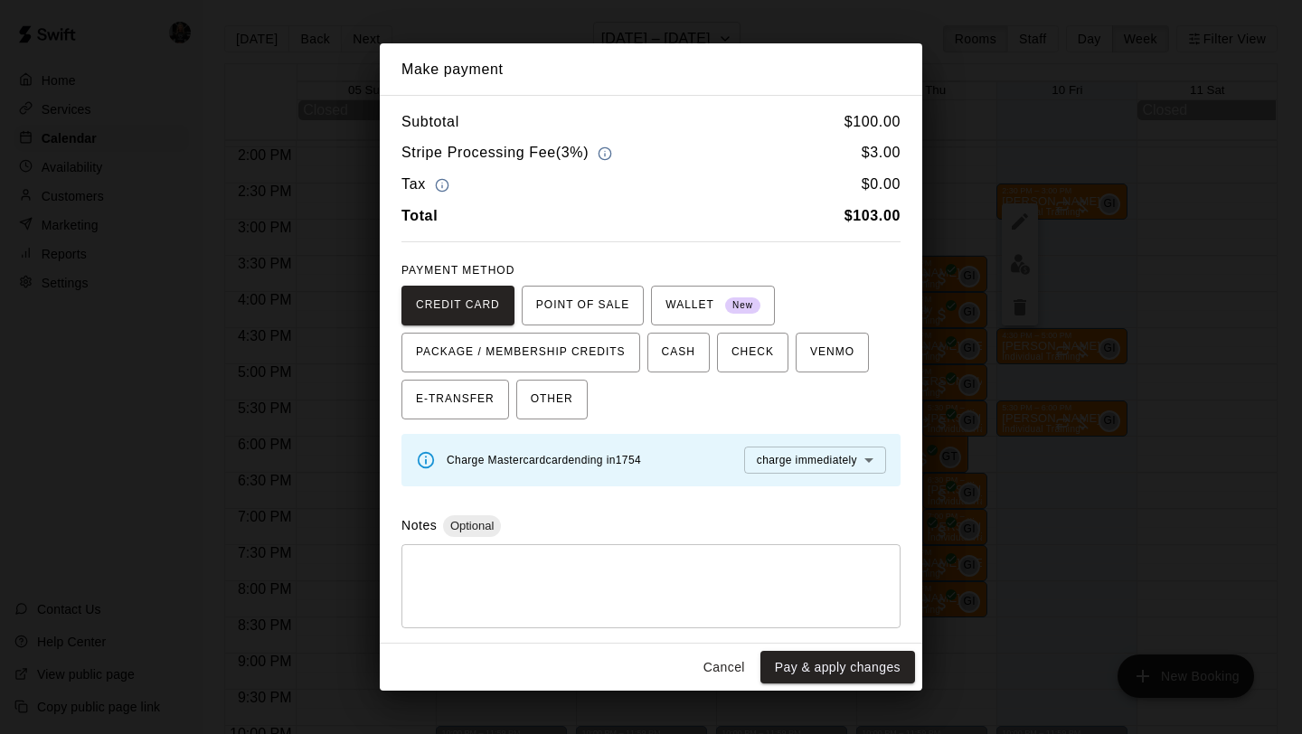
click at [854, 659] on button "Pay & apply changes" at bounding box center [837, 667] width 155 height 33
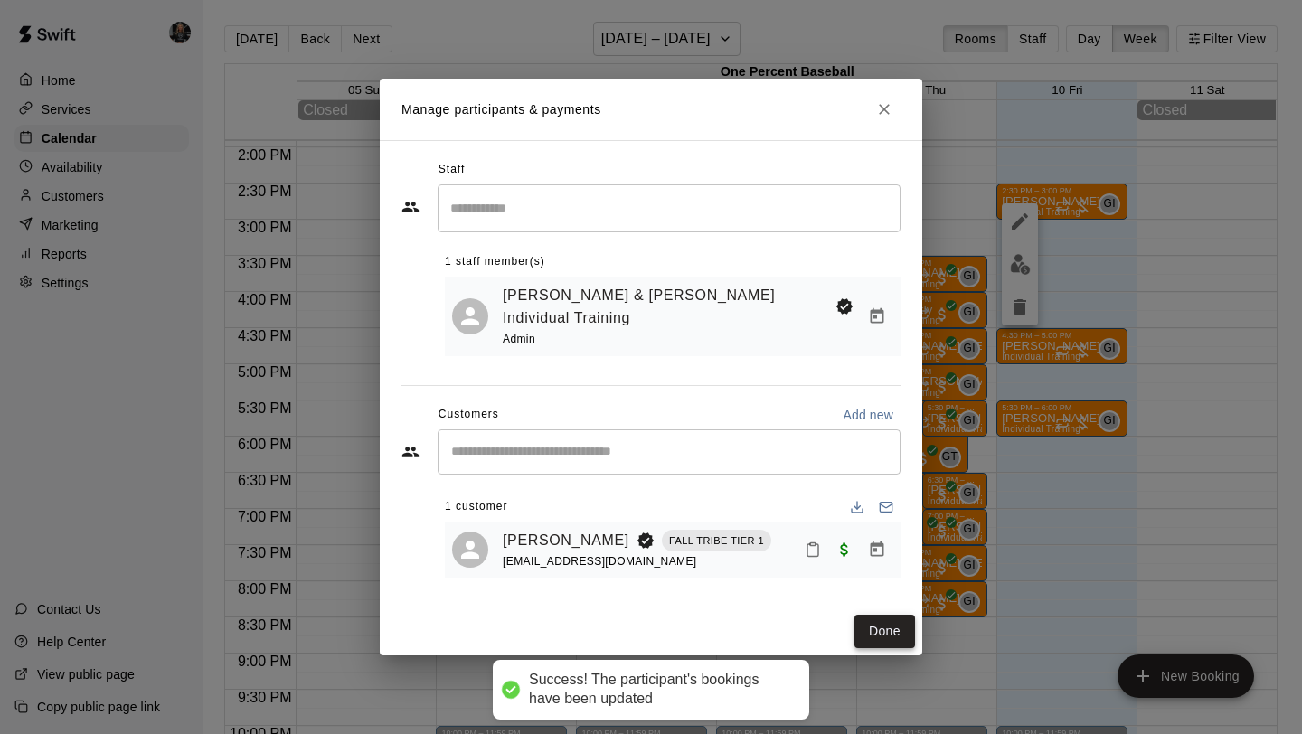
click at [885, 620] on button "Done" at bounding box center [884, 631] width 61 height 33
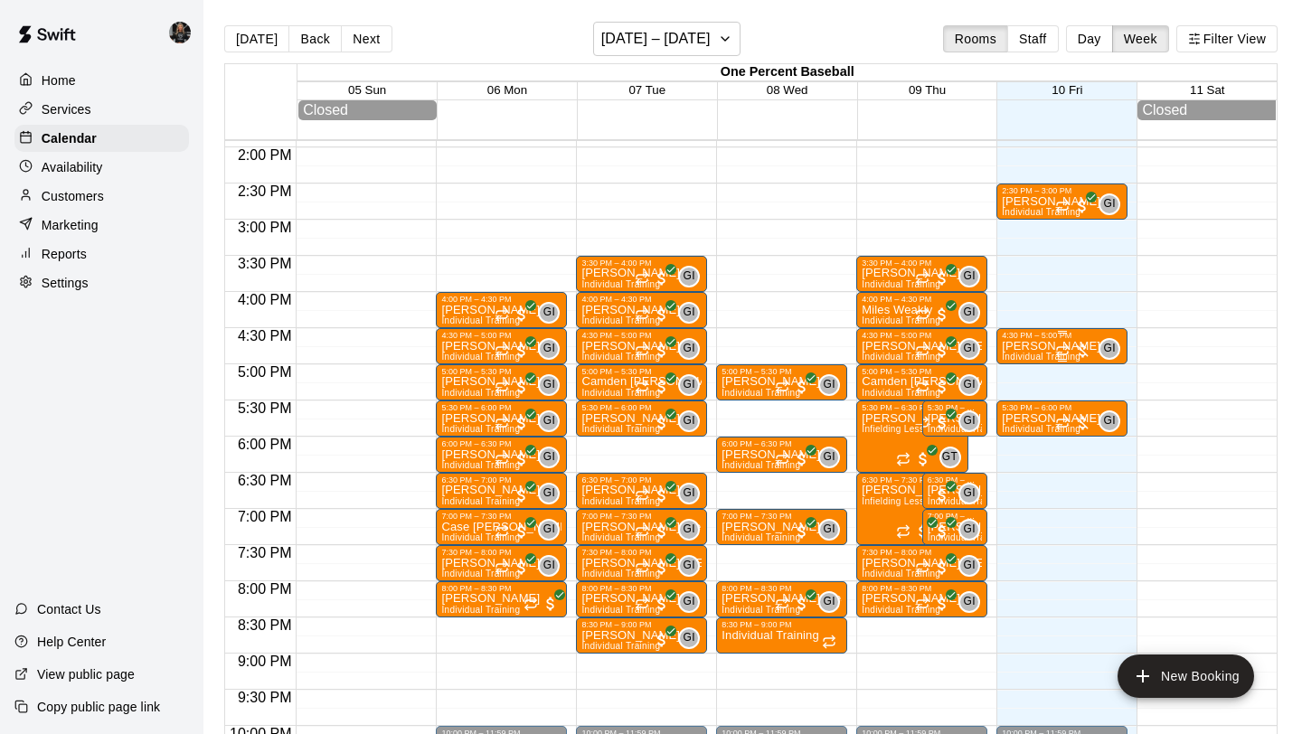
click at [1042, 346] on p "[PERSON_NAME]" at bounding box center [1051, 346] width 99 height 0
click at [1021, 402] on img "edit" at bounding box center [1020, 409] width 21 height 21
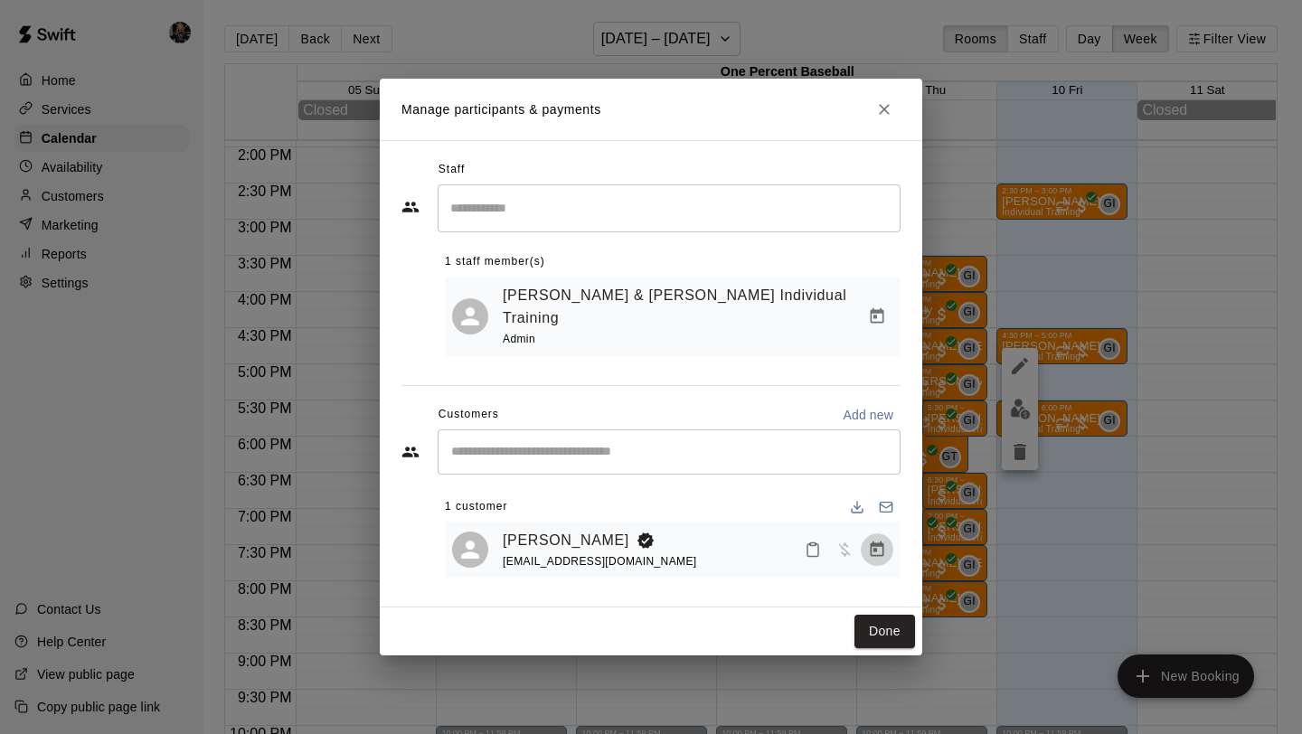
click at [877, 543] on icon "Manage bookings & payment" at bounding box center [877, 550] width 18 height 18
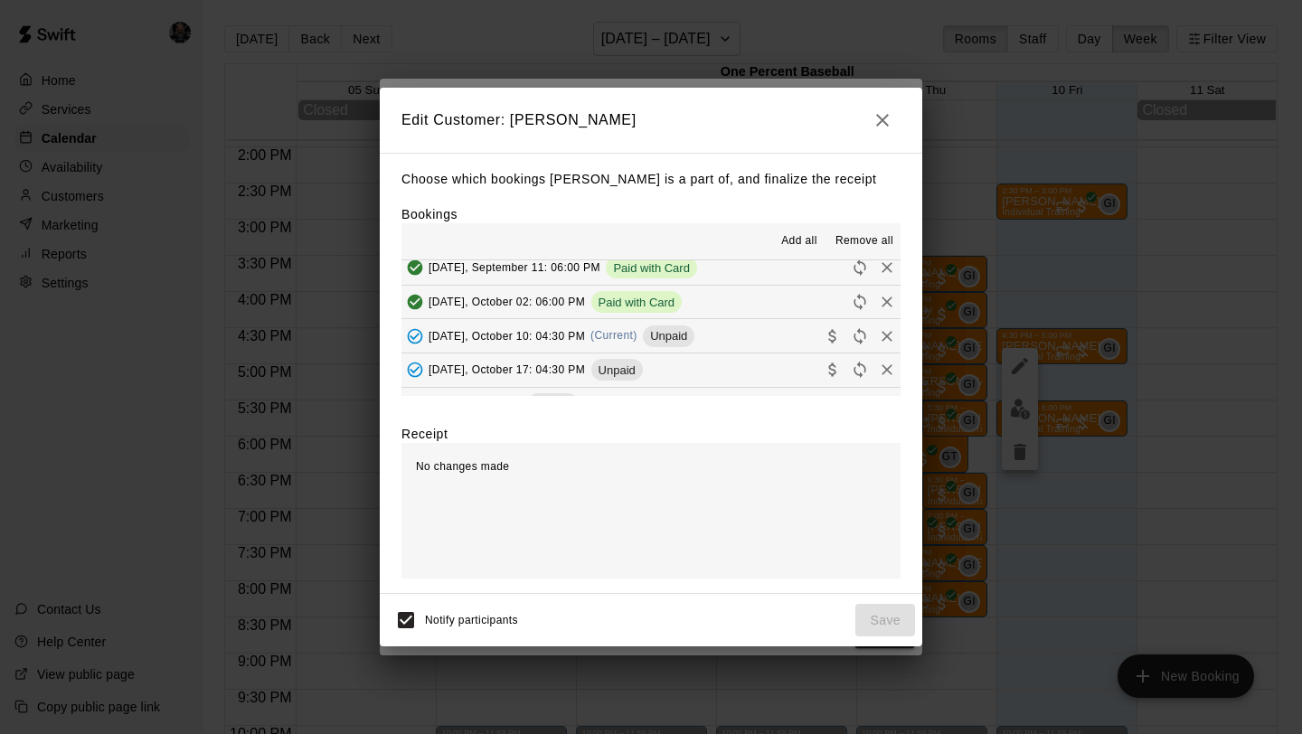
scroll to position [79, 0]
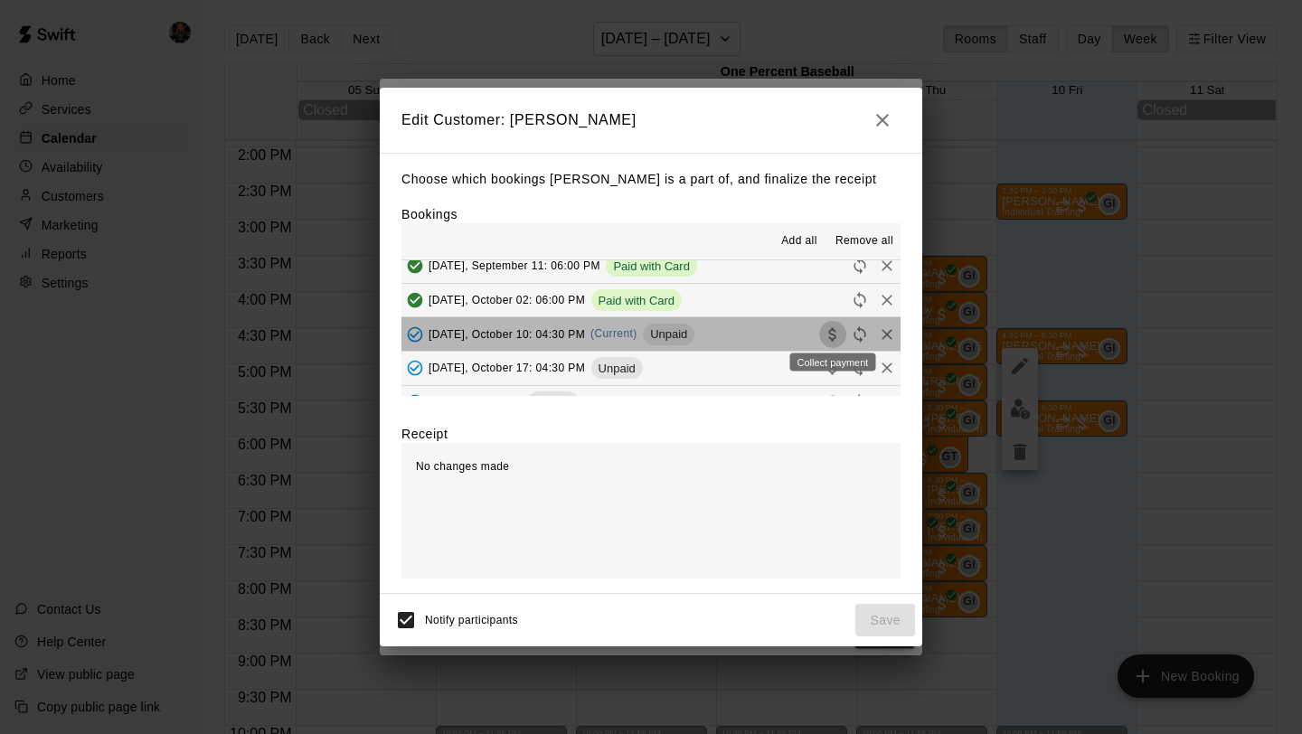
click at [835, 329] on icon "Collect payment" at bounding box center [833, 334] width 18 height 18
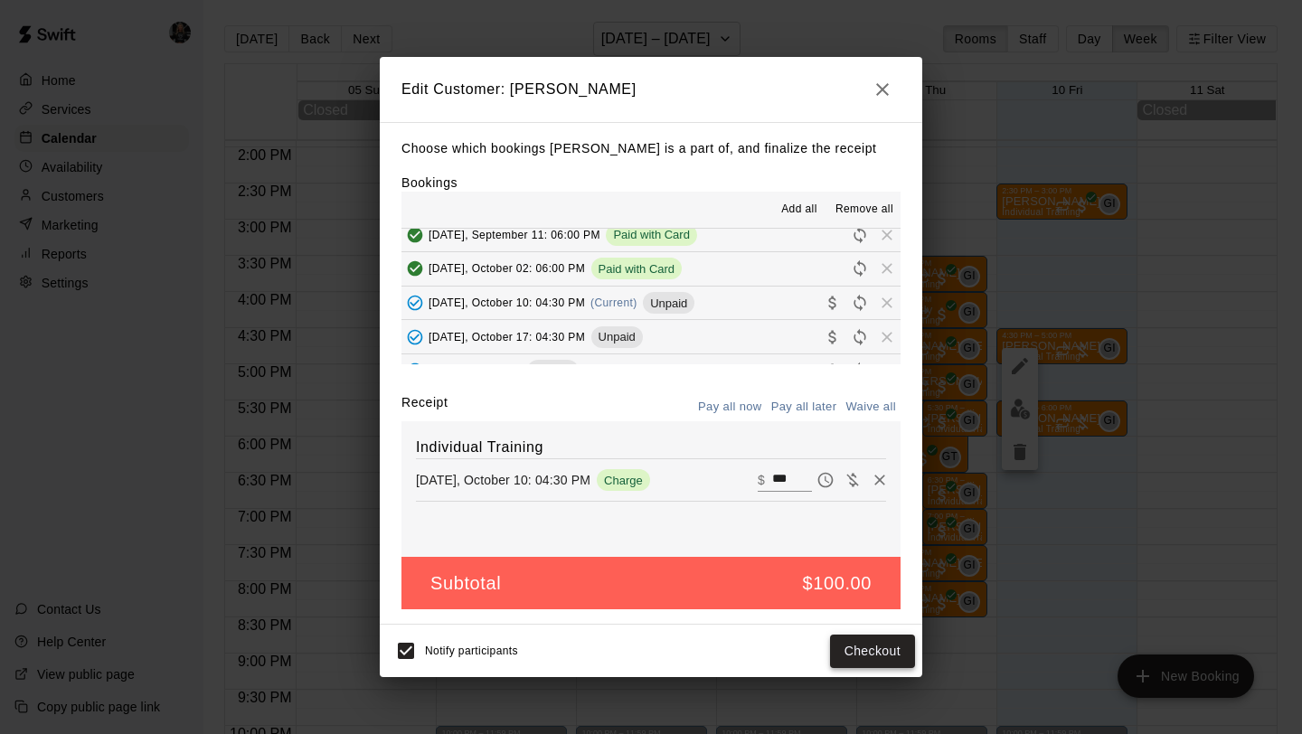
click at [872, 652] on button "Checkout" at bounding box center [872, 651] width 85 height 33
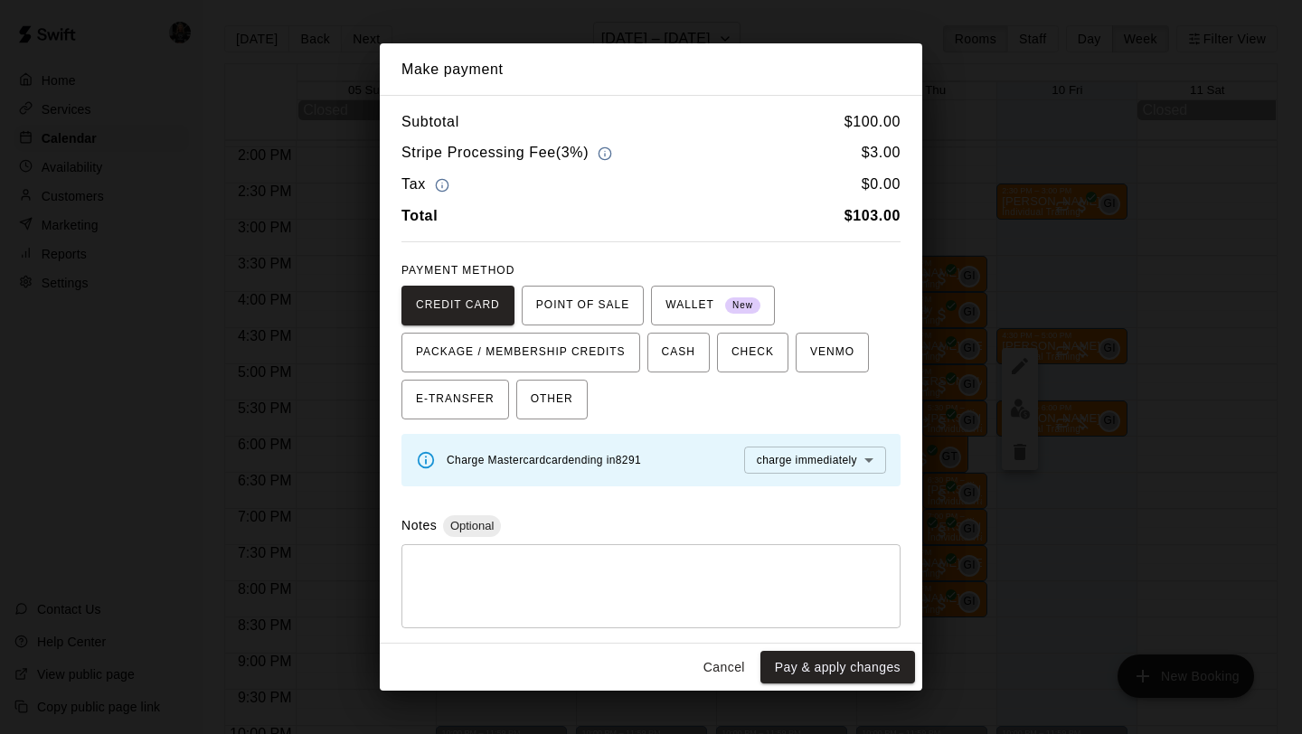
click at [867, 668] on button "Pay & apply changes" at bounding box center [837, 667] width 155 height 33
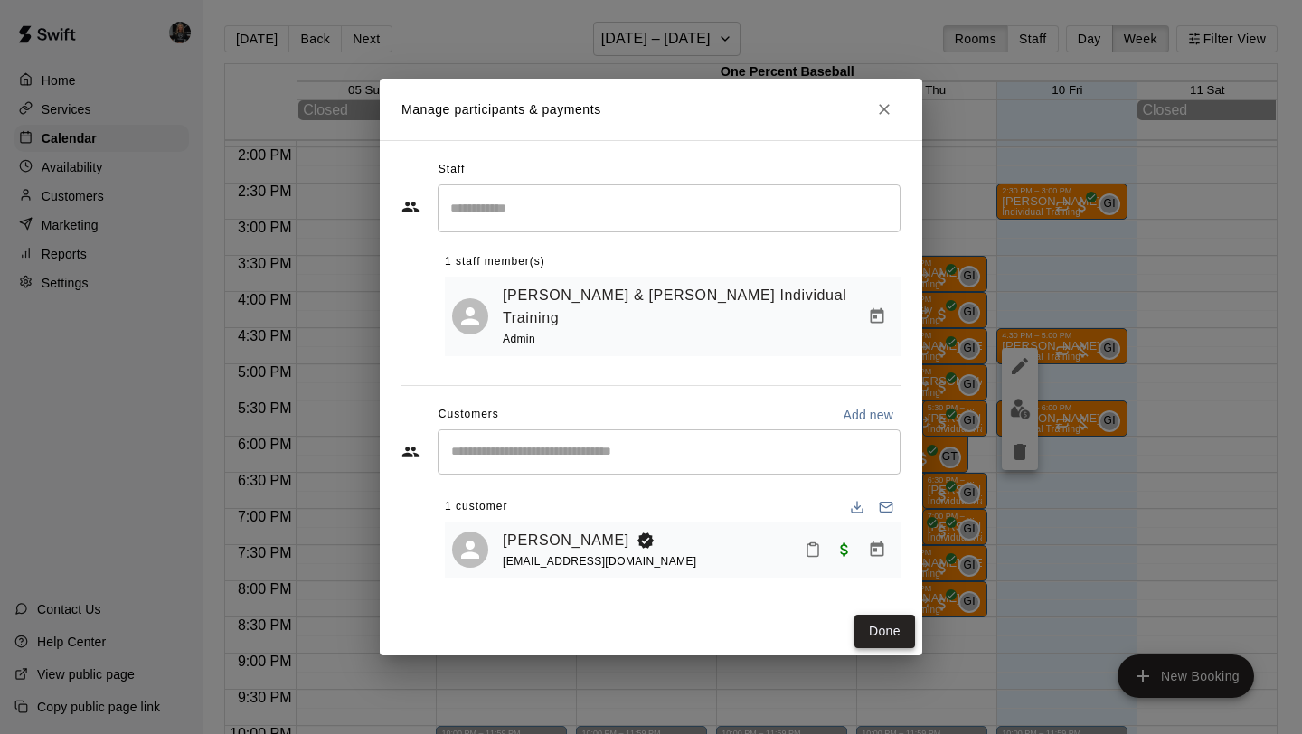
click at [882, 623] on button "Done" at bounding box center [884, 631] width 61 height 33
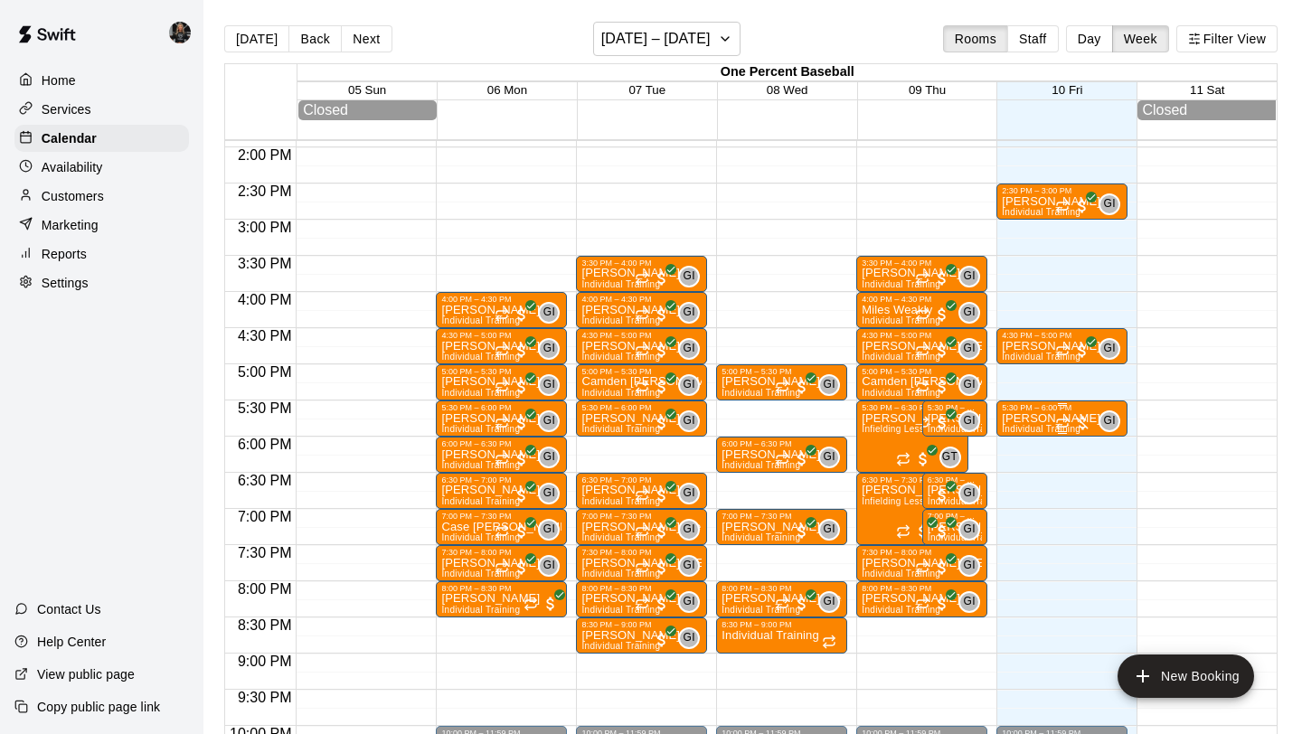
click at [1033, 412] on div "5:30 PM – 6:00 PM" at bounding box center [1062, 407] width 120 height 9
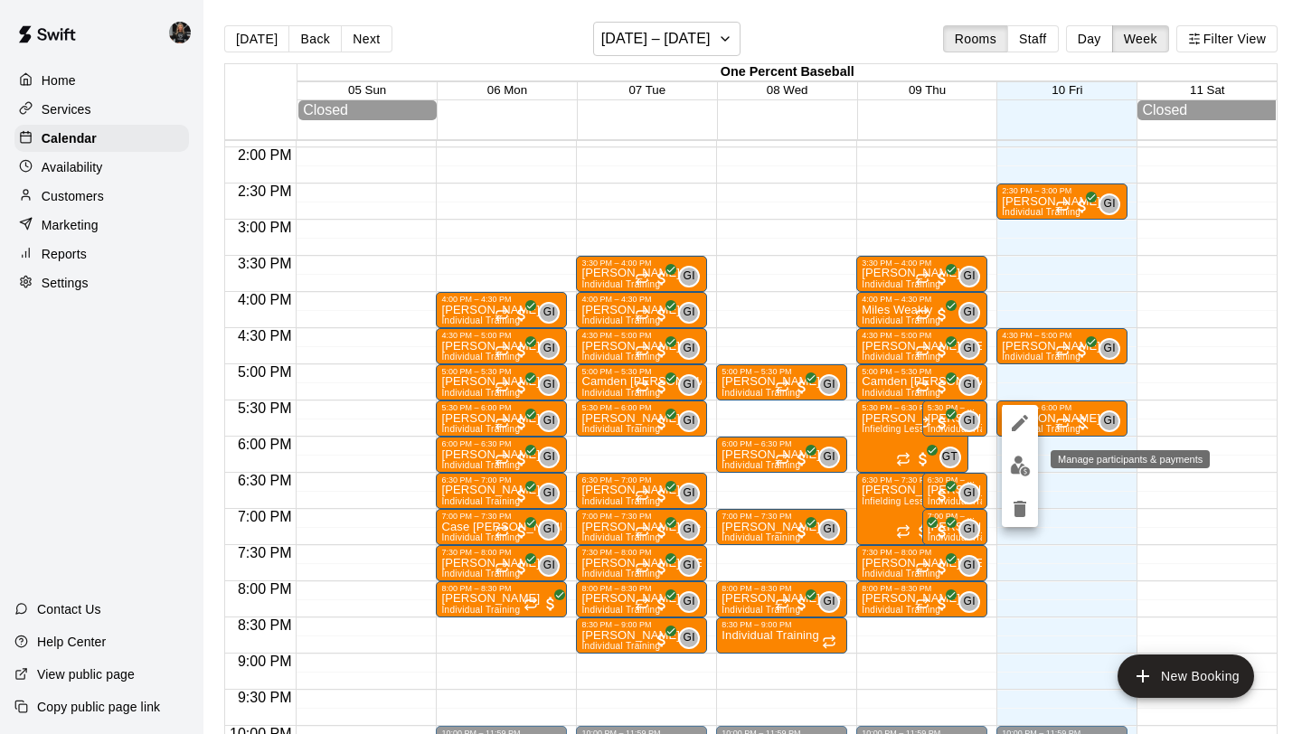
click at [1022, 461] on img "edit" at bounding box center [1020, 466] width 21 height 21
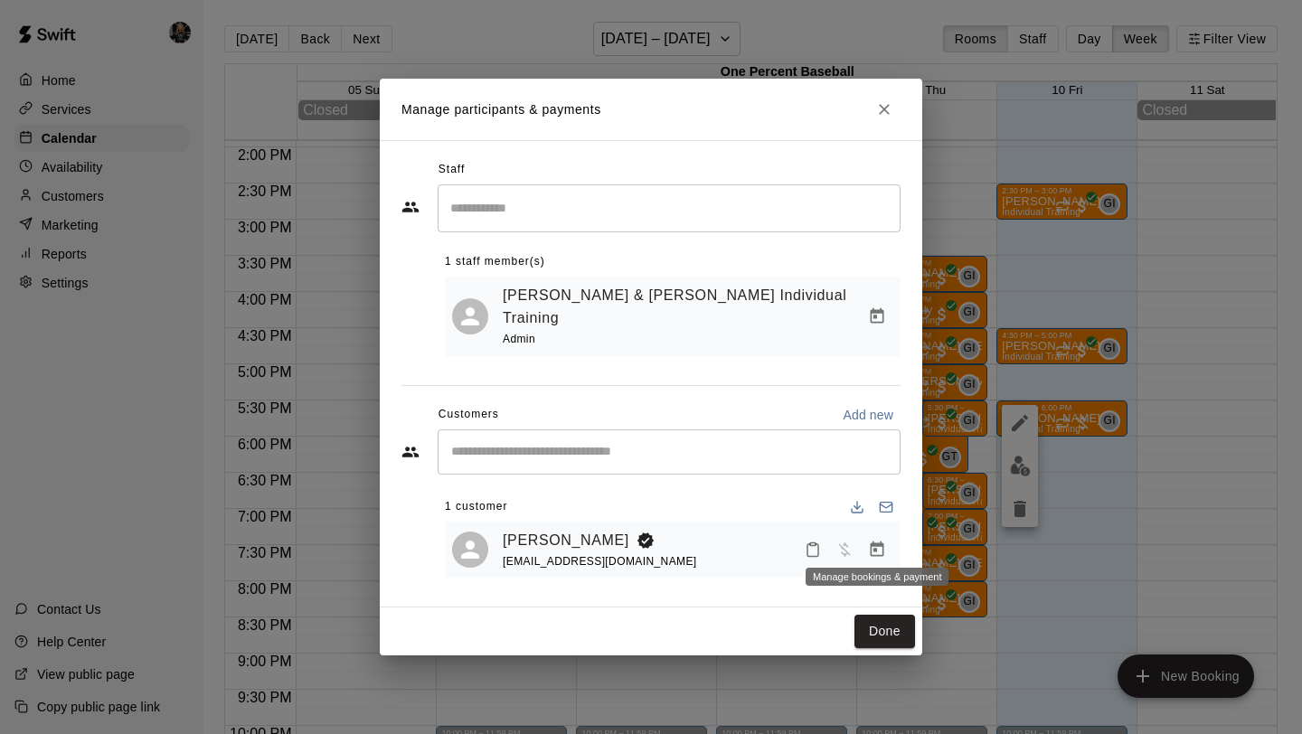
click at [884, 543] on icon "Manage bookings & payment" at bounding box center [877, 550] width 18 height 18
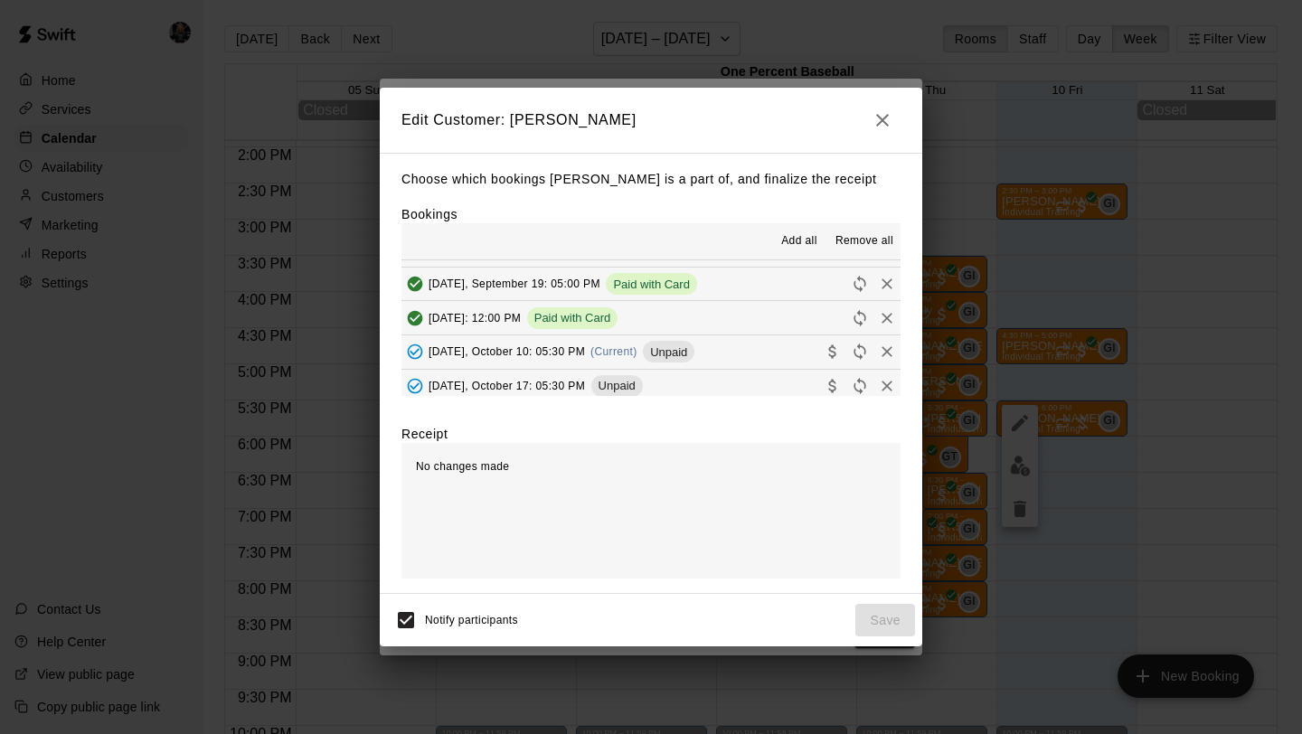
scroll to position [94, 0]
click at [830, 347] on icon "Collect payment" at bounding box center [833, 353] width 18 height 18
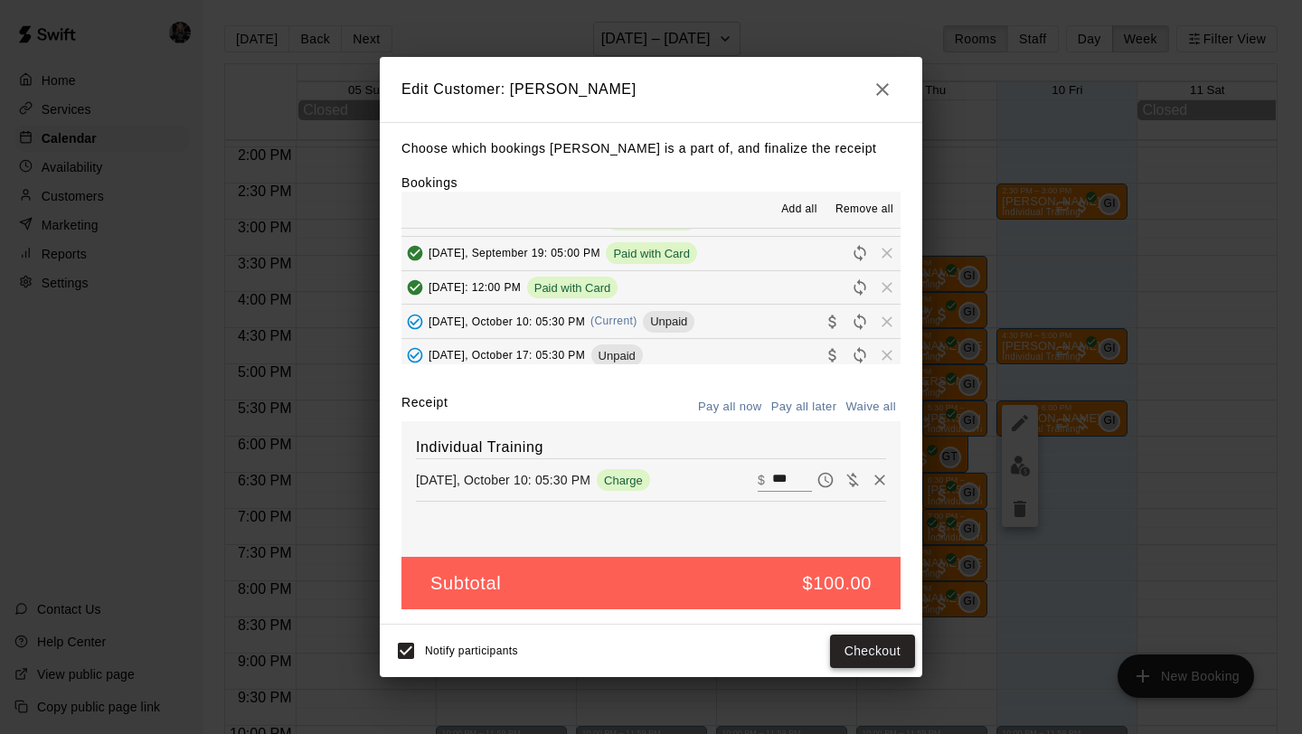
click at [852, 659] on button "Checkout" at bounding box center [872, 651] width 85 height 33
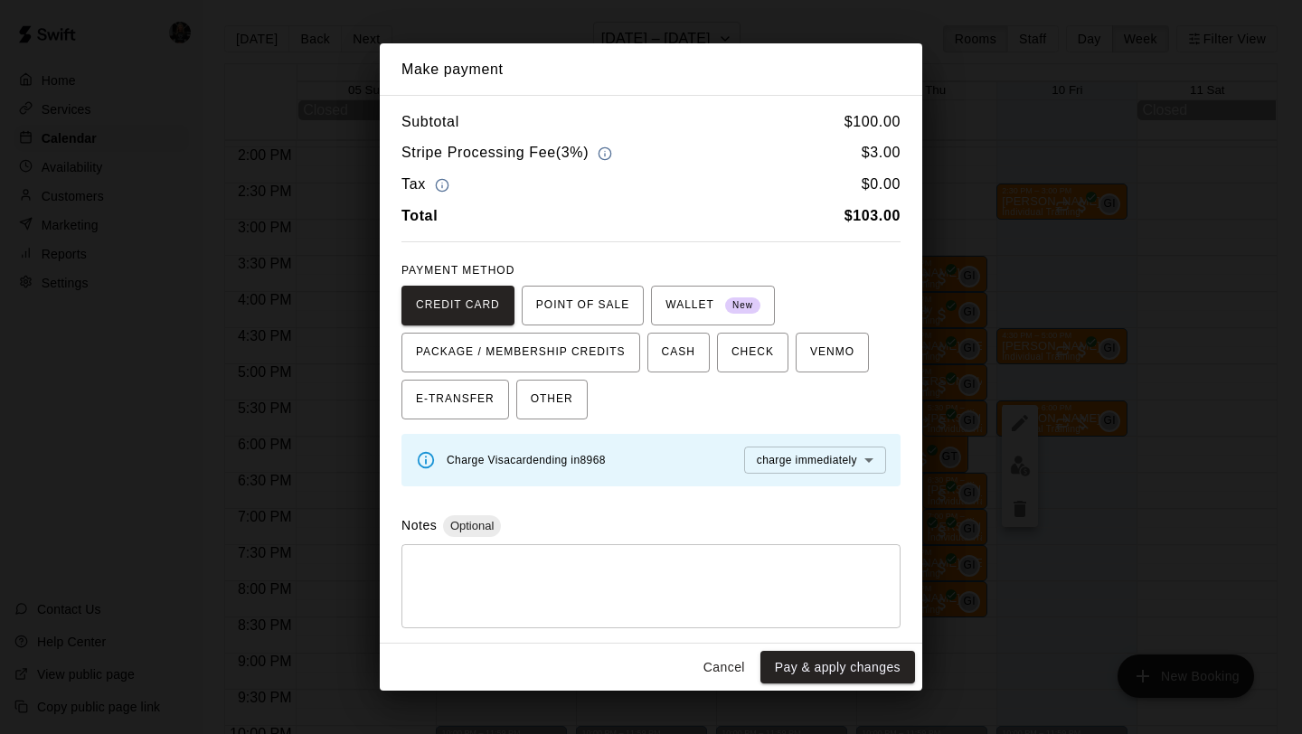
click at [852, 658] on button "Pay & apply changes" at bounding box center [837, 667] width 155 height 33
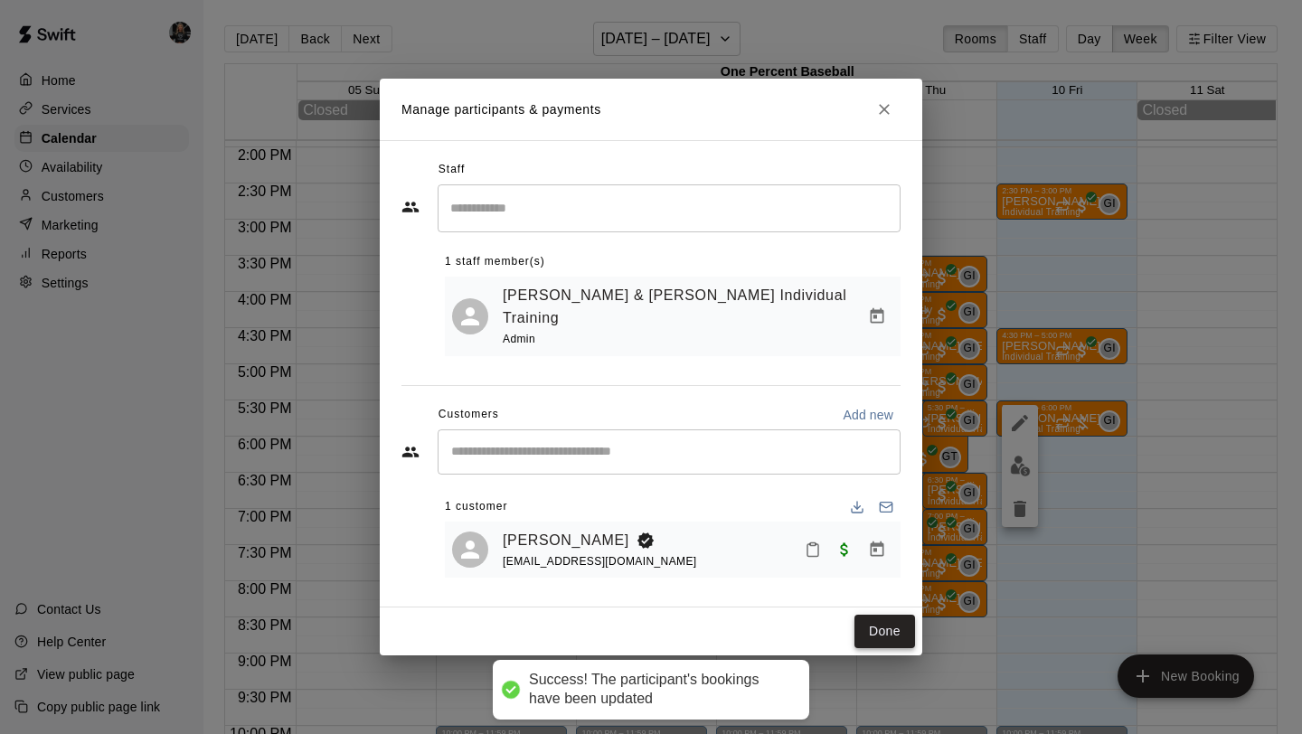
click at [877, 626] on button "Done" at bounding box center [884, 631] width 61 height 33
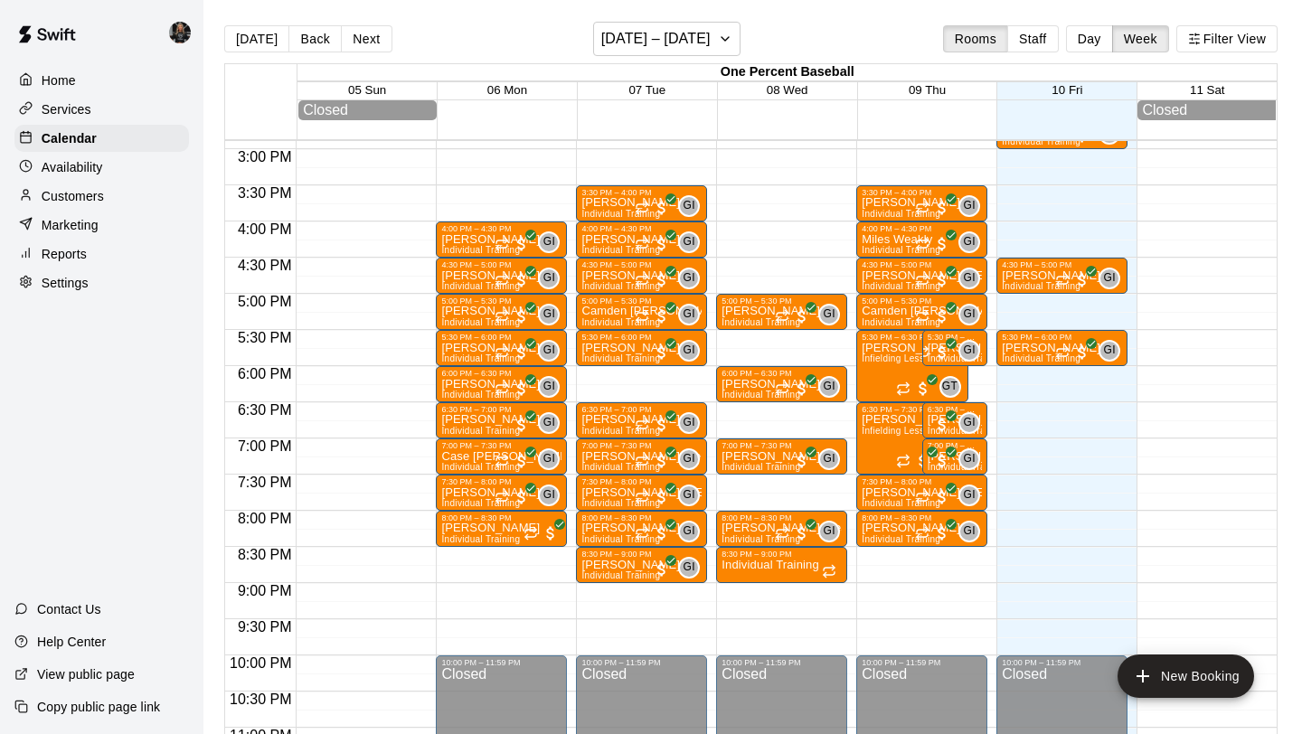
scroll to position [1078, 0]
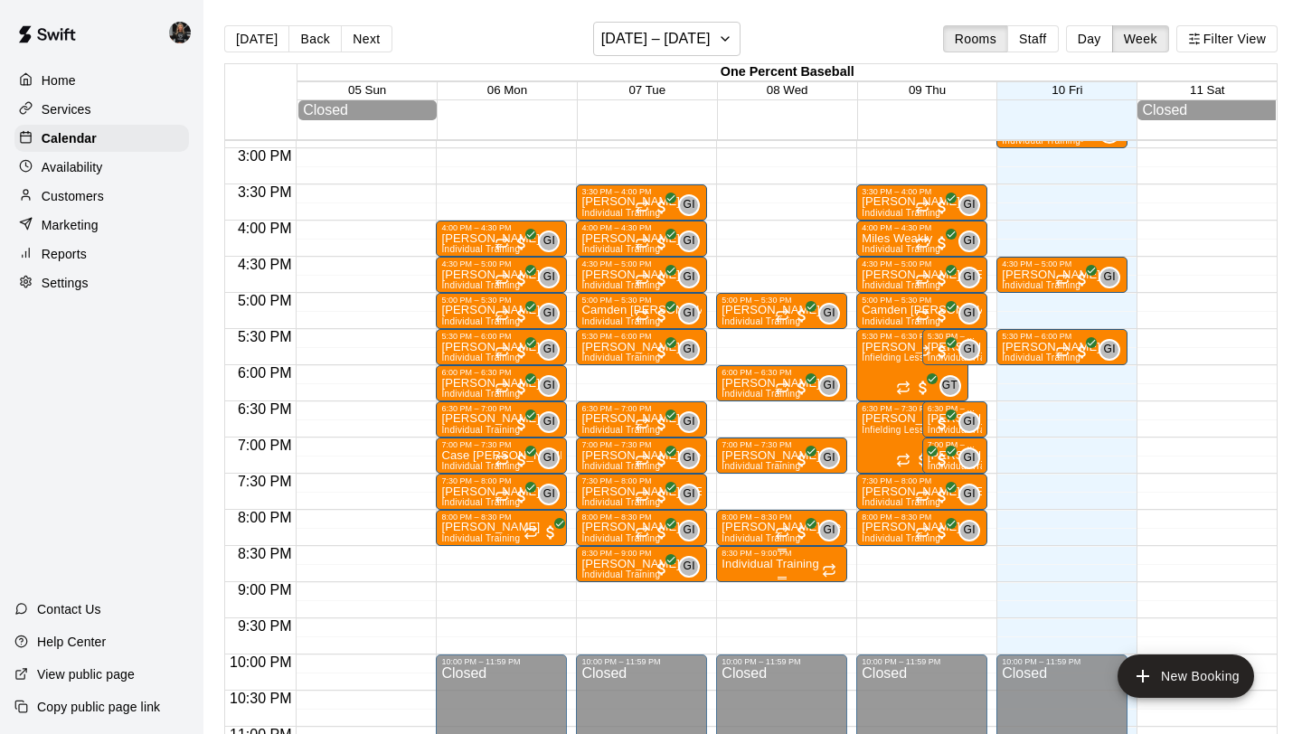
click at [778, 564] on p "Individual Training" at bounding box center [770, 564] width 97 height 0
click at [835, 608] on div at bounding box center [651, 367] width 1302 height 734
click at [742, 664] on icon "delete" at bounding box center [740, 664] width 13 height 16
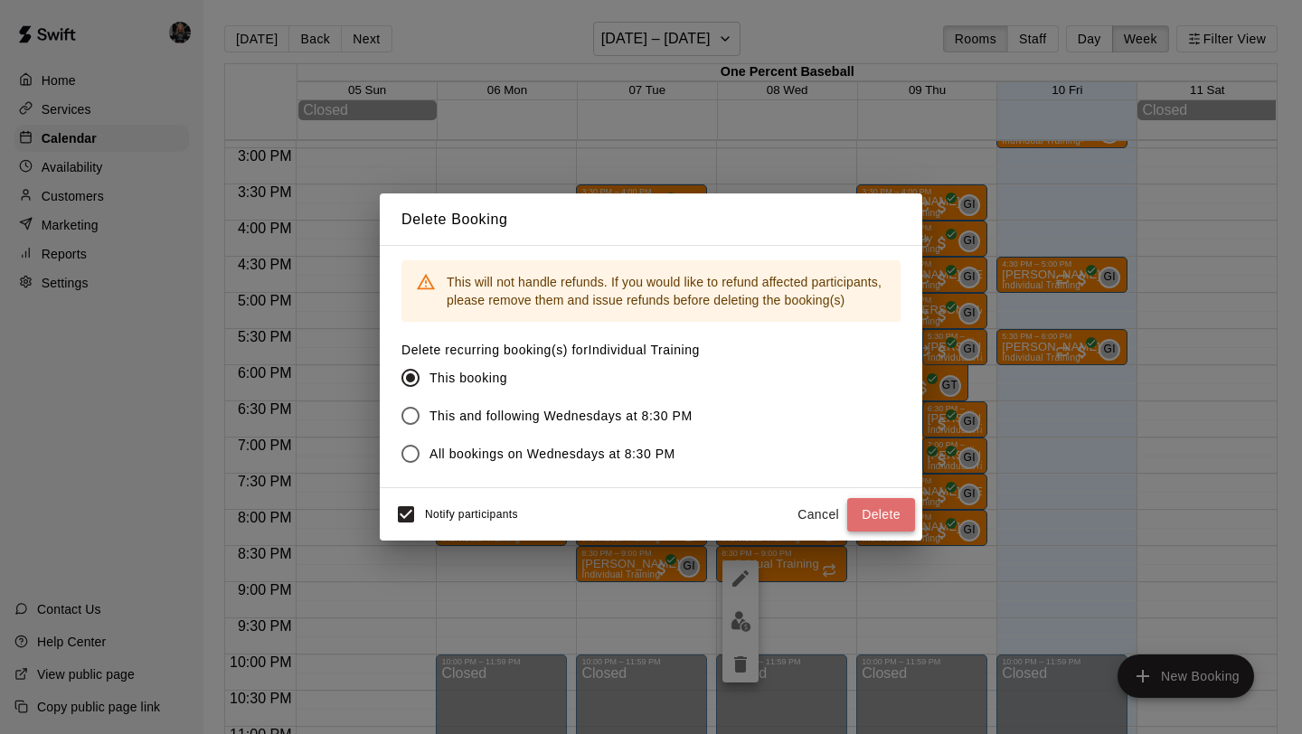
click at [875, 517] on button "Delete" at bounding box center [881, 514] width 68 height 33
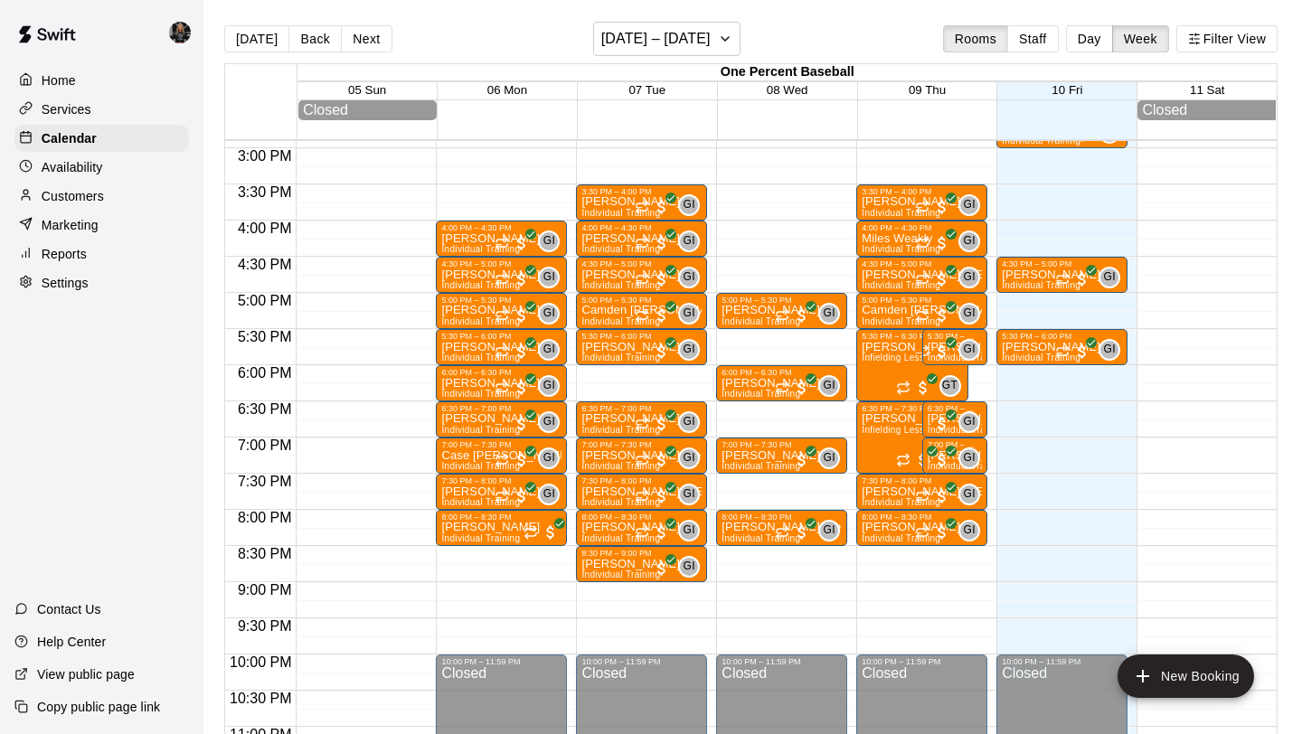
scroll to position [1095, 0]
